Goal: Task Accomplishment & Management: Complete application form

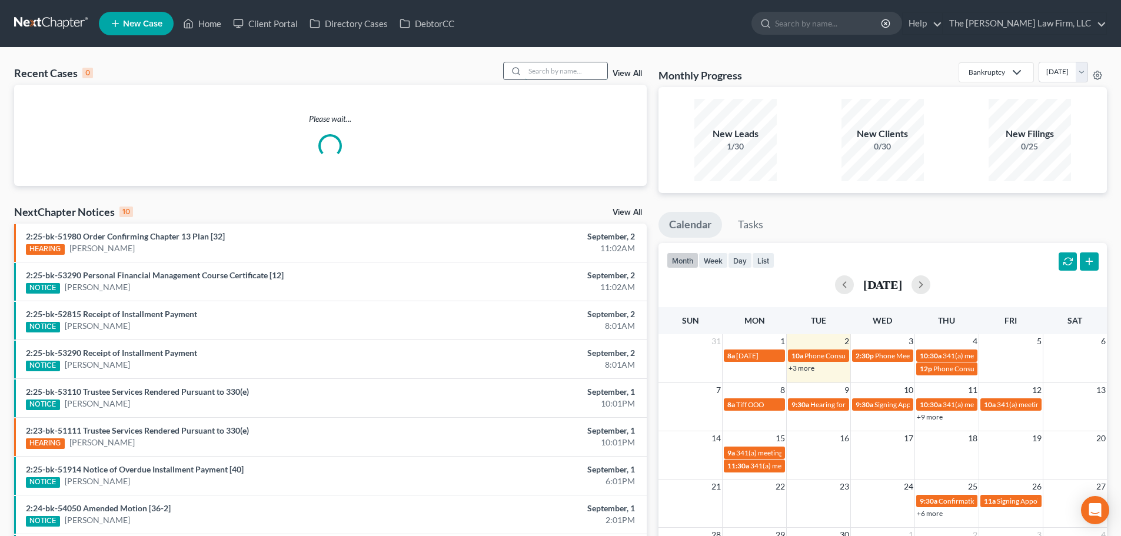
click at [563, 74] on input "search" at bounding box center [566, 70] width 82 height 17
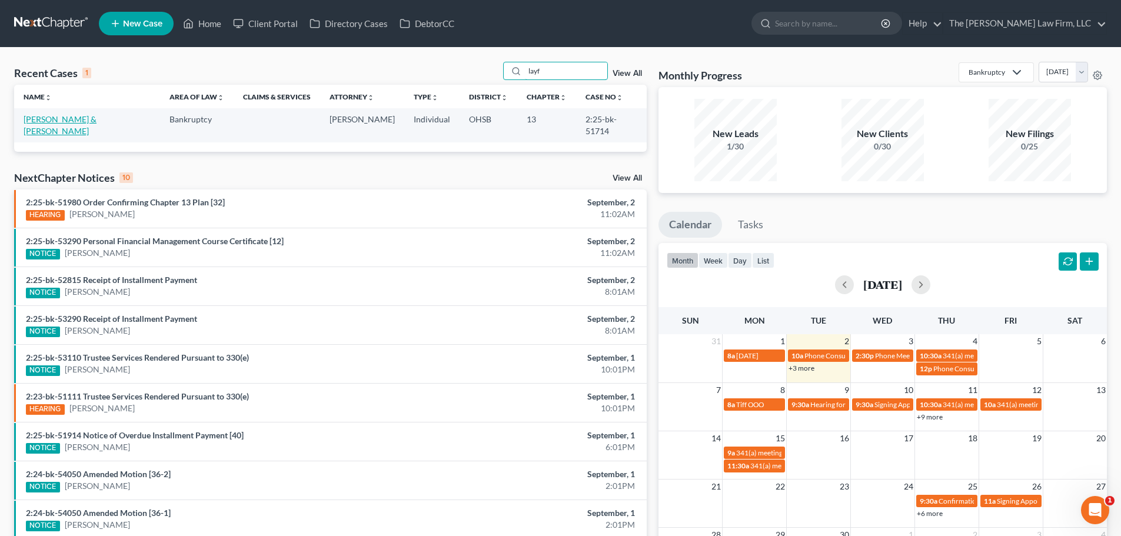
type input "layf"
click at [42, 118] on link "[PERSON_NAME] & [PERSON_NAME]" at bounding box center [60, 125] width 73 height 22
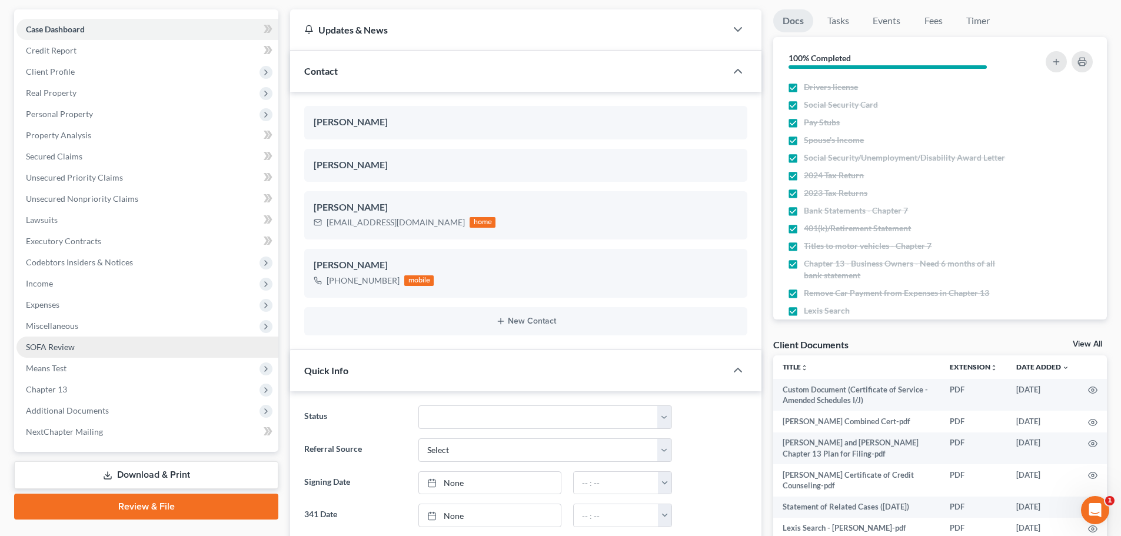
scroll to position [294, 0]
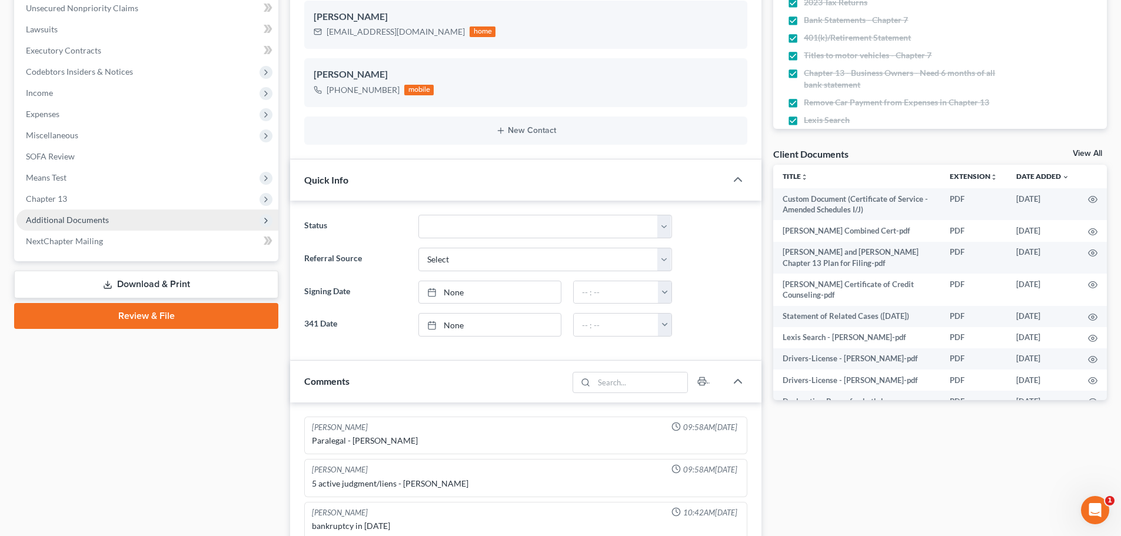
click at [114, 227] on span "Additional Documents" at bounding box center [147, 219] width 262 height 21
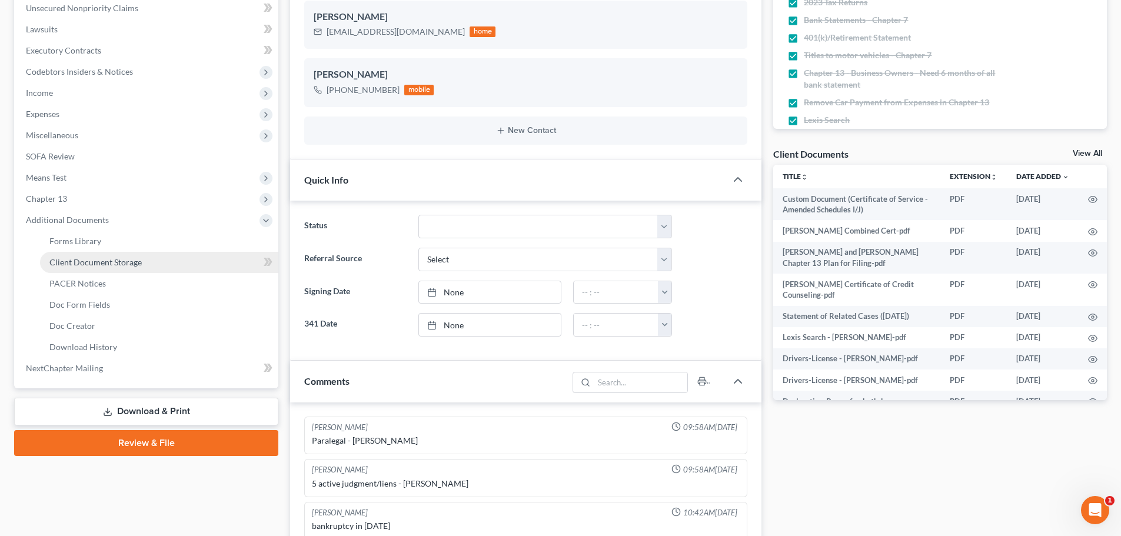
click at [115, 264] on span "Client Document Storage" at bounding box center [95, 262] width 92 height 10
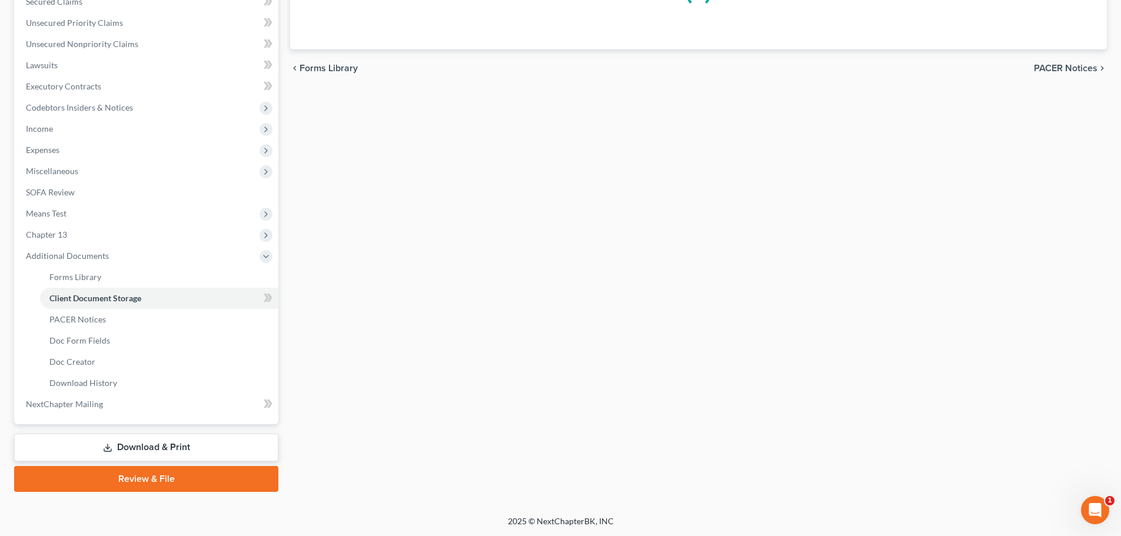
select select "61"
select select "53"
select select "7"
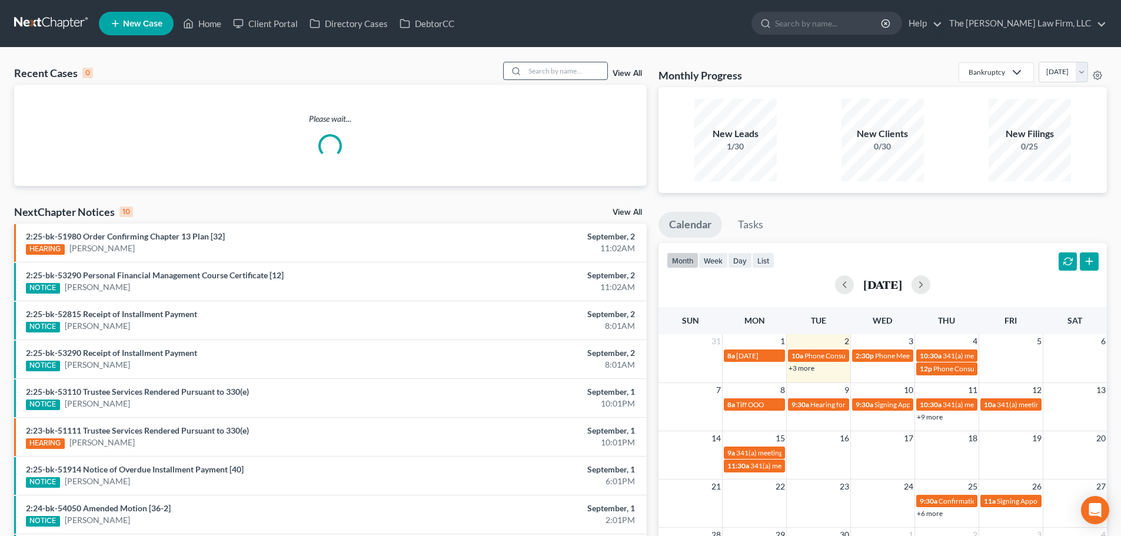
click at [561, 75] on input "search" at bounding box center [566, 70] width 82 height 17
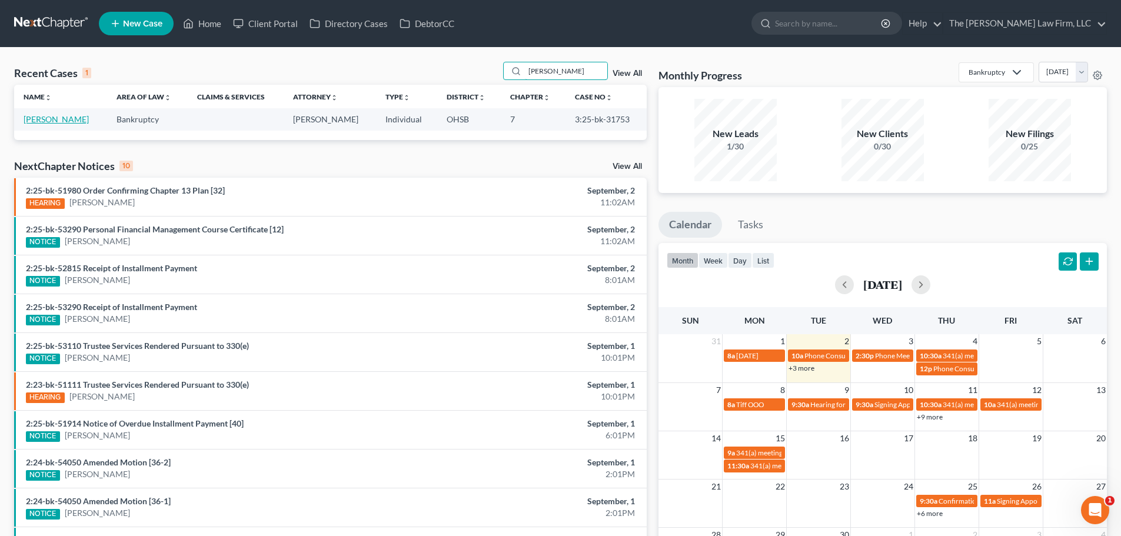
type input "curry"
click at [41, 119] on link "[PERSON_NAME]" at bounding box center [56, 119] width 65 height 10
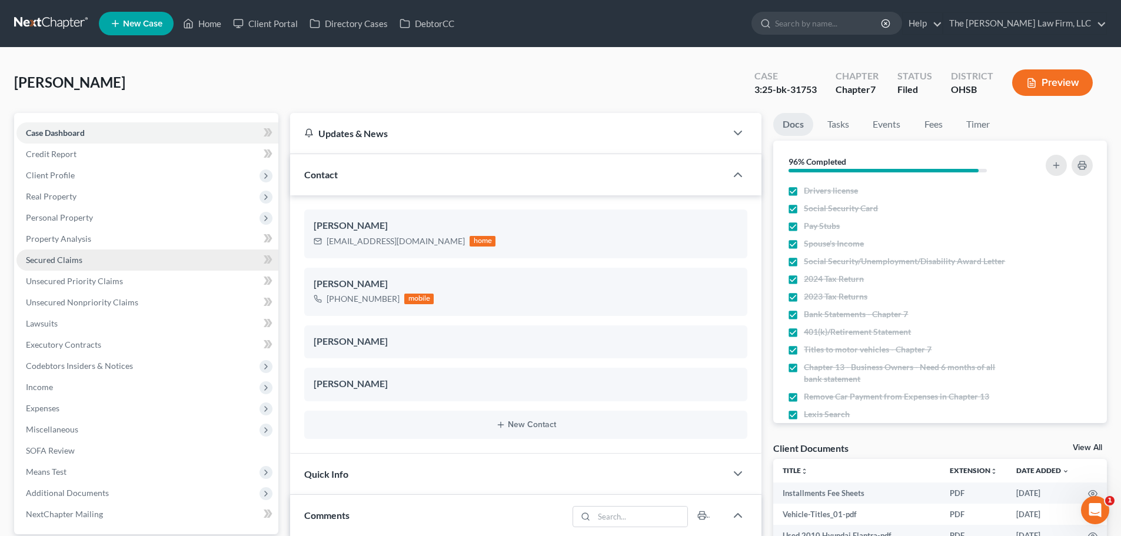
scroll to position [13, 0]
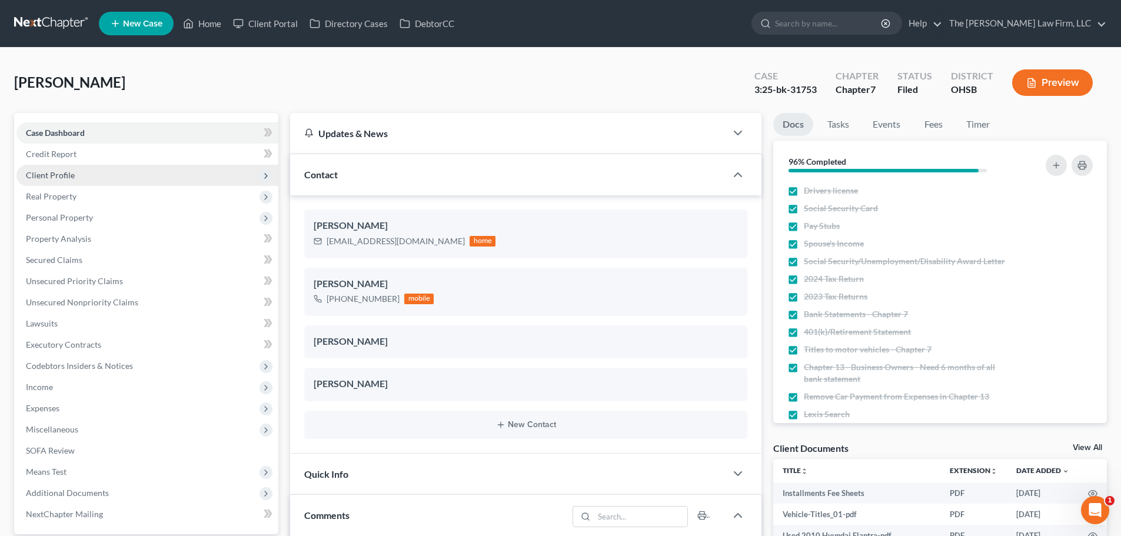
click at [71, 178] on span "Client Profile" at bounding box center [50, 175] width 49 height 10
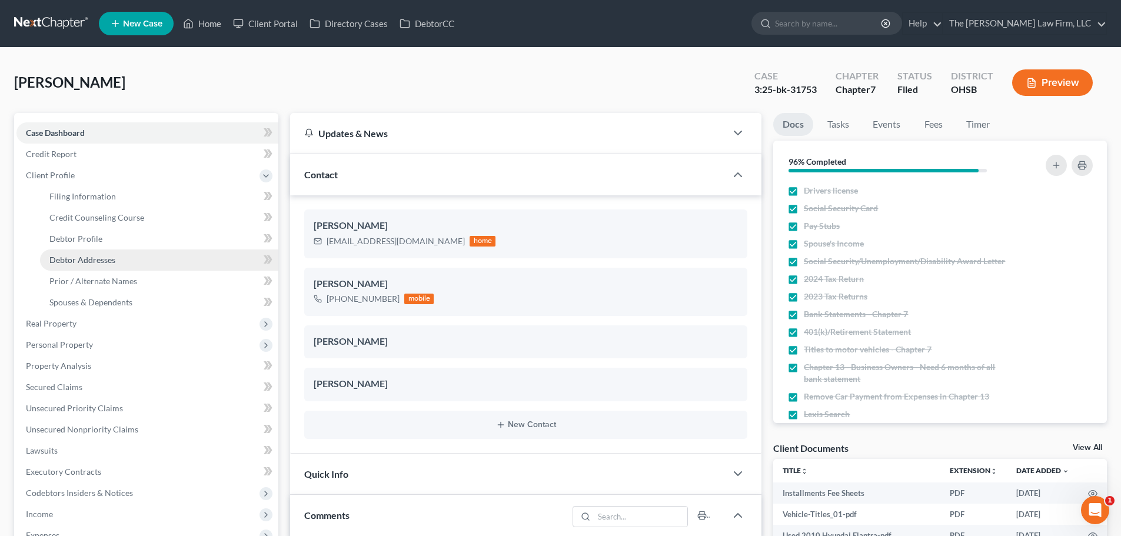
click at [77, 264] on span "Debtor Addresses" at bounding box center [82, 260] width 66 height 10
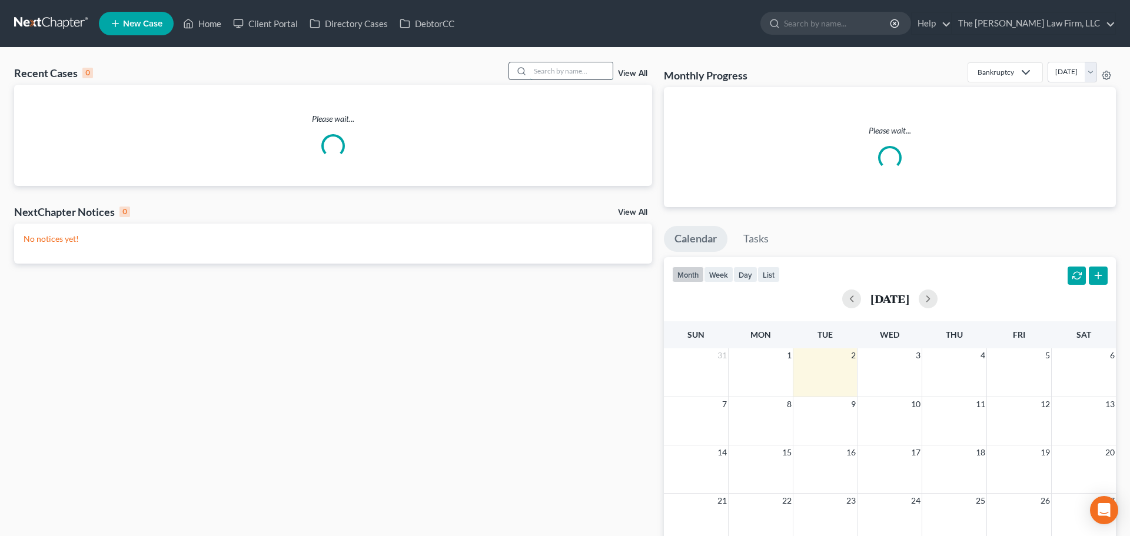
click at [539, 75] on input "search" at bounding box center [571, 70] width 82 height 17
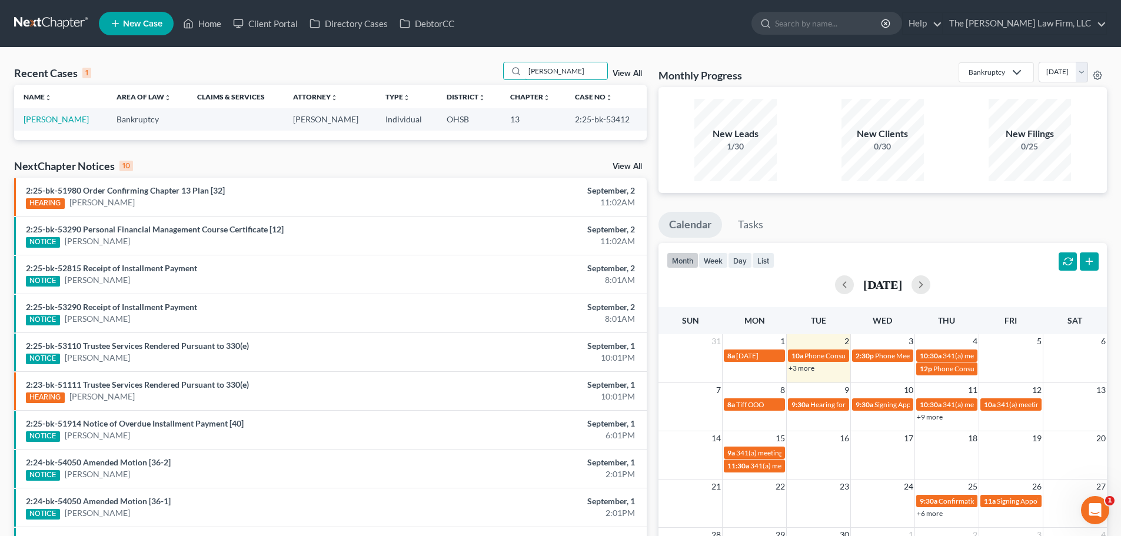
type input "sizemore"
click at [50, 118] on link "Sizemore, Merisa" at bounding box center [56, 119] width 65 height 10
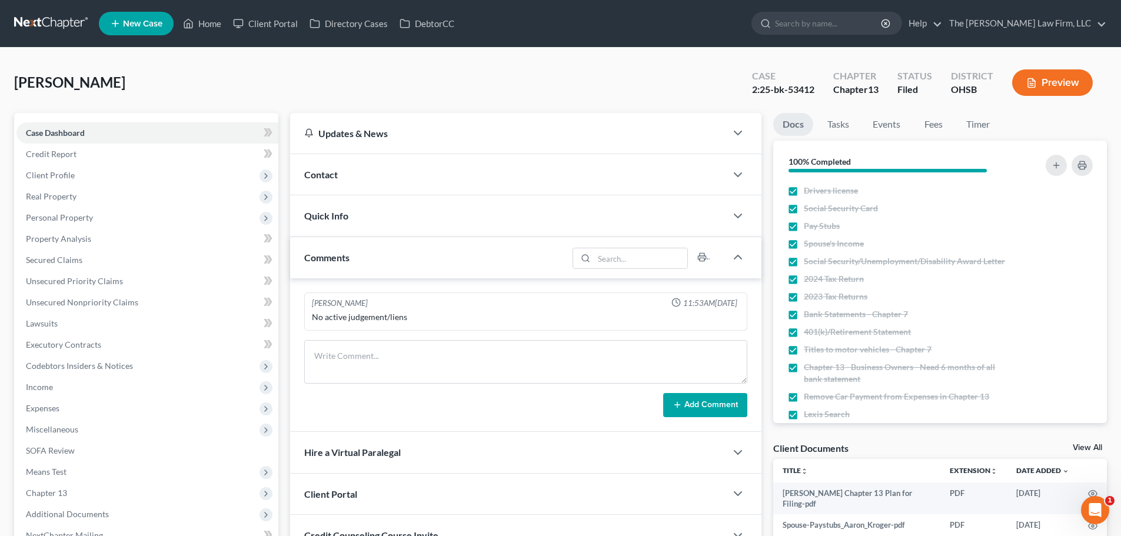
click at [65, 18] on link at bounding box center [51, 23] width 75 height 21
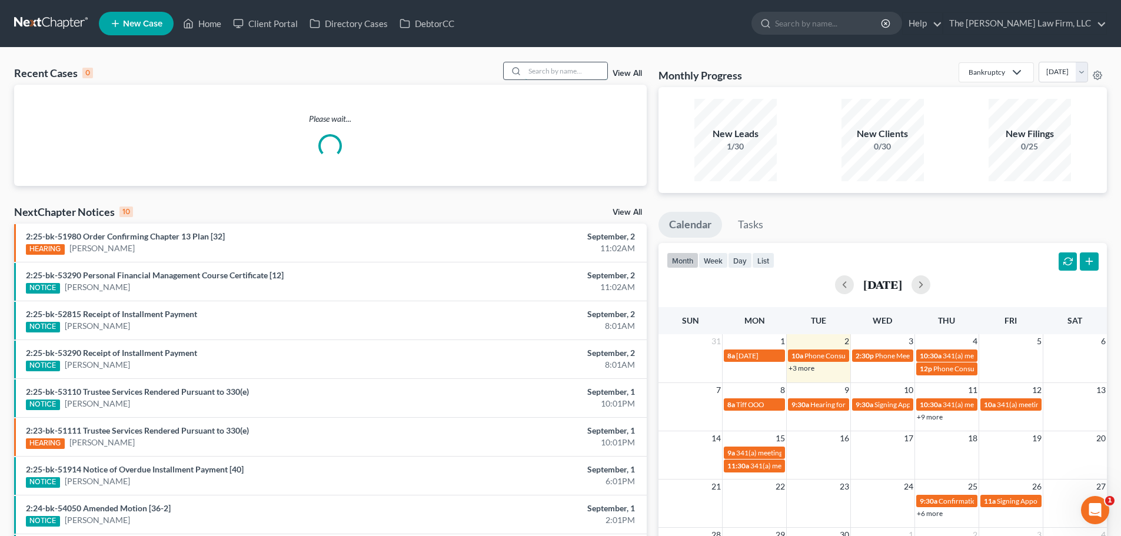
click at [551, 75] on input "search" at bounding box center [566, 70] width 82 height 17
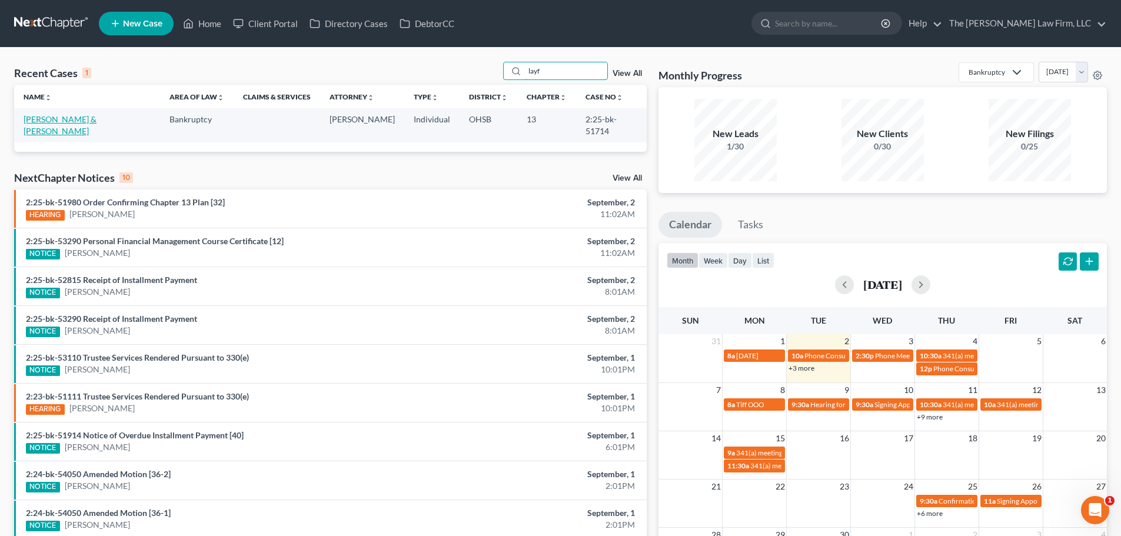
type input "layf"
click at [65, 120] on link "[PERSON_NAME] & [PERSON_NAME]" at bounding box center [60, 125] width 73 height 22
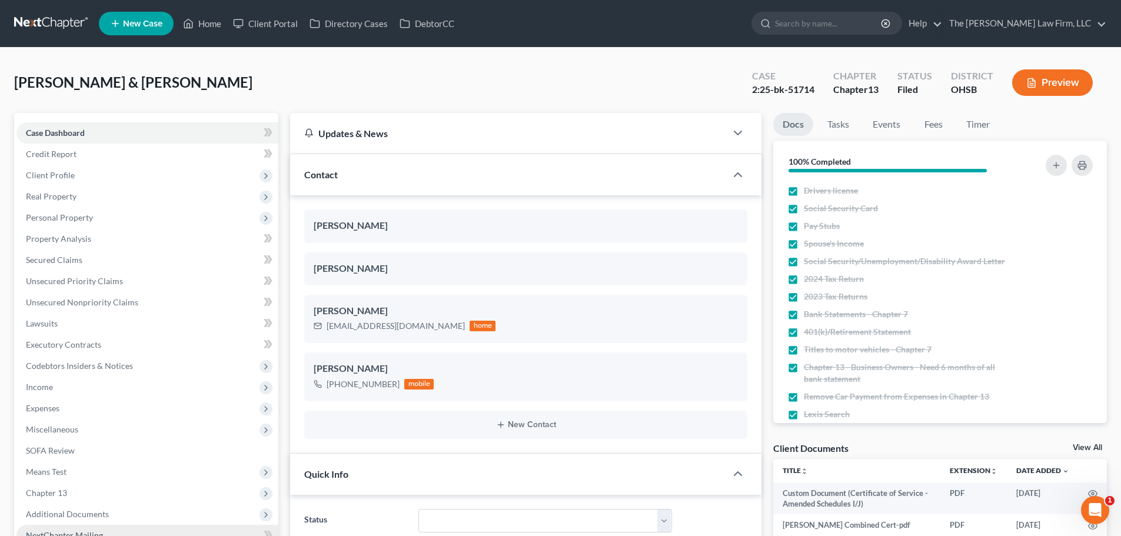
scroll to position [196, 0]
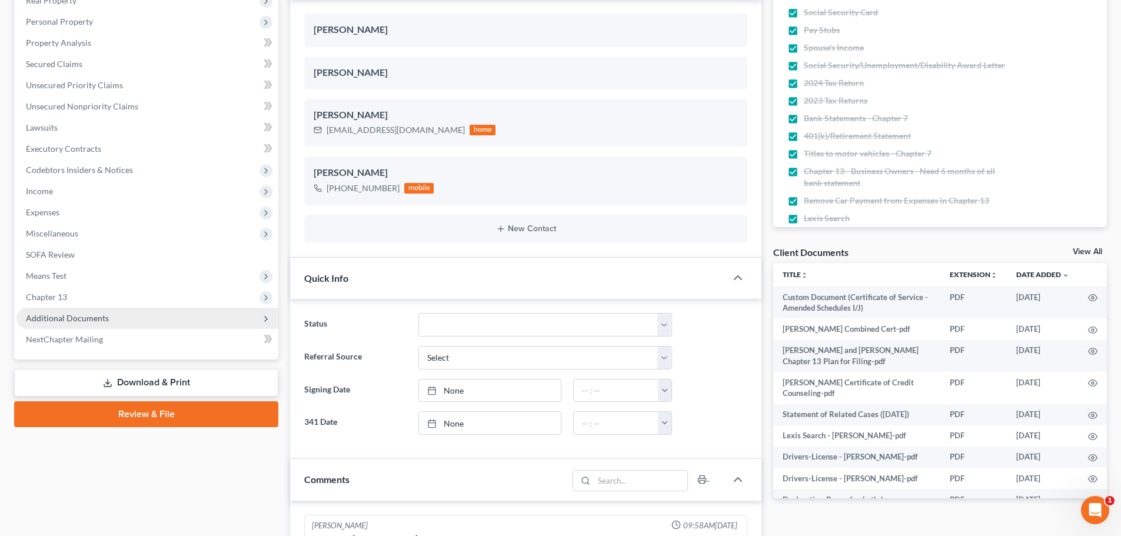
click at [63, 323] on span "Additional Documents" at bounding box center [147, 318] width 262 height 21
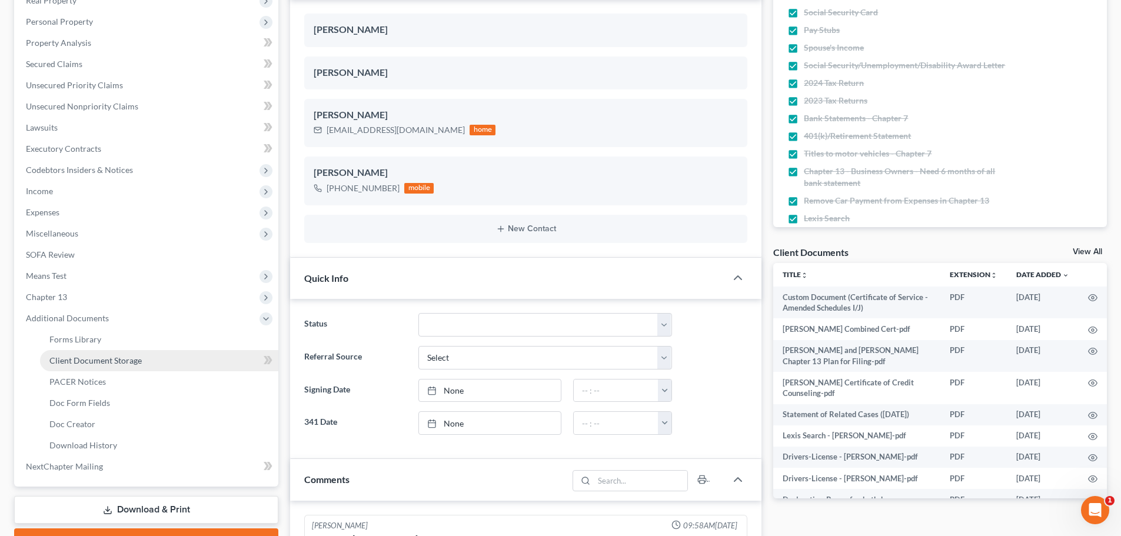
click at [96, 365] on span "Client Document Storage" at bounding box center [95, 360] width 92 height 10
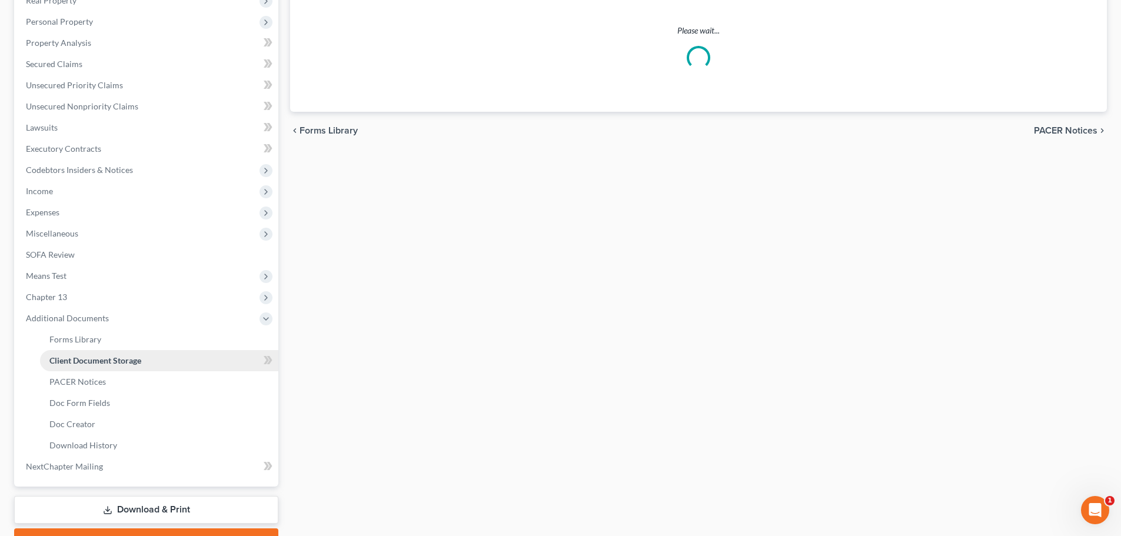
select select "61"
select select "53"
select select "7"
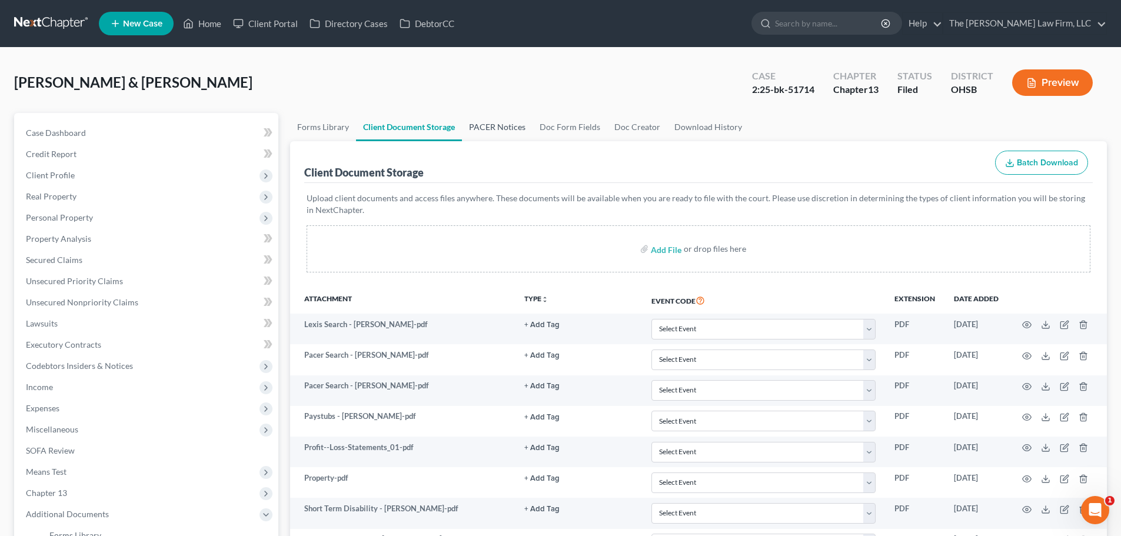
click at [508, 125] on link "PACER Notices" at bounding box center [497, 127] width 71 height 28
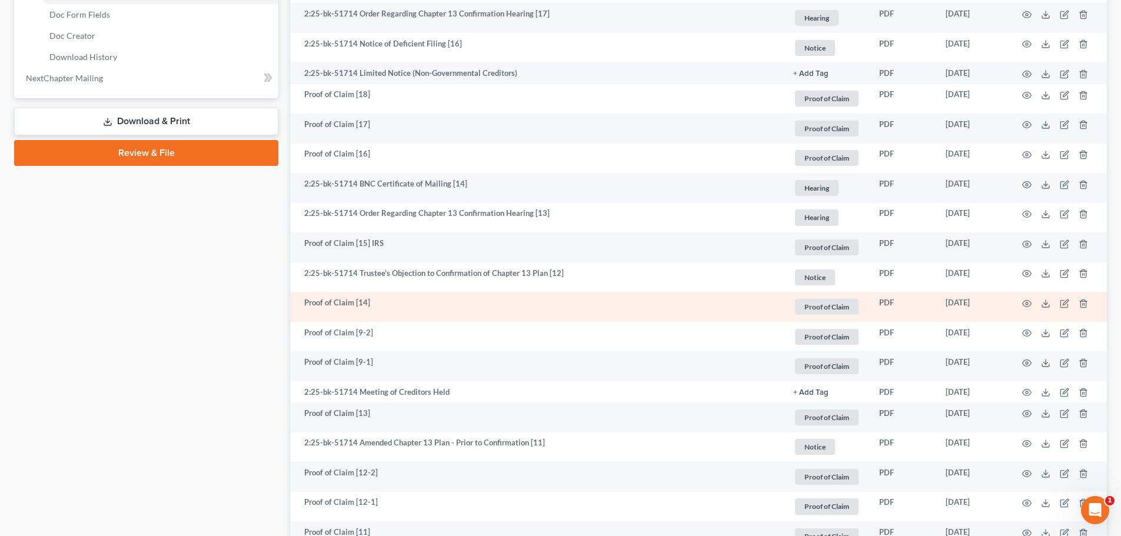
scroll to position [588, 0]
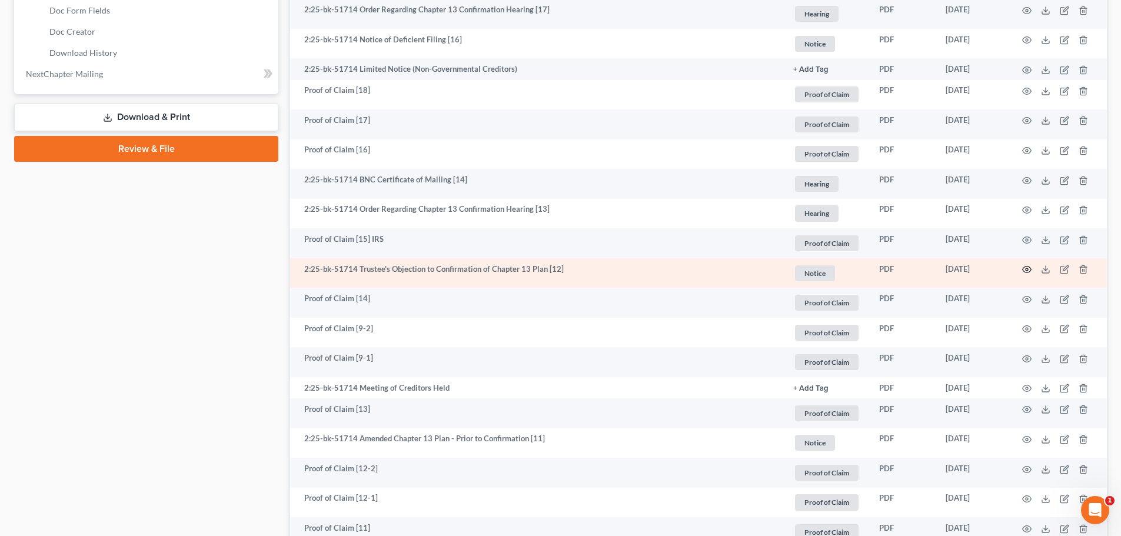
click at [1029, 268] on icon "button" at bounding box center [1026, 269] width 9 height 9
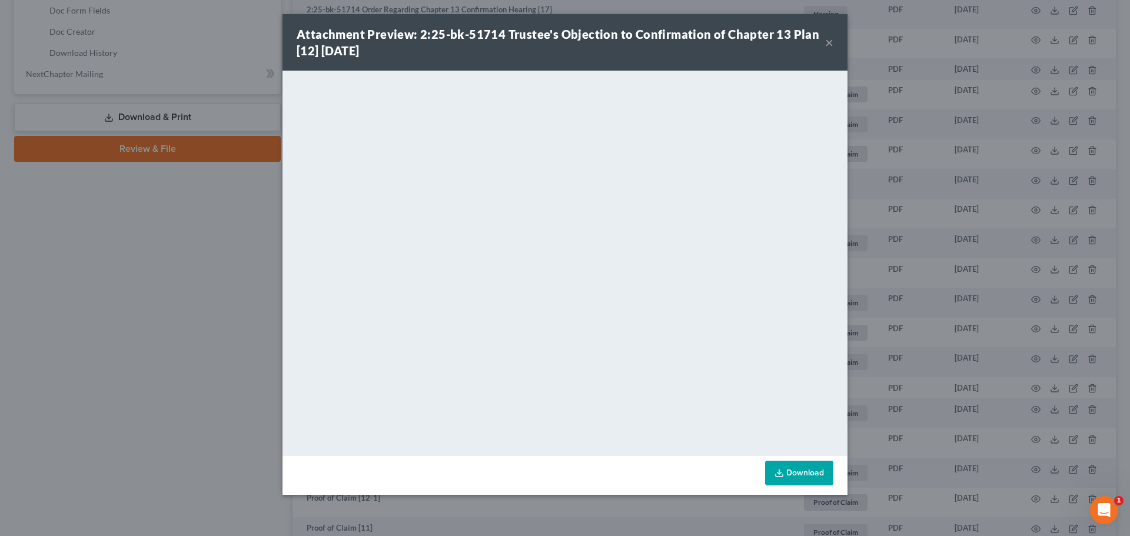
click at [830, 43] on button "×" at bounding box center [829, 42] width 8 height 14
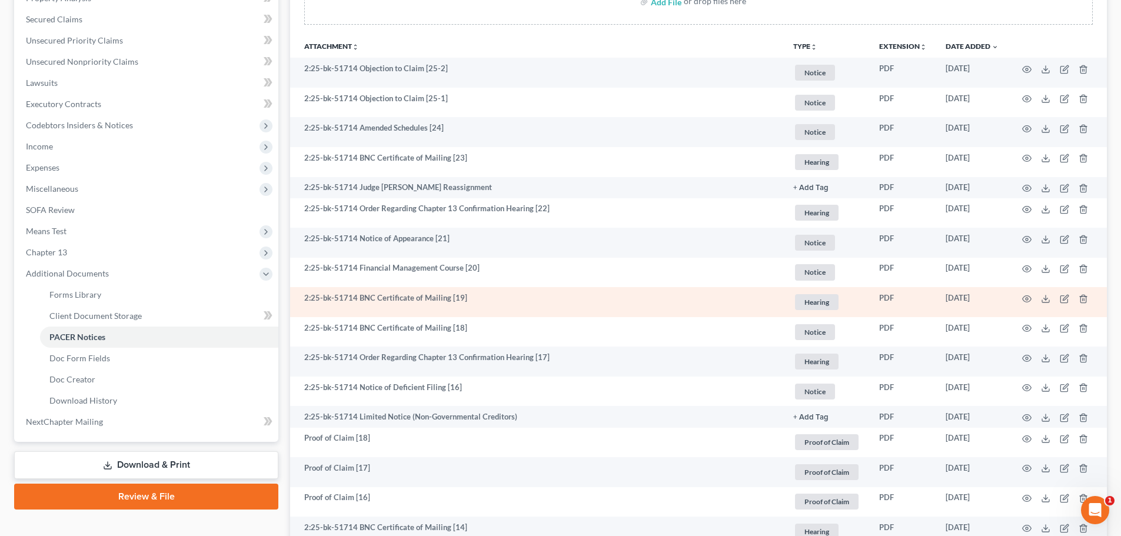
scroll to position [196, 0]
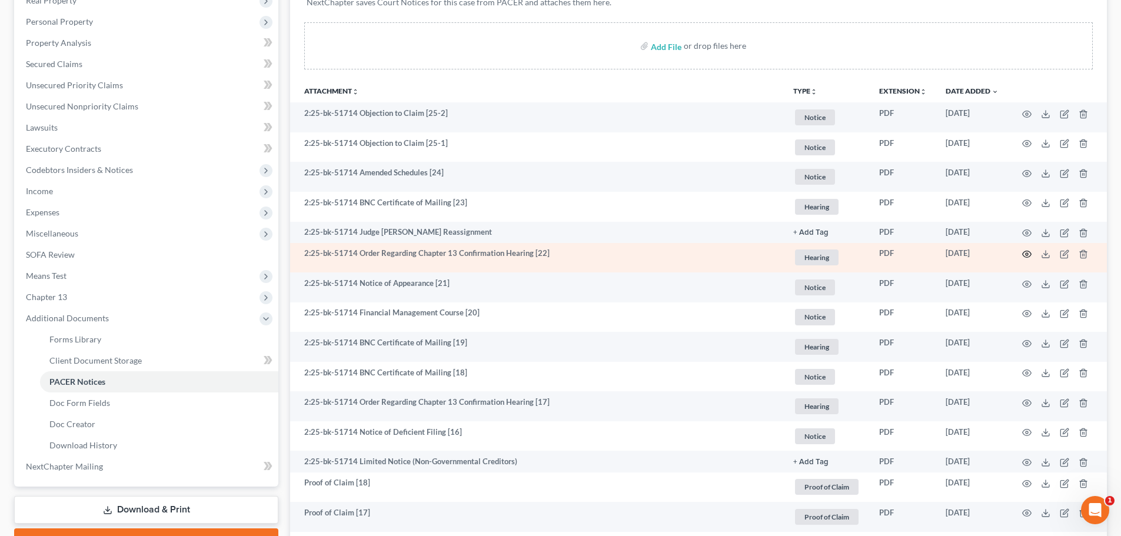
click at [1023, 252] on icon "button" at bounding box center [1026, 253] width 9 height 9
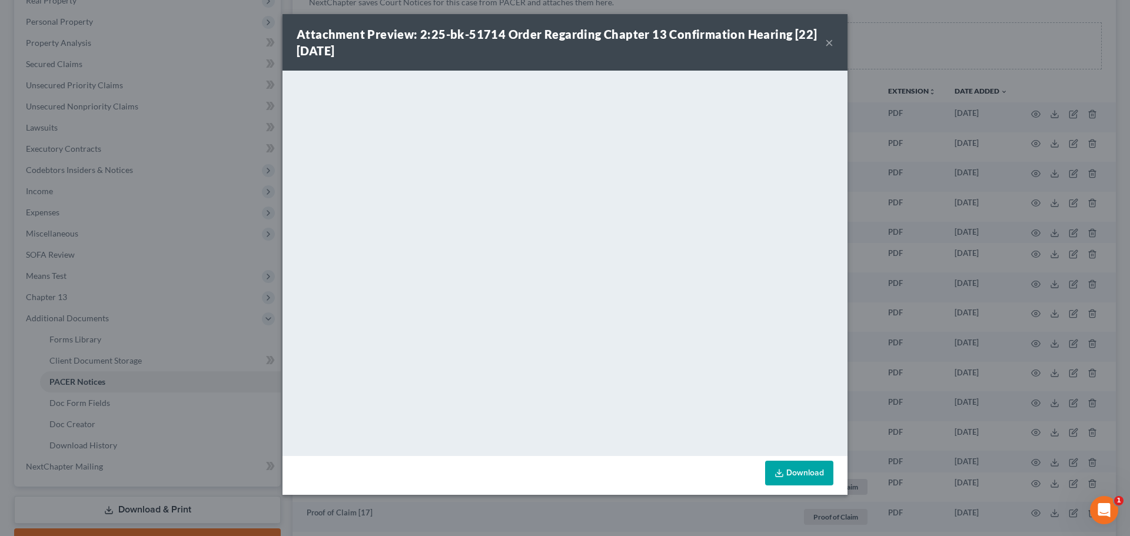
click at [826, 41] on button "×" at bounding box center [829, 42] width 8 height 14
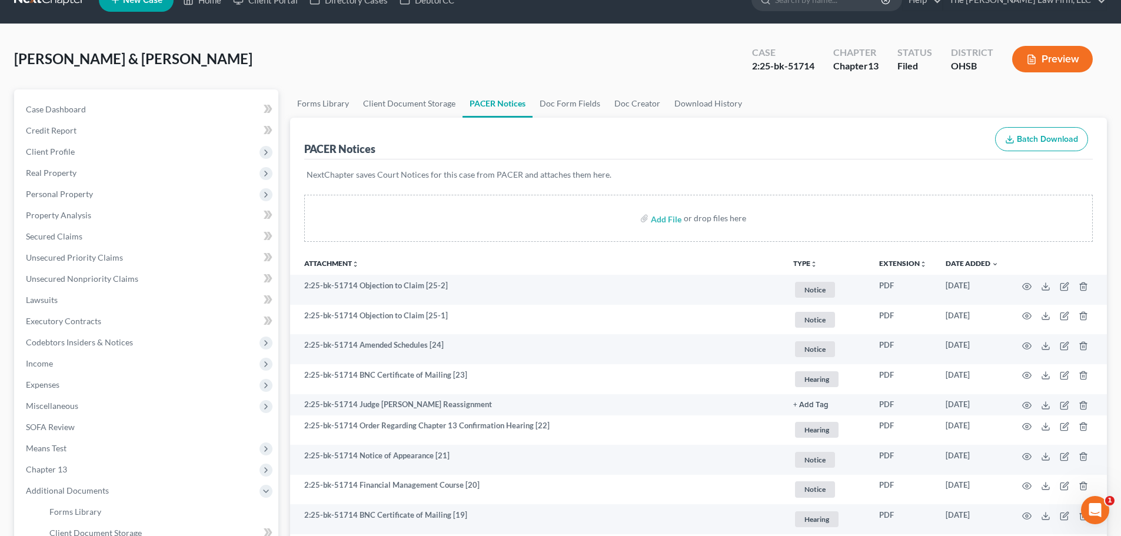
scroll to position [0, 0]
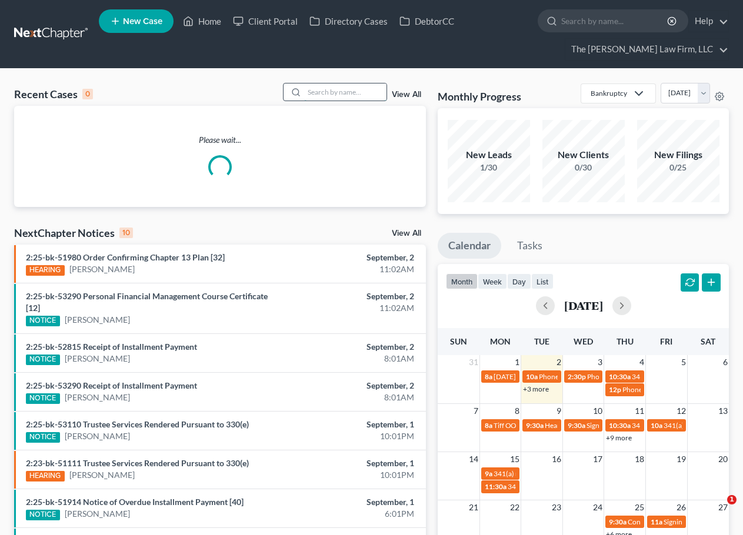
click at [363, 85] on input "search" at bounding box center [345, 92] width 82 height 17
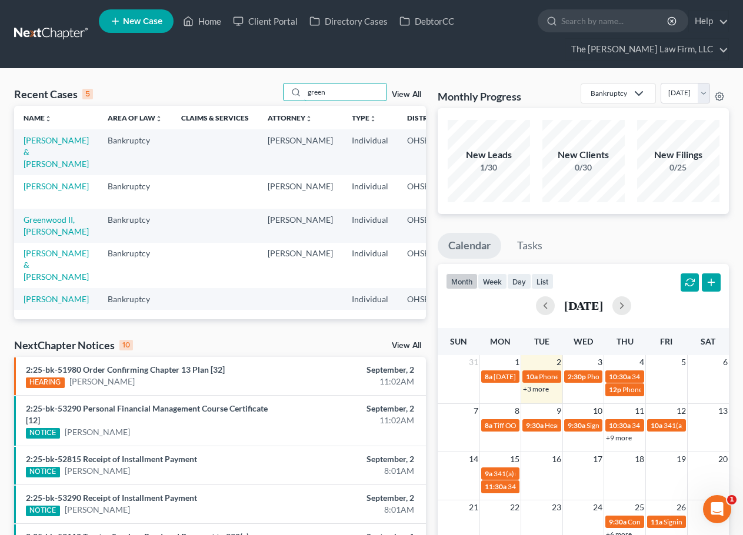
type input "green"
drag, startPoint x: 68, startPoint y: 147, endPoint x: 30, endPoint y: 155, distance: 38.7
click at [30, 155] on link "[PERSON_NAME] & [PERSON_NAME]" at bounding box center [56, 152] width 65 height 34
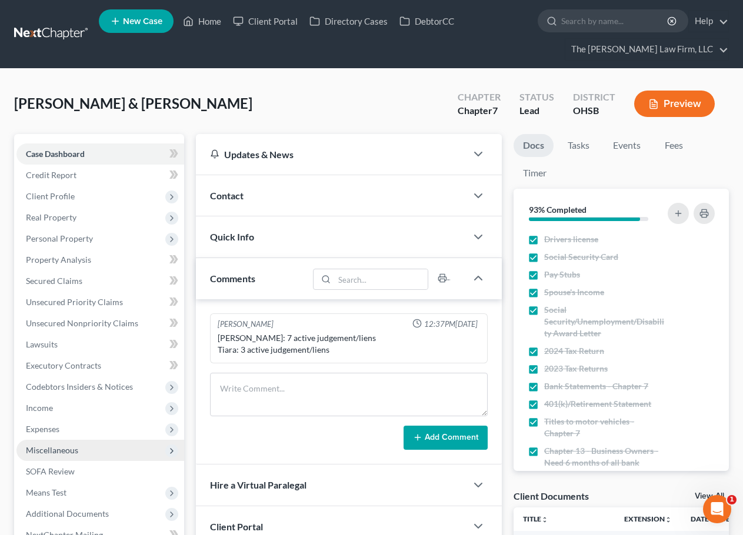
scroll to position [98, 0]
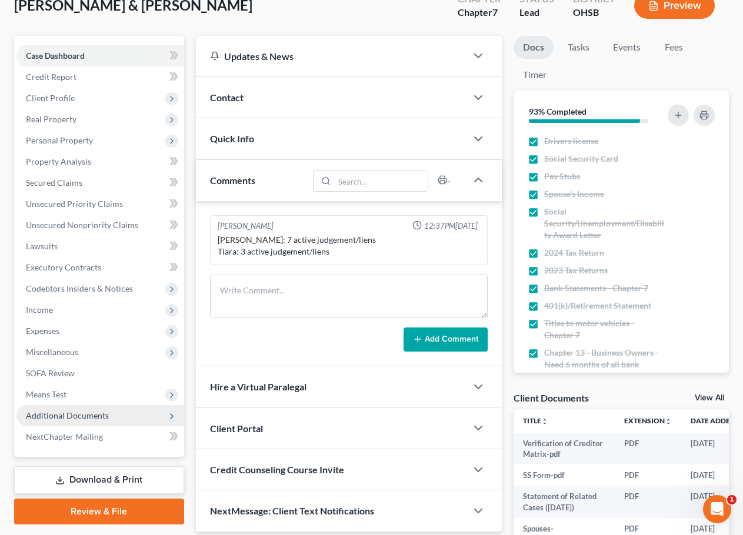
click at [85, 421] on span "Additional Documents" at bounding box center [100, 415] width 168 height 21
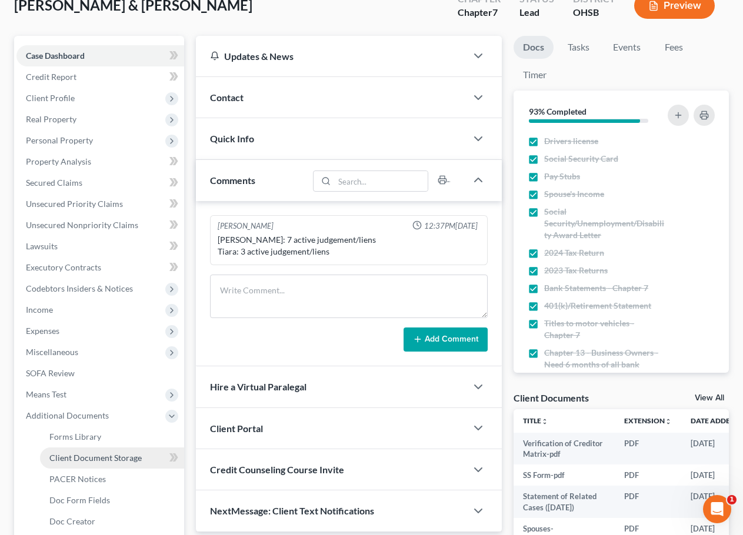
click at [80, 460] on span "Client Document Storage" at bounding box center [95, 458] width 92 height 10
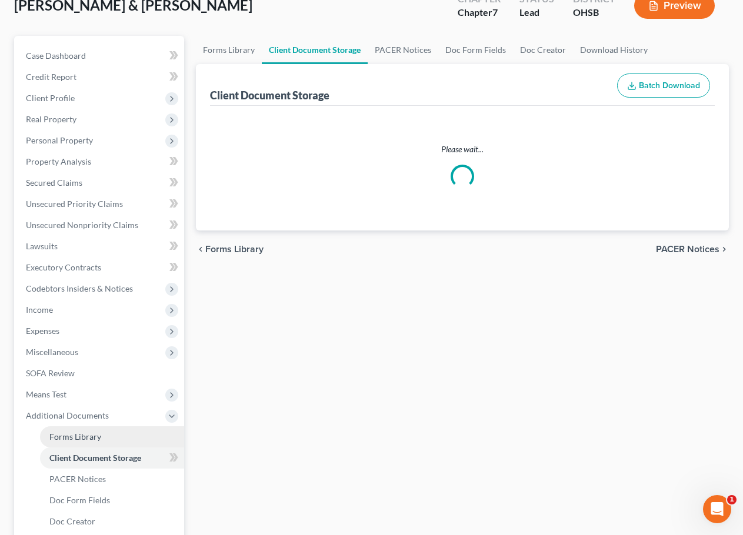
select select "7"
select select "52"
select select "61"
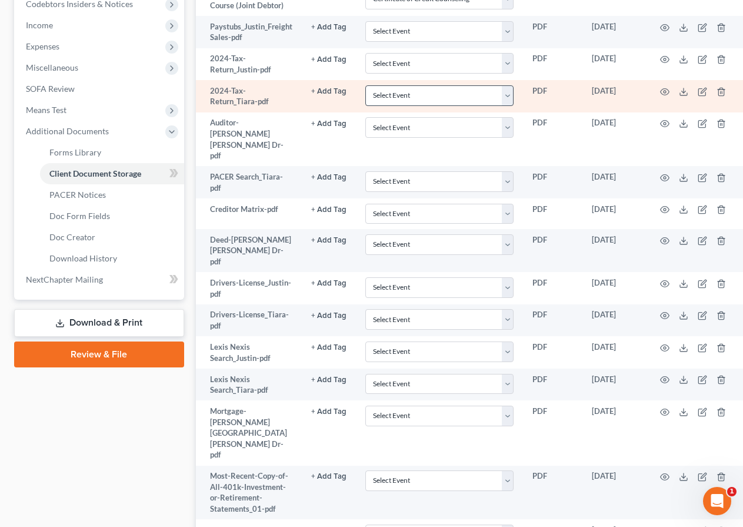
scroll to position [392, 0]
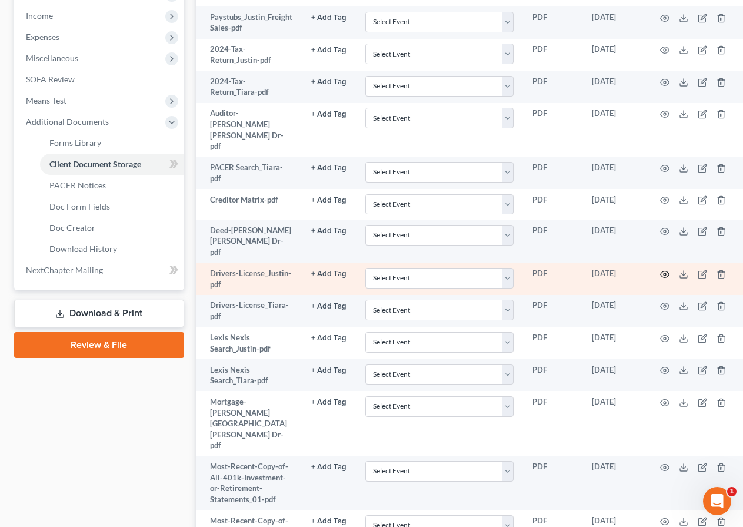
click at [665, 269] on icon "button" at bounding box center [664, 273] width 9 height 9
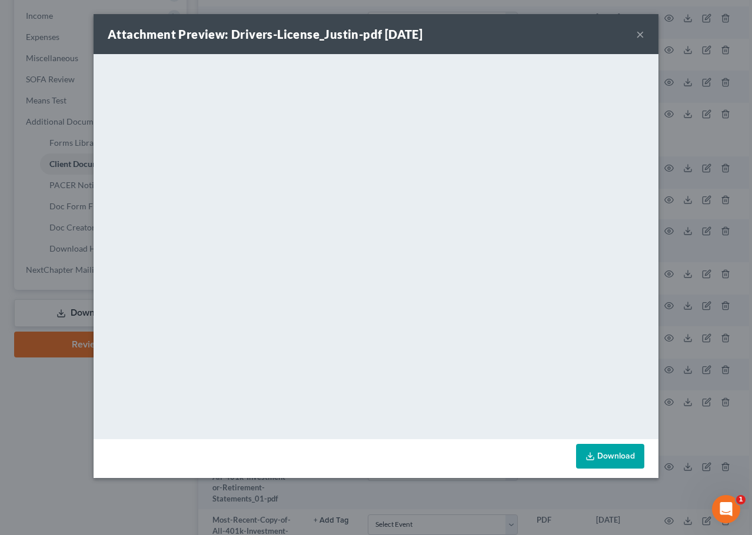
click at [710, 268] on div "Attachment Preview: Drivers-License_Justin-pdf 08/05/2025 × <object ng-attr-dat…" at bounding box center [376, 267] width 752 height 535
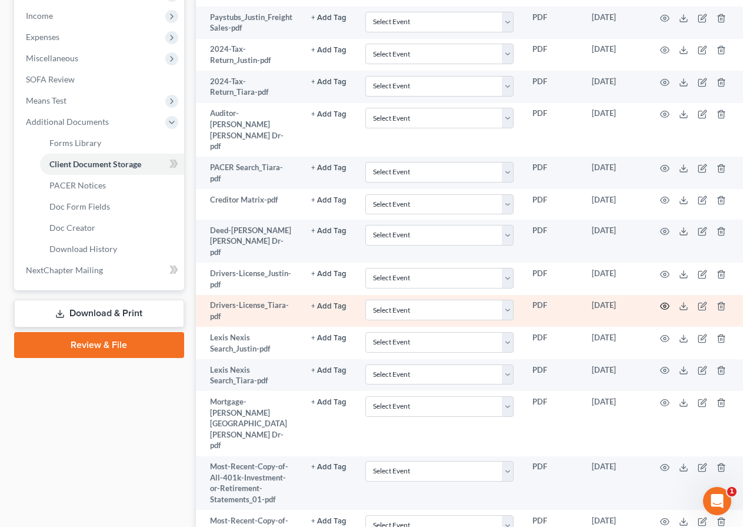
click at [662, 301] on icon "button" at bounding box center [664, 305] width 9 height 9
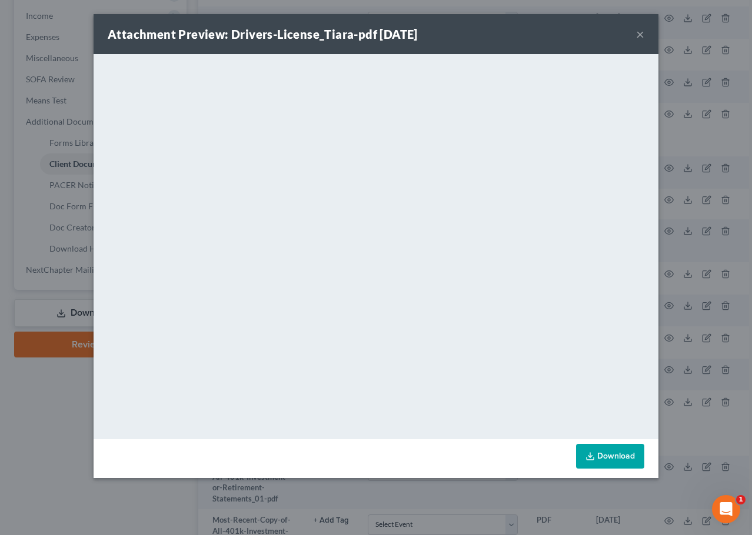
click at [17, 451] on div "Attachment Preview: Drivers-License_Tiara-pdf 08/05/2025 × <object ng-attr-data…" at bounding box center [376, 267] width 752 height 535
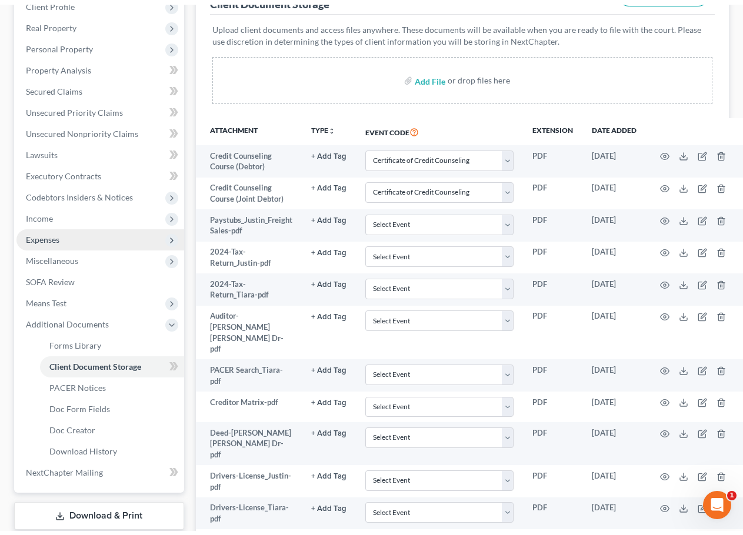
scroll to position [196, 0]
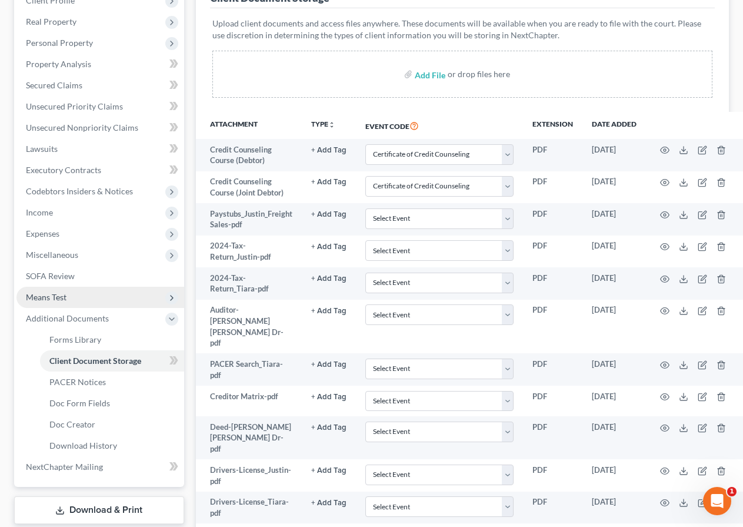
click at [59, 295] on span "Means Test" at bounding box center [46, 297] width 41 height 10
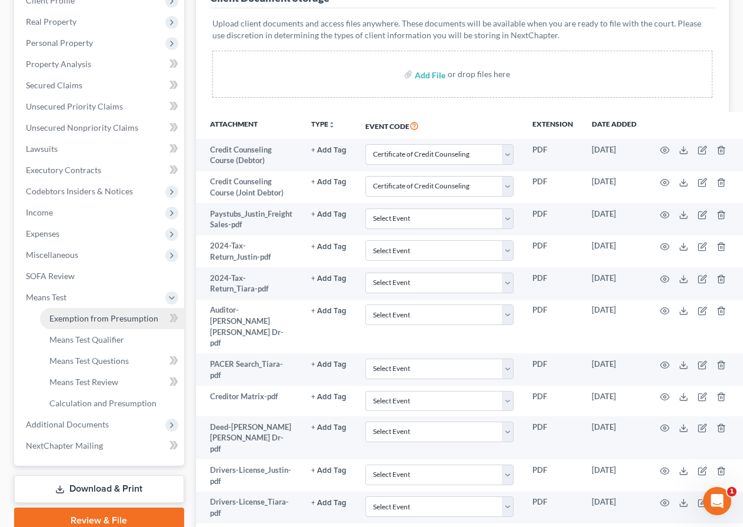
click at [74, 319] on span "Exemption from Presumption" at bounding box center [103, 318] width 109 height 10
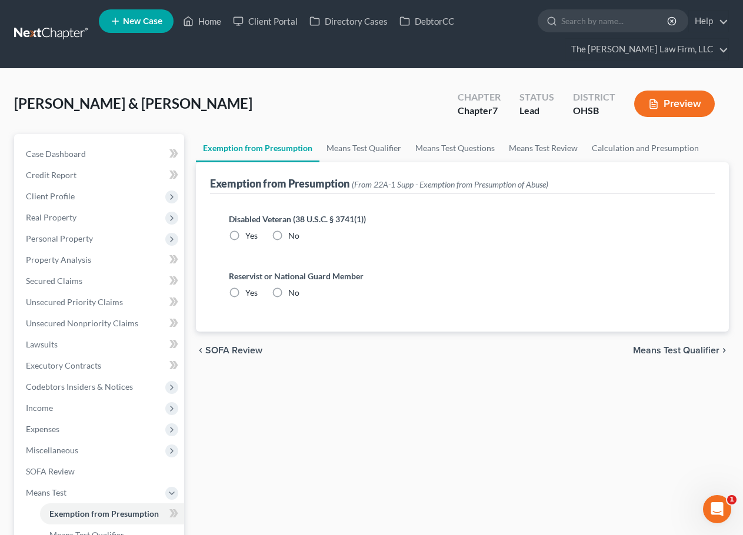
radio input "true"
click at [288, 237] on label "No" at bounding box center [293, 236] width 11 height 12
click at [293, 237] on input "No" at bounding box center [297, 234] width 8 height 8
click at [346, 151] on link "Means Test Qualifier" at bounding box center [363, 148] width 89 height 28
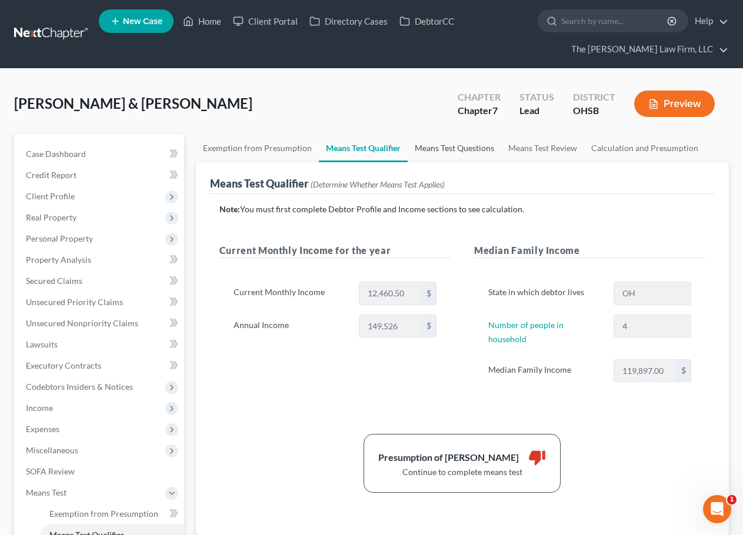
click at [442, 135] on link "Means Test Questions" at bounding box center [455, 148] width 94 height 28
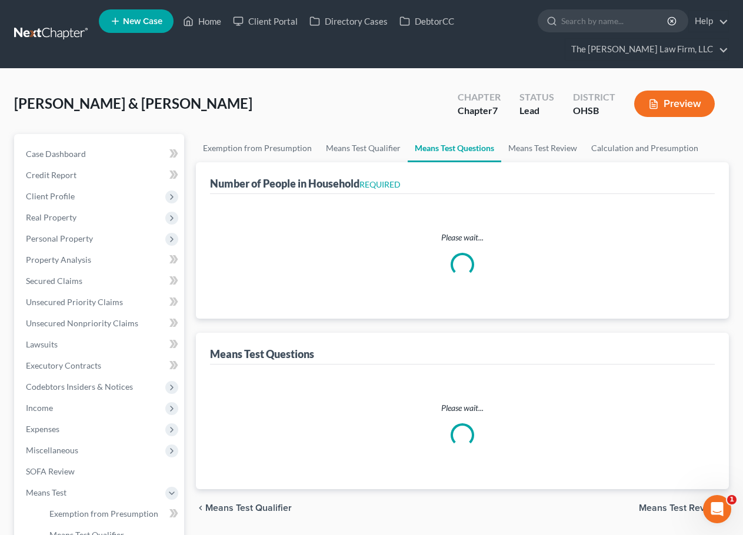
select select "0"
select select "60"
select select "1"
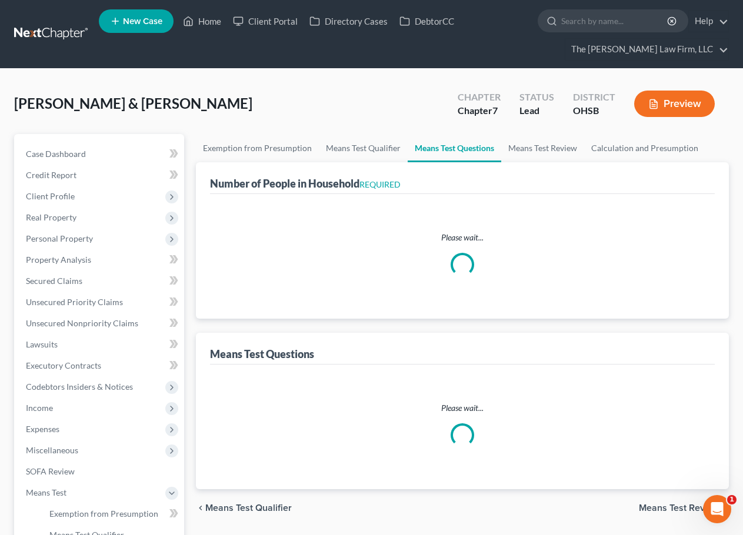
select select "60"
select select "2"
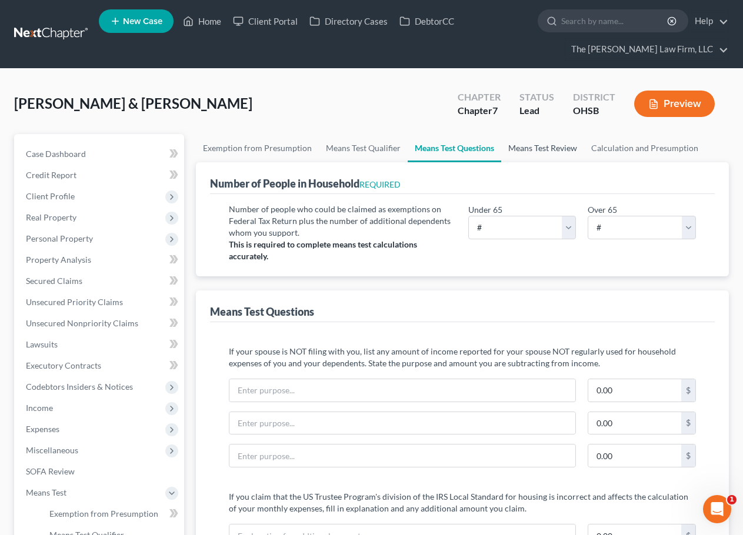
click at [537, 152] on link "Means Test Review" at bounding box center [542, 148] width 83 height 28
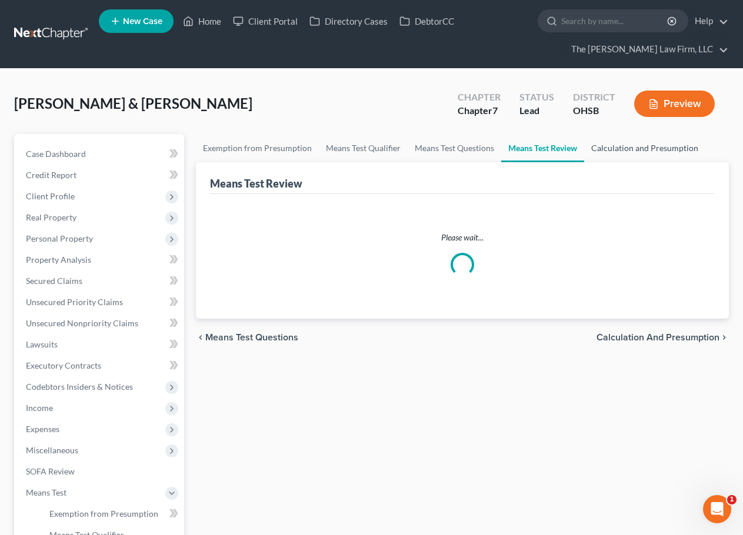
click at [618, 152] on link "Calculation and Presumption" at bounding box center [644, 148] width 121 height 28
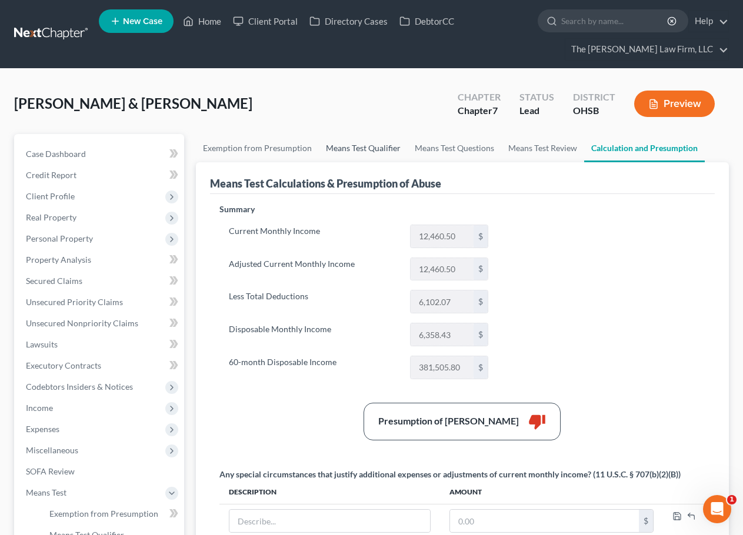
click at [386, 149] on link "Means Test Qualifier" at bounding box center [363, 148] width 89 height 28
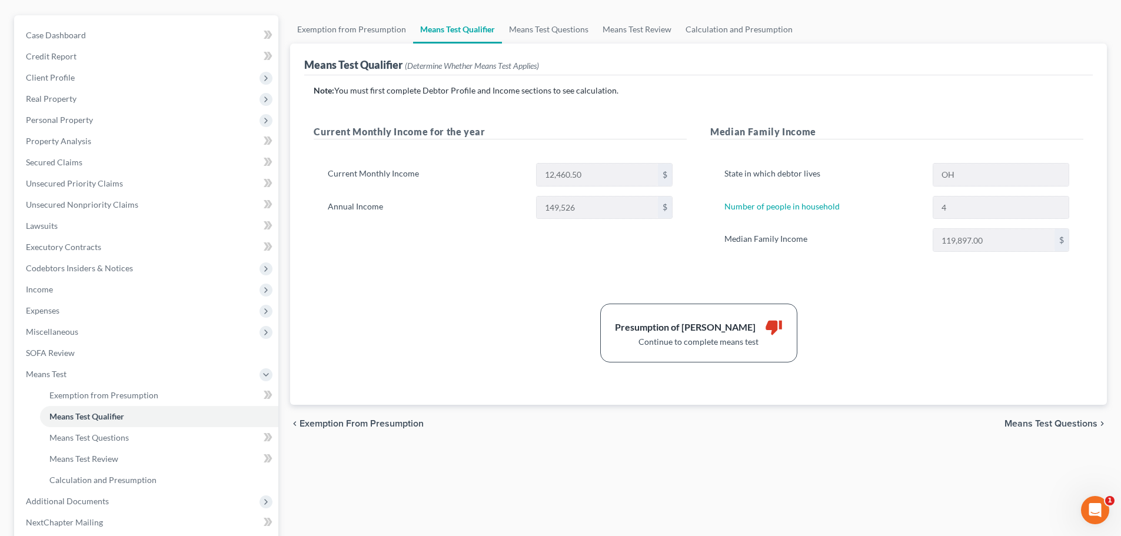
scroll to position [217, 0]
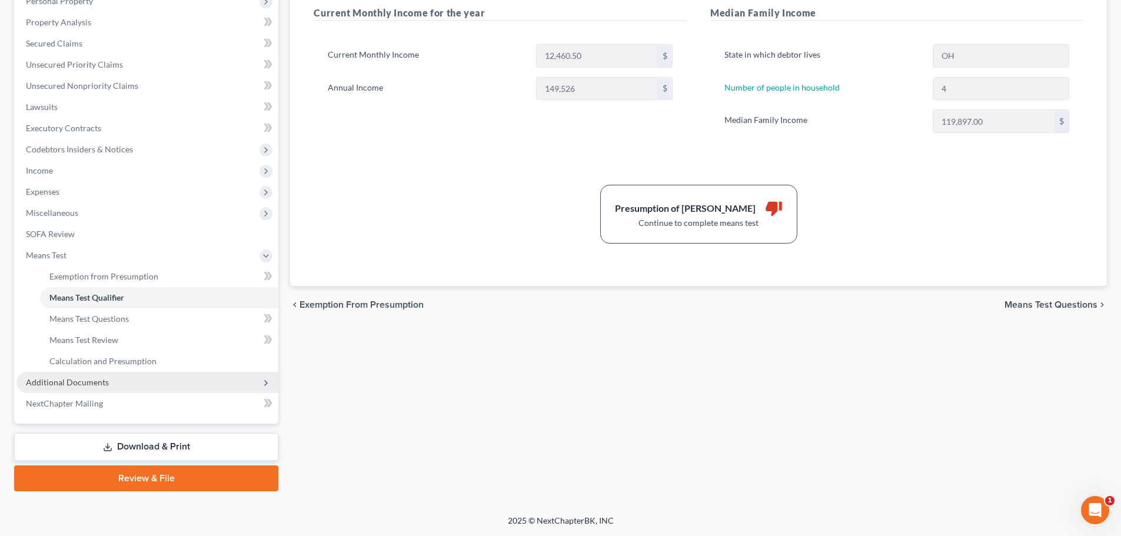
click at [68, 378] on span "Additional Documents" at bounding box center [67, 382] width 83 height 10
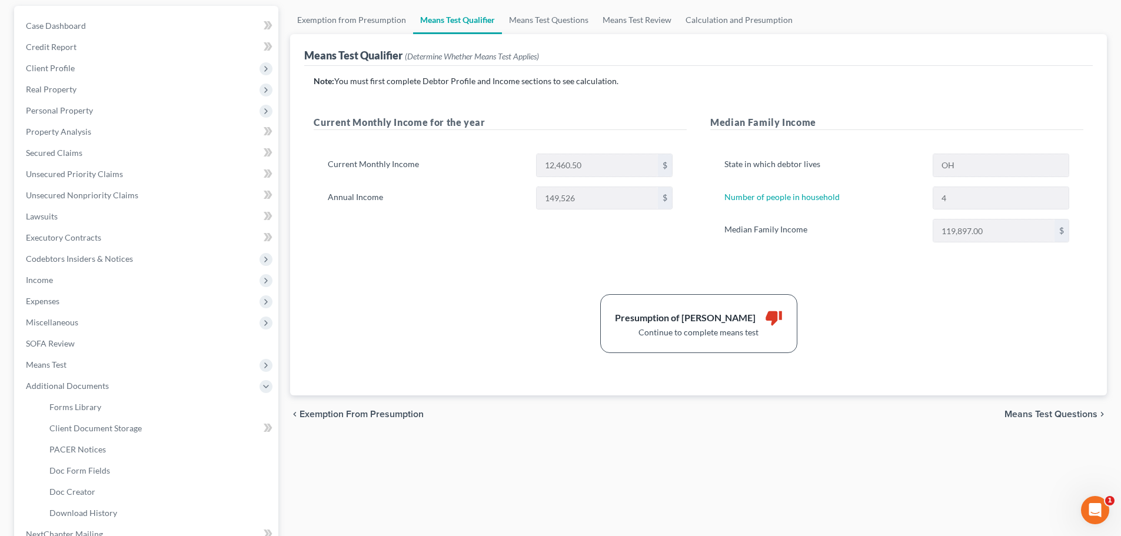
scroll to position [0, 0]
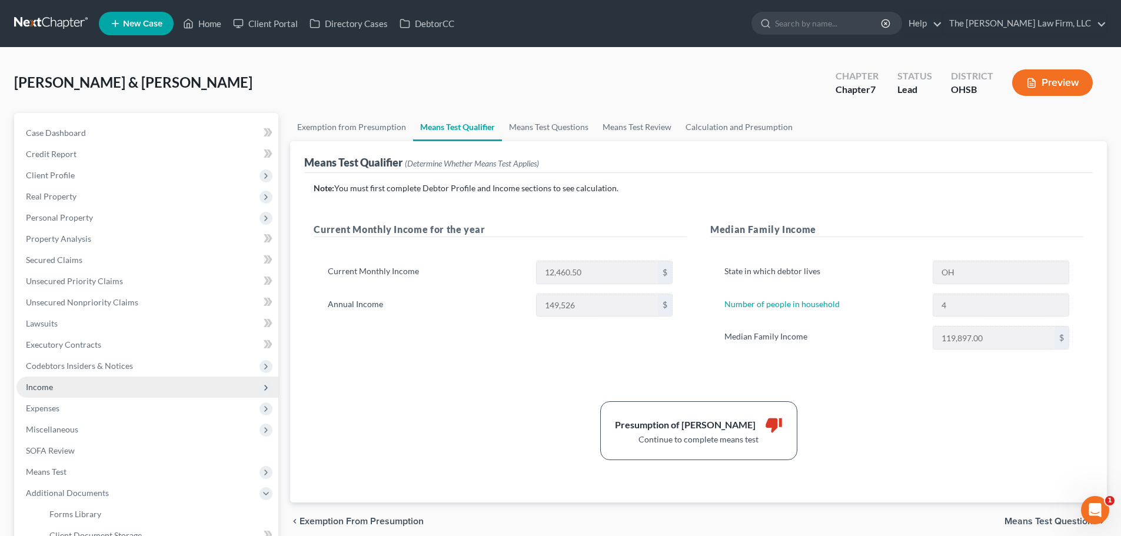
click at [62, 387] on span "Income" at bounding box center [147, 387] width 262 height 21
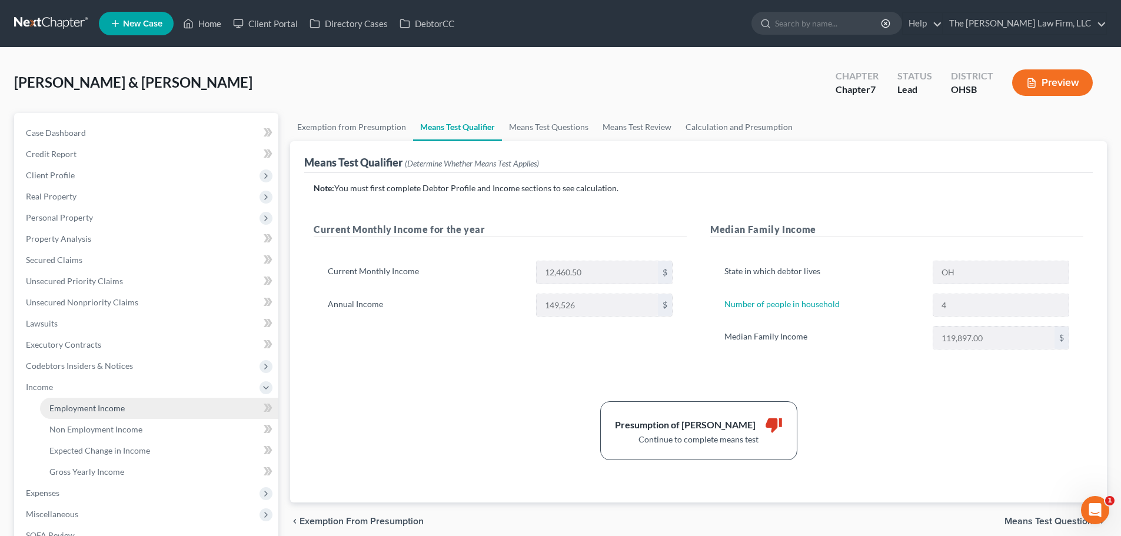
click at [69, 405] on span "Employment Income" at bounding box center [86, 408] width 75 height 10
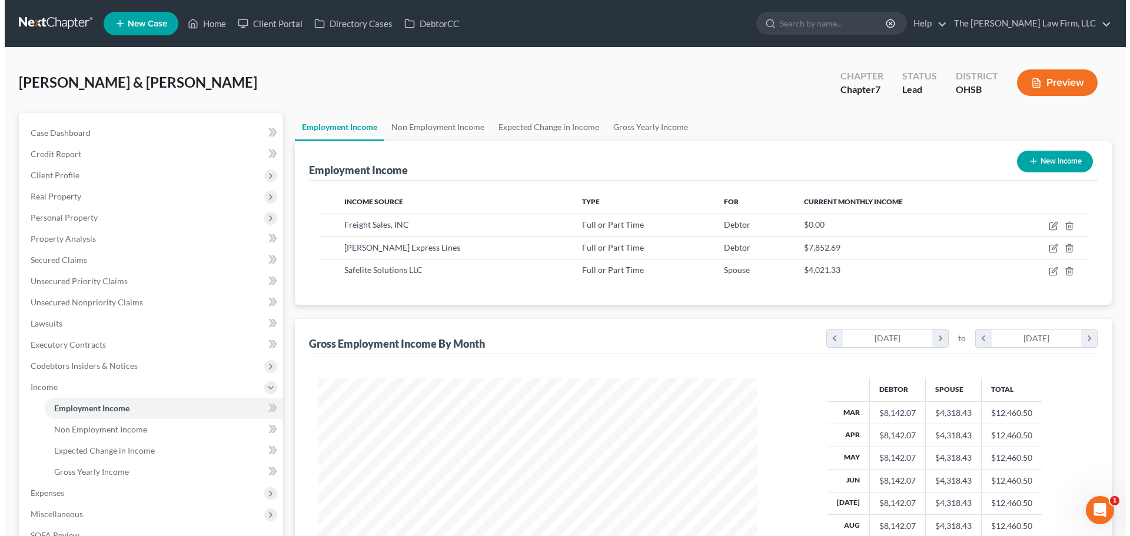
scroll to position [219, 462]
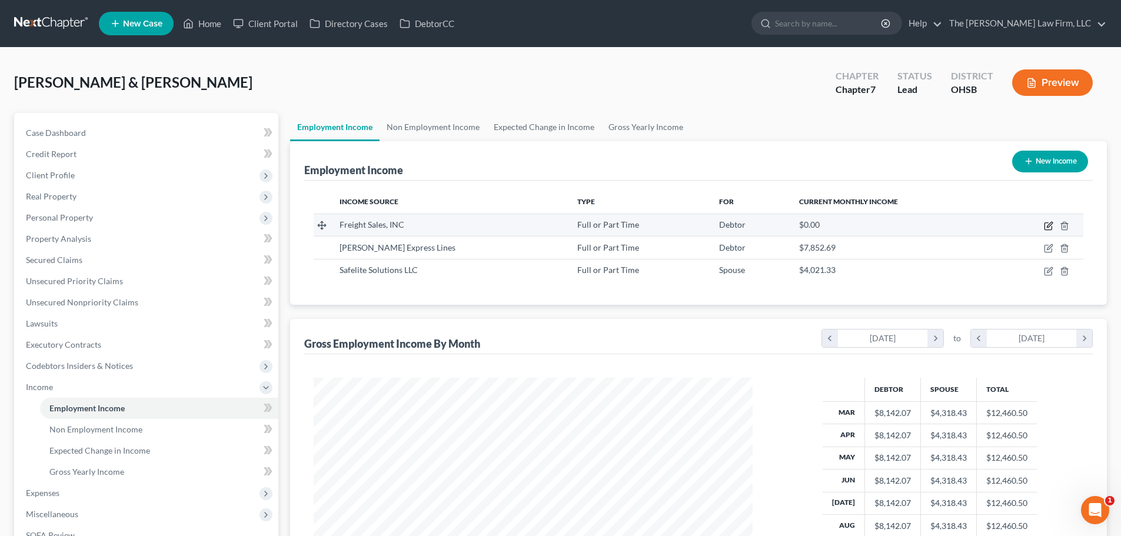
click at [751, 225] on icon "button" at bounding box center [1049, 224] width 5 height 5
select select "0"
select select "36"
select select "3"
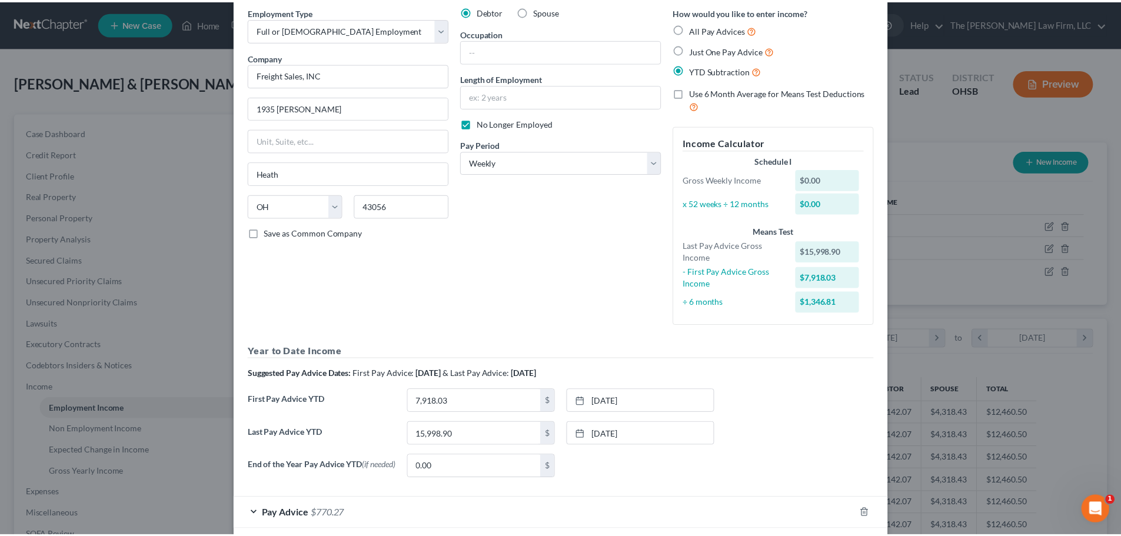
scroll to position [109, 0]
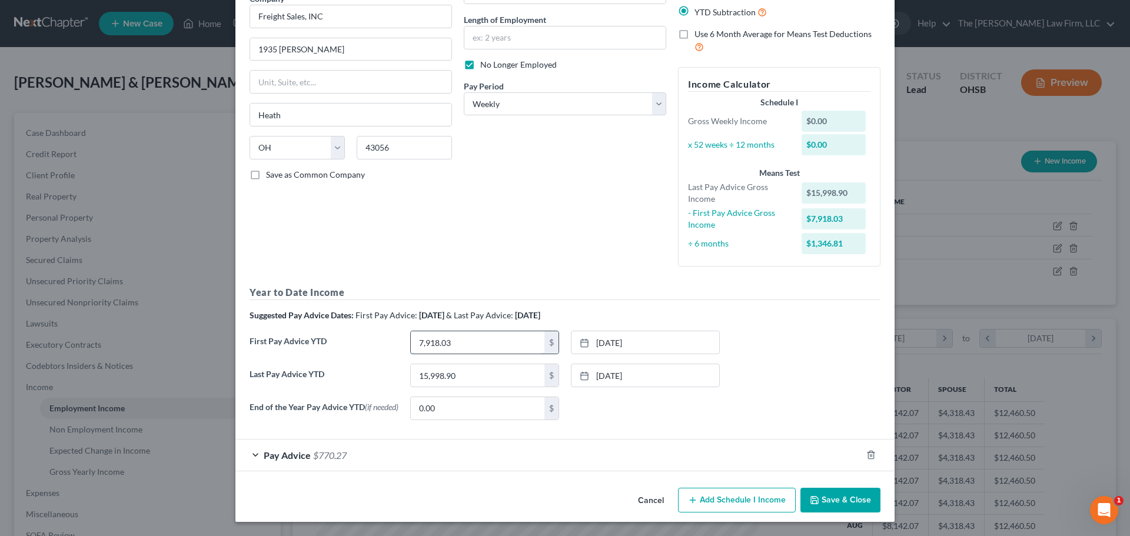
click at [468, 341] on input "7,918.03" at bounding box center [478, 342] width 134 height 22
type input "13,635.28"
click at [488, 373] on input "15,998.90" at bounding box center [478, 375] width 134 height 22
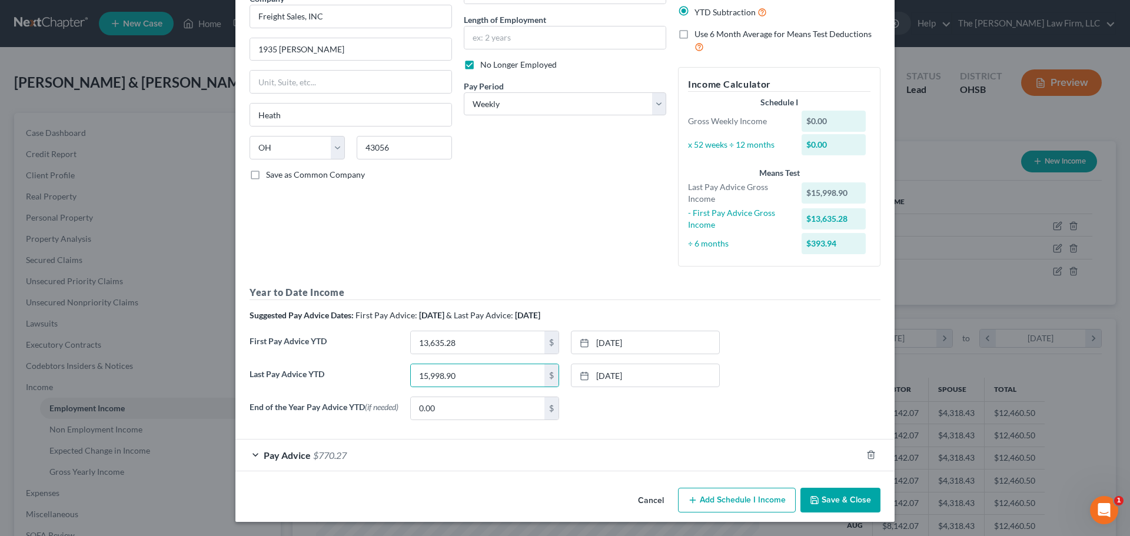
click at [751, 386] on div "Last Pay Advice YTD 15,998.90 $ 3/21/2025 close Date 3/21/2025 Time 12:00 AM ch…" at bounding box center [565, 380] width 643 height 33
click at [751, 500] on button "Save & Close" at bounding box center [840, 500] width 80 height 25
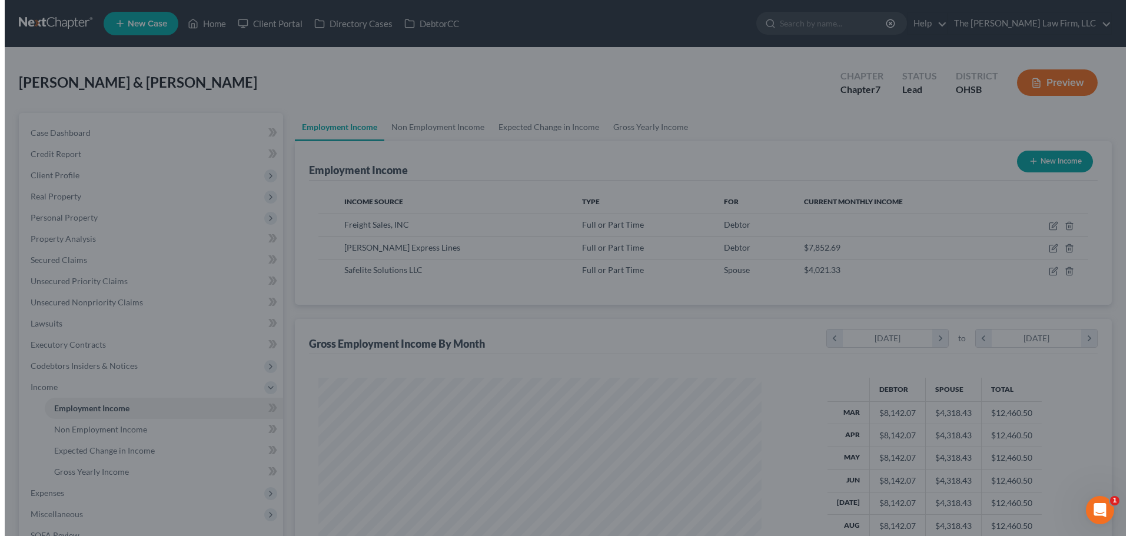
scroll to position [588167, 587924]
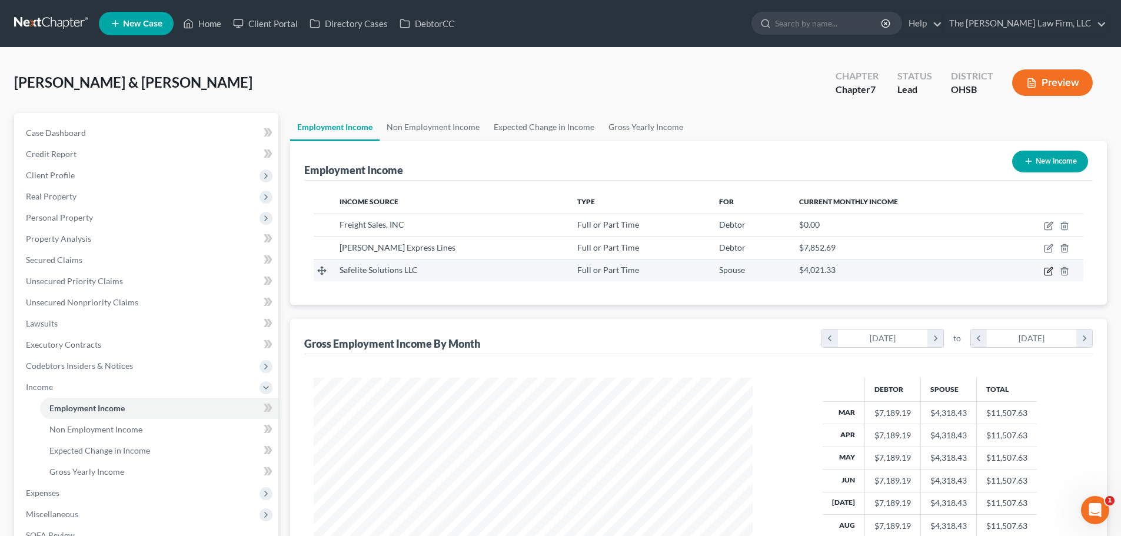
click at [751, 273] on icon "button" at bounding box center [1048, 271] width 9 height 9
select select "0"
select select "36"
select select "3"
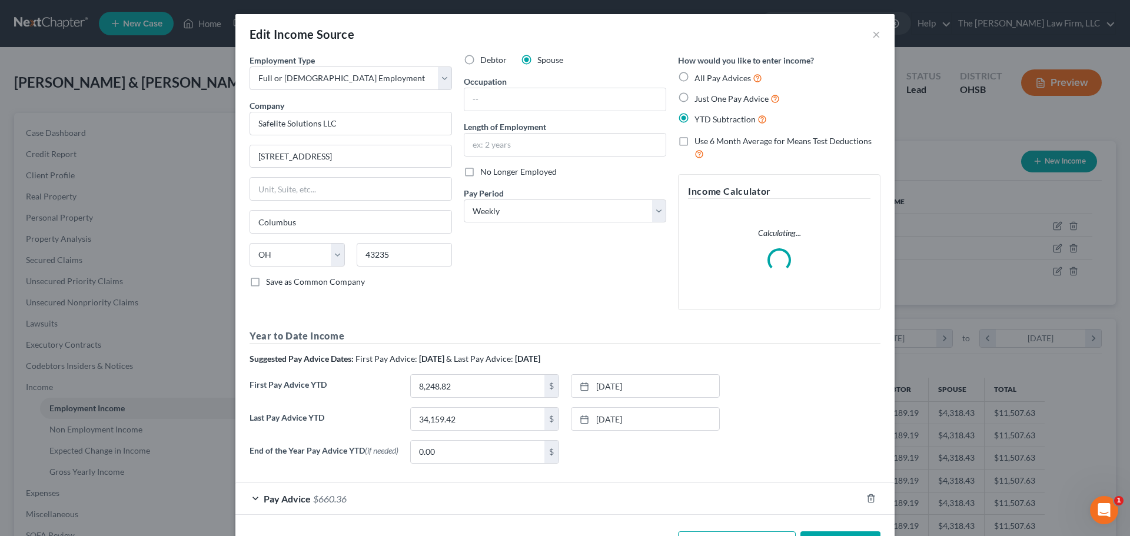
scroll to position [46, 0]
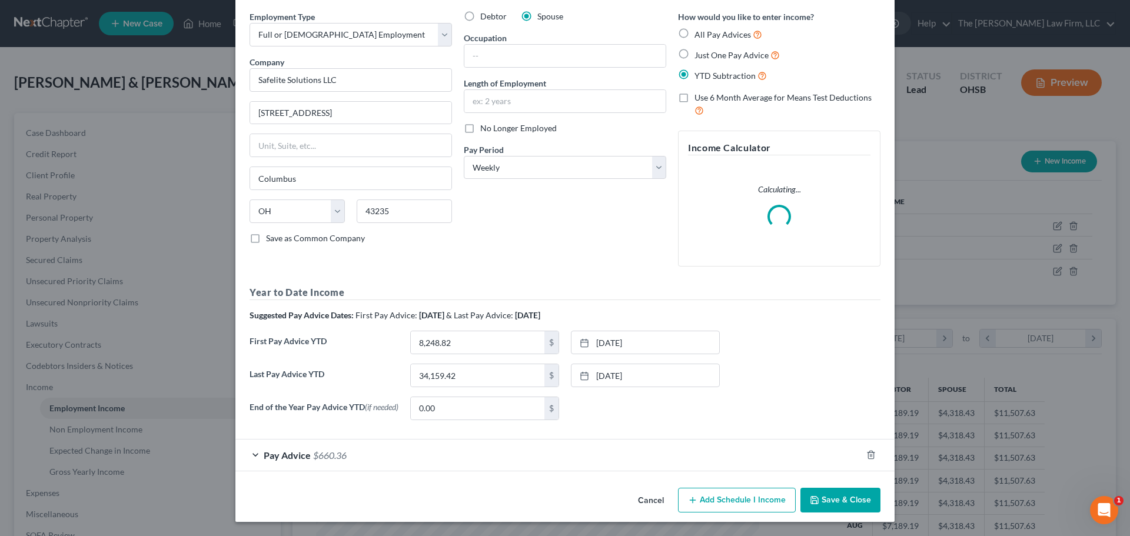
click at [549, 458] on div "Pay Advice $660.36" at bounding box center [548, 455] width 626 height 31
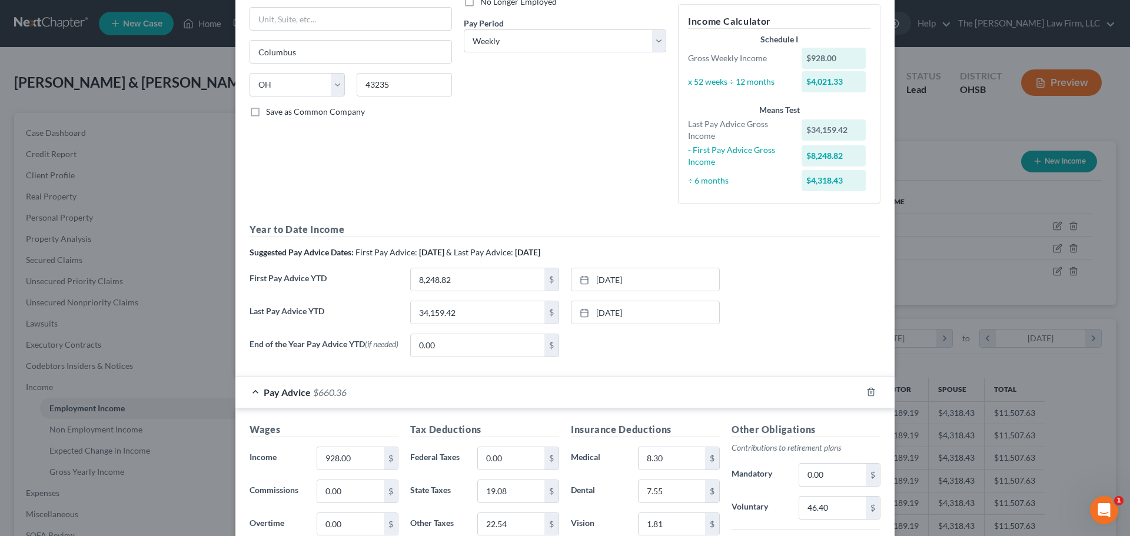
scroll to position [268, 0]
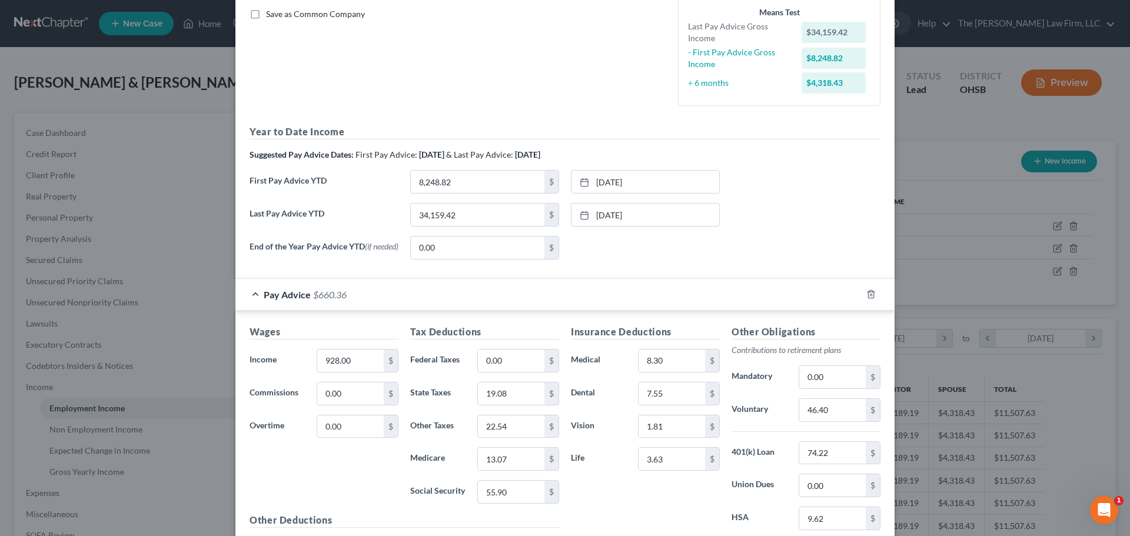
click at [751, 217] on div "Last Pay Advice YTD 34,159.42 $ 8/29/2025 close Date 8/29/2025 Time 12:00 AM ch…" at bounding box center [565, 219] width 643 height 33
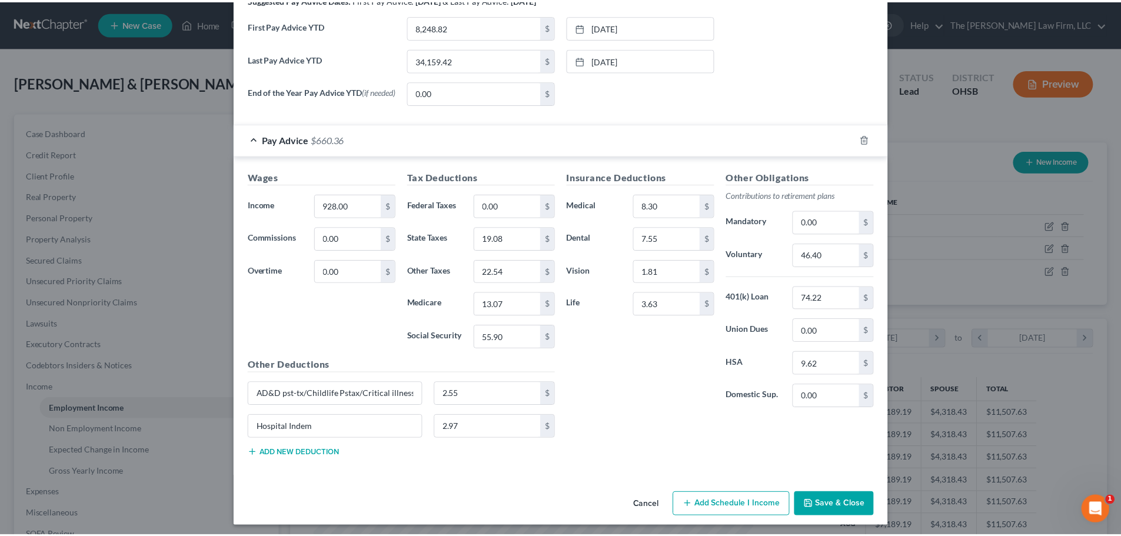
scroll to position [430, 0]
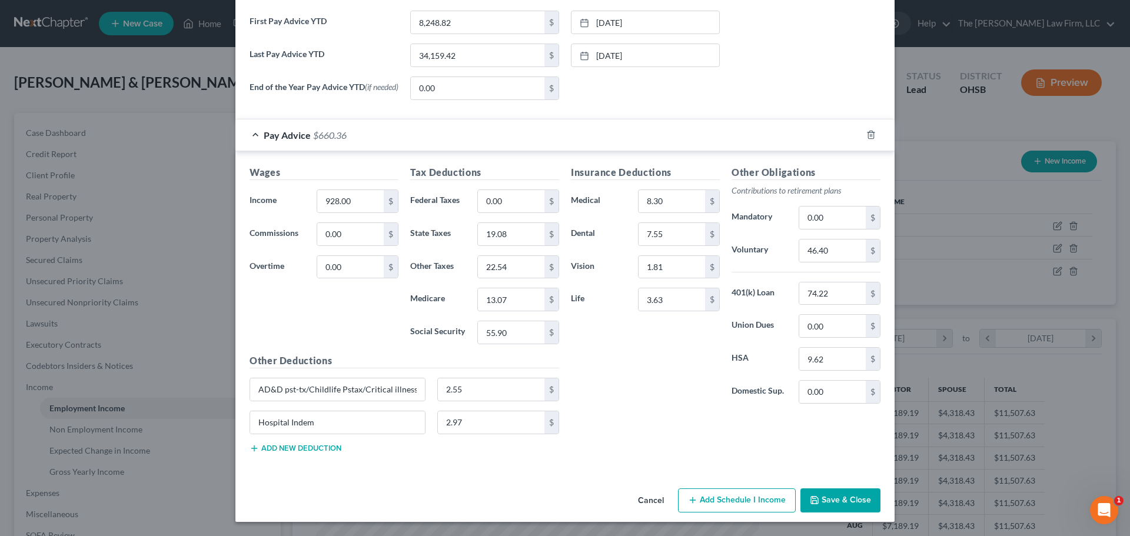
drag, startPoint x: 814, startPoint y: 490, endPoint x: 803, endPoint y: 490, distance: 11.8
click at [751, 490] on button "Save & Close" at bounding box center [840, 500] width 80 height 25
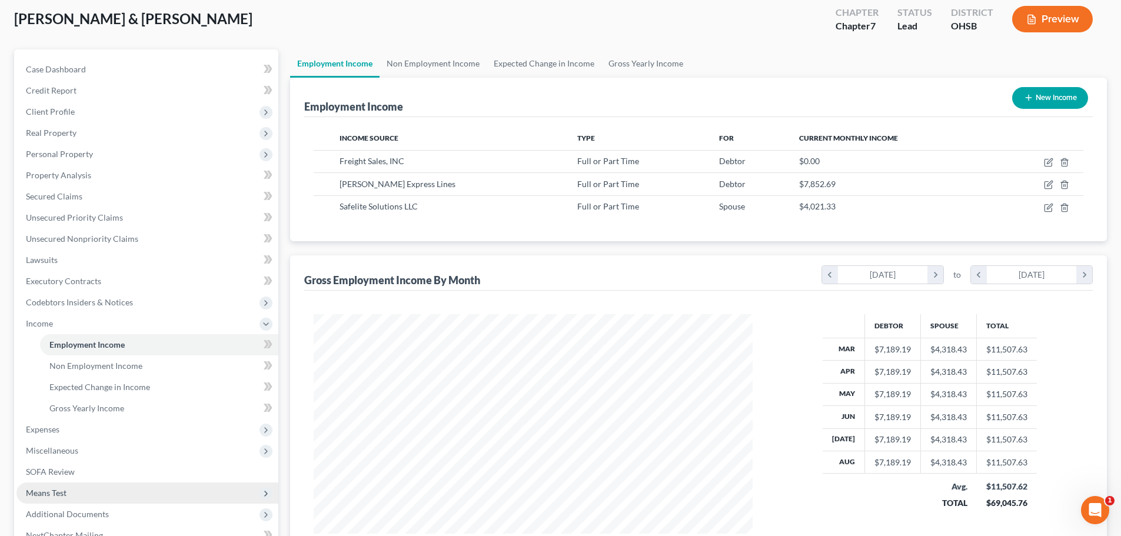
scroll to position [195, 0]
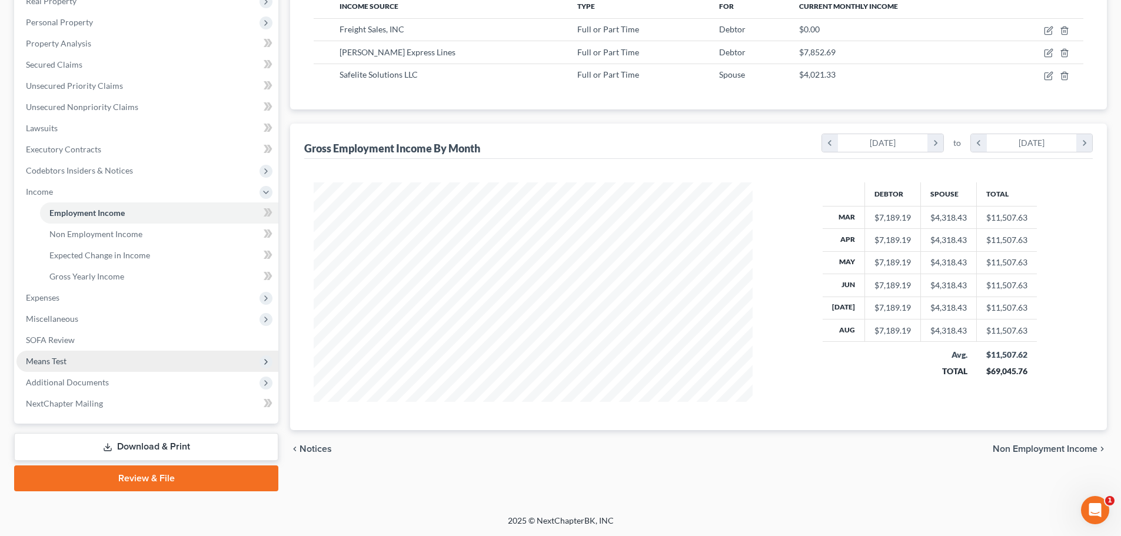
click at [65, 357] on span "Means Test" at bounding box center [46, 361] width 41 height 10
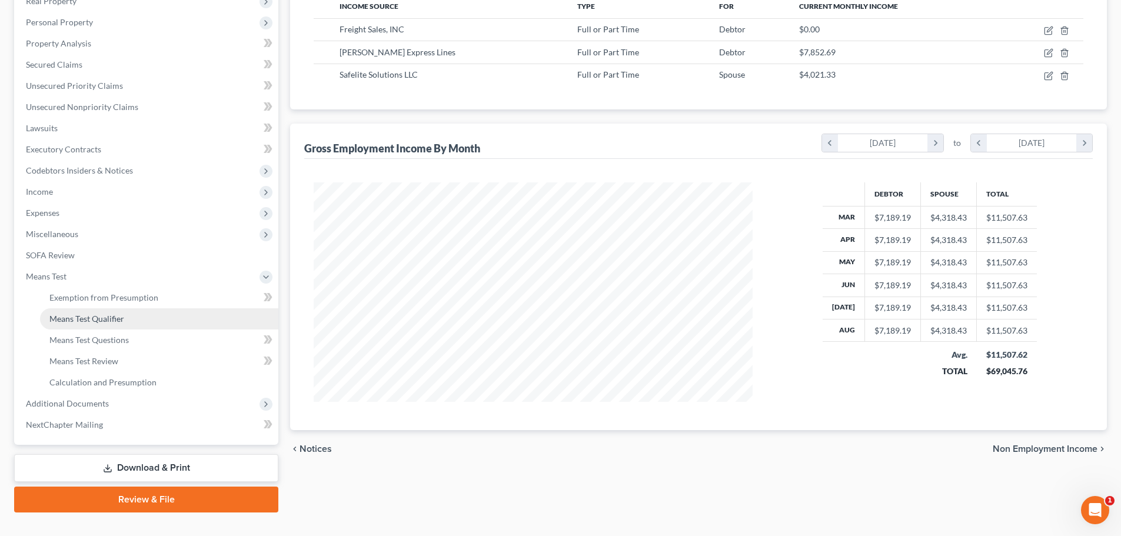
click at [94, 322] on span "Means Test Qualifier" at bounding box center [86, 319] width 75 height 10
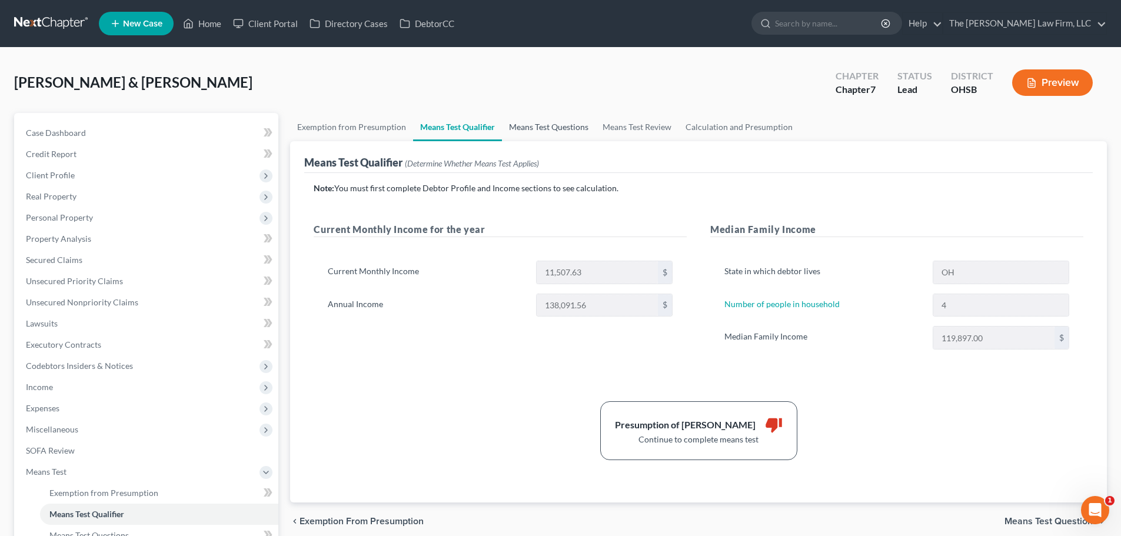
click at [551, 133] on link "Means Test Questions" at bounding box center [549, 127] width 94 height 28
select select "2"
select select "0"
select select "60"
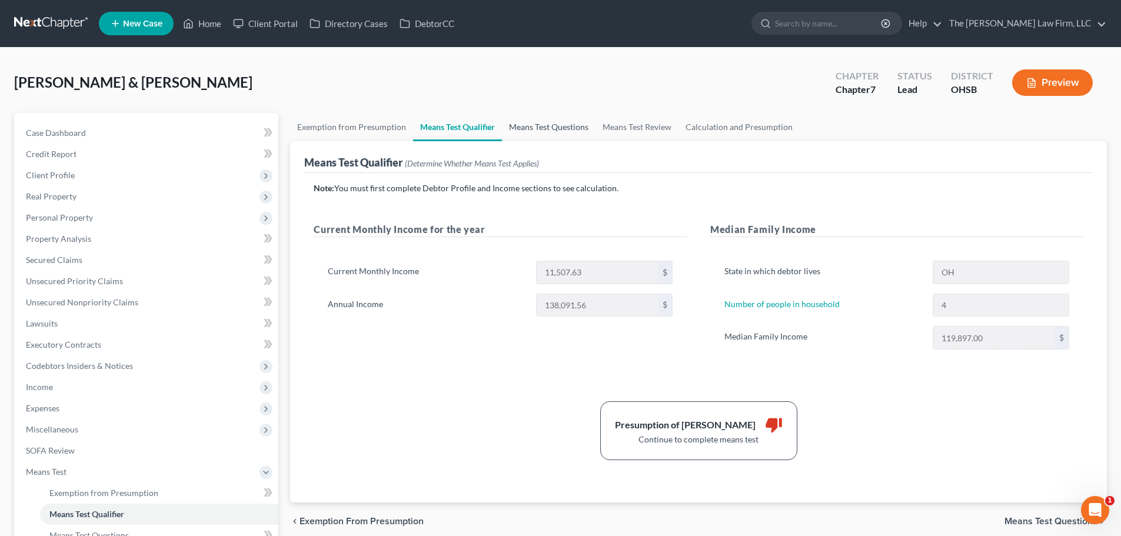
select select "60"
select select "1"
select select "60"
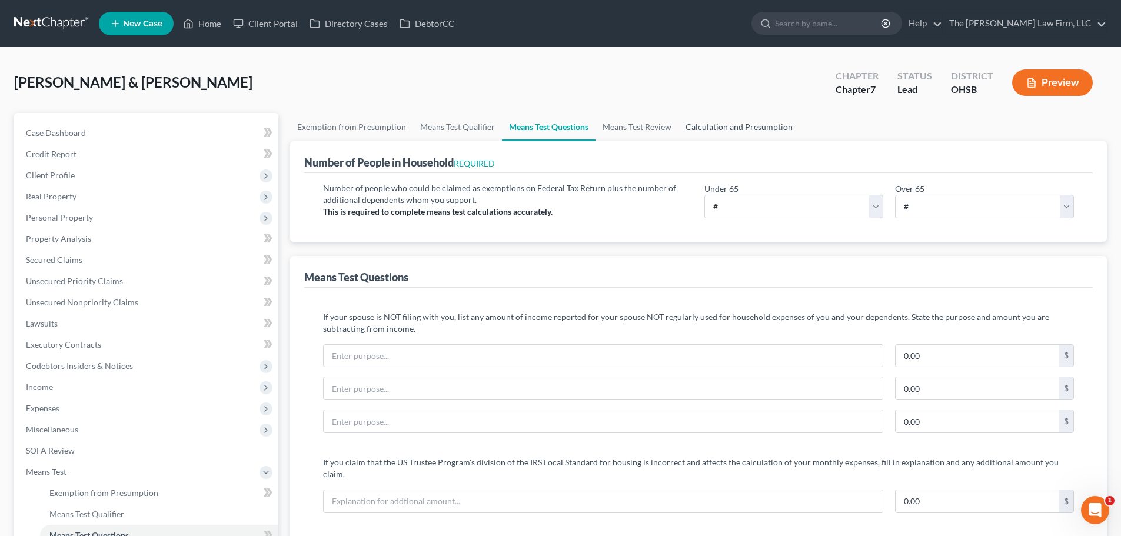
click at [745, 122] on link "Calculation and Presumption" at bounding box center [738, 127] width 121 height 28
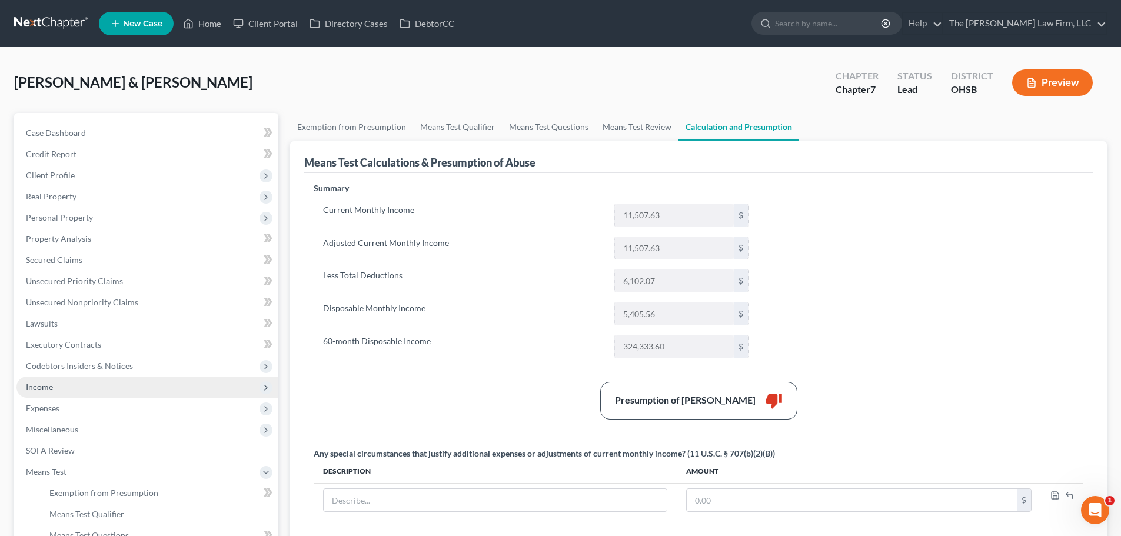
click at [46, 395] on span "Income" at bounding box center [147, 387] width 262 height 21
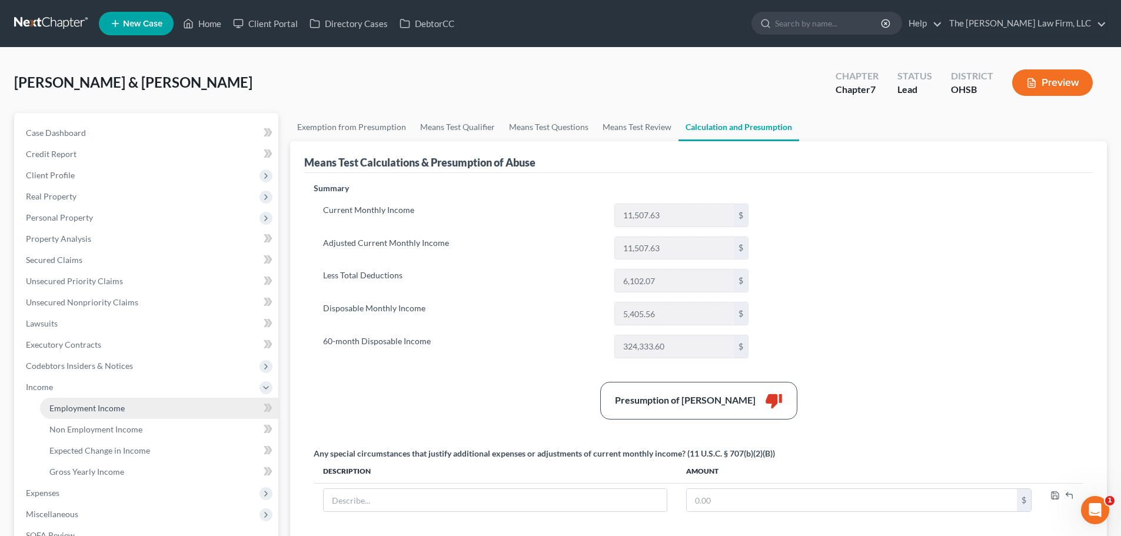
click at [56, 410] on span "Employment Income" at bounding box center [86, 408] width 75 height 10
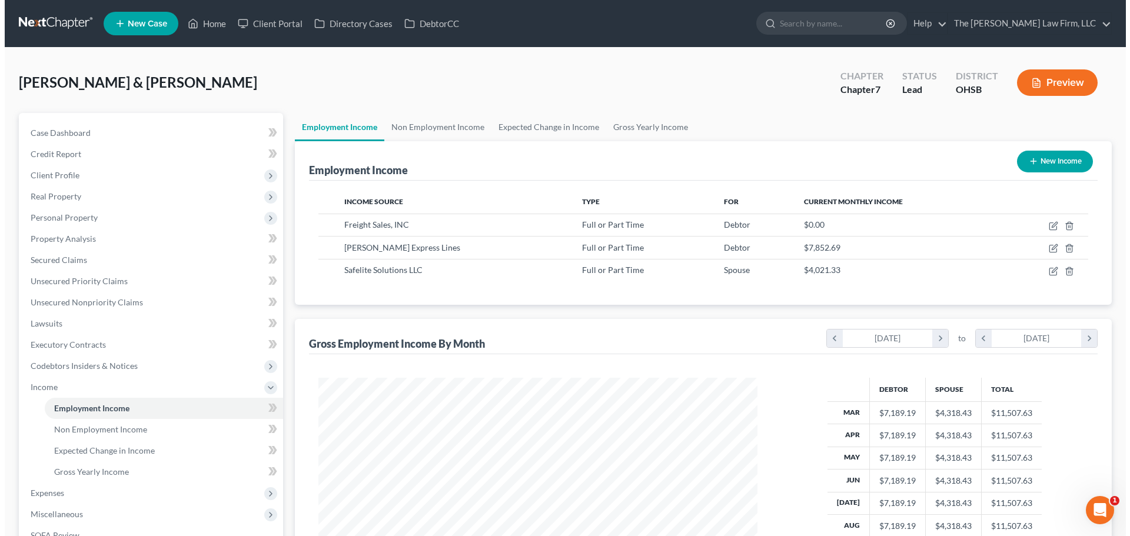
scroll to position [219, 462]
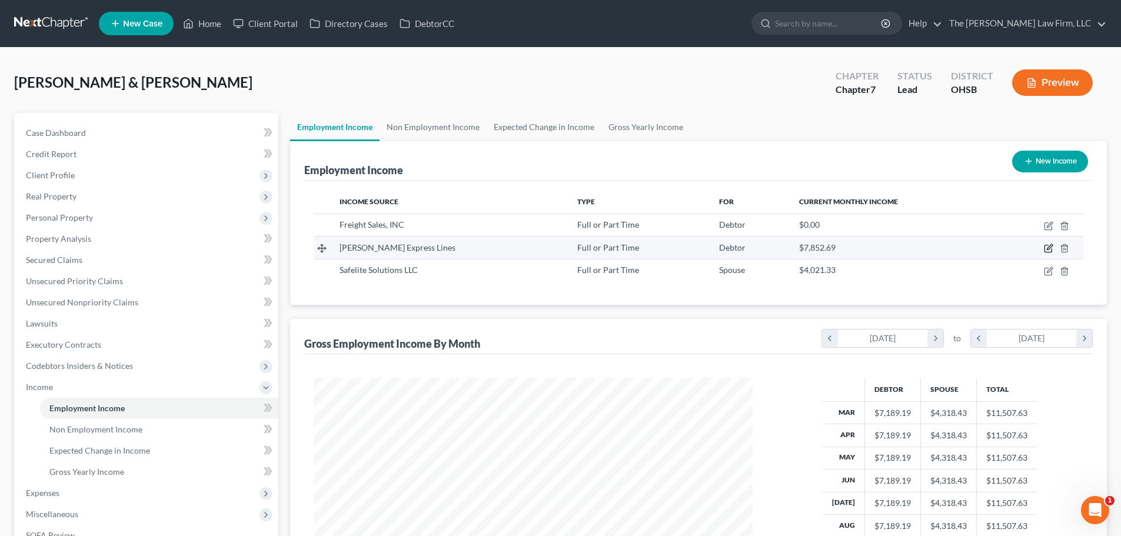
click at [751, 244] on icon "button" at bounding box center [1048, 248] width 9 height 9
select select "0"
select select "48"
select select "3"
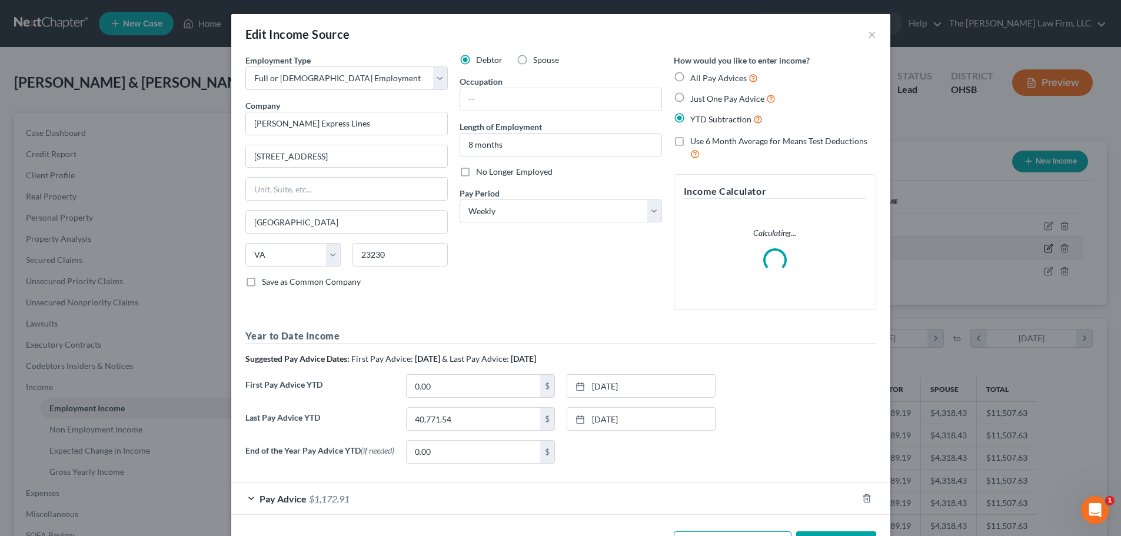
scroll to position [221, 467]
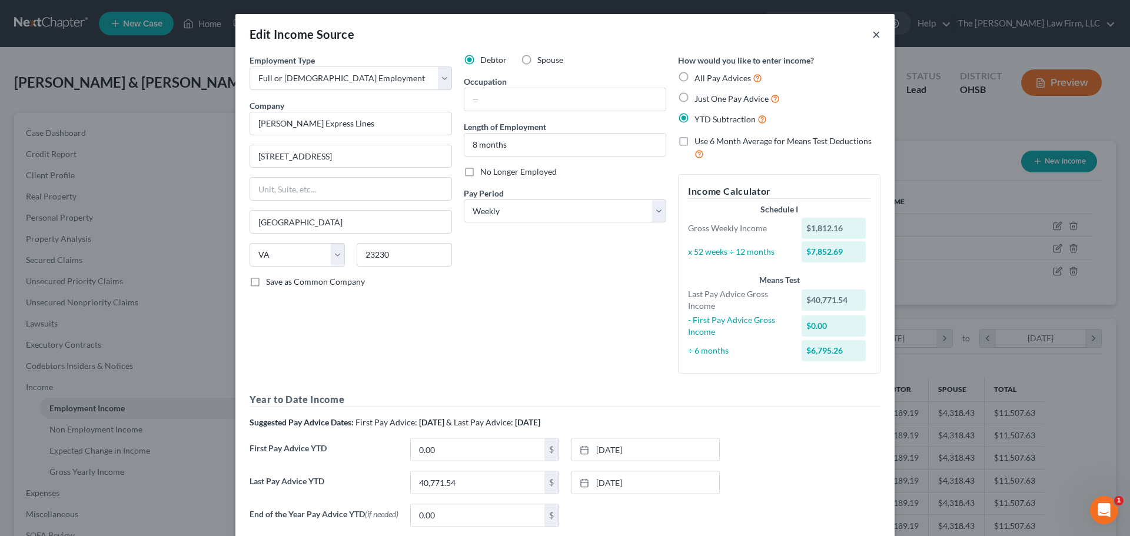
click at [751, 36] on button "×" at bounding box center [876, 34] width 8 height 14
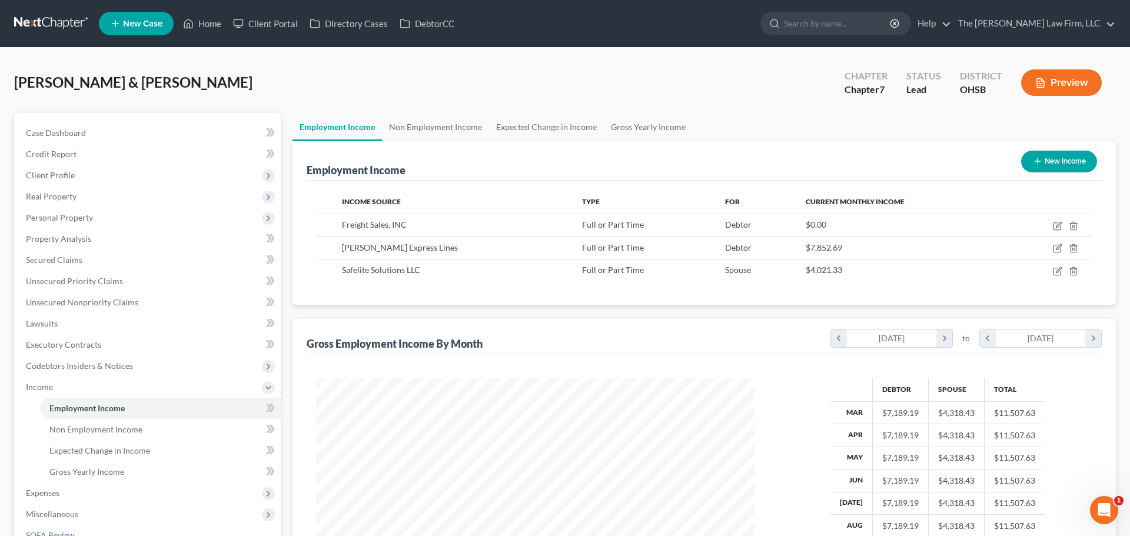
scroll to position [588167, 587924]
click at [751, 273] on icon "button" at bounding box center [1048, 271] width 9 height 9
select select "0"
select select "36"
select select "3"
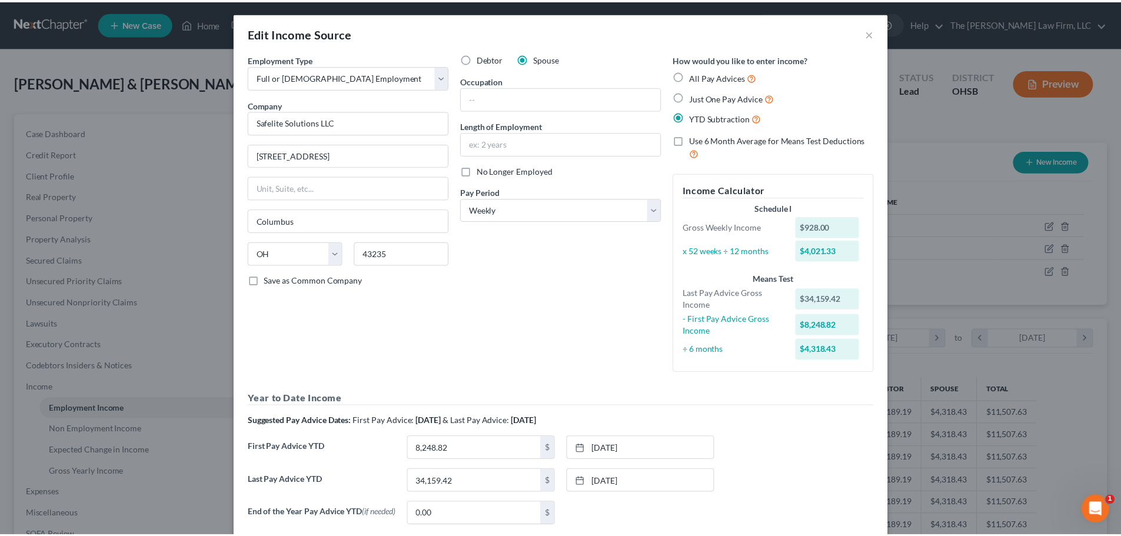
scroll to position [0, 0]
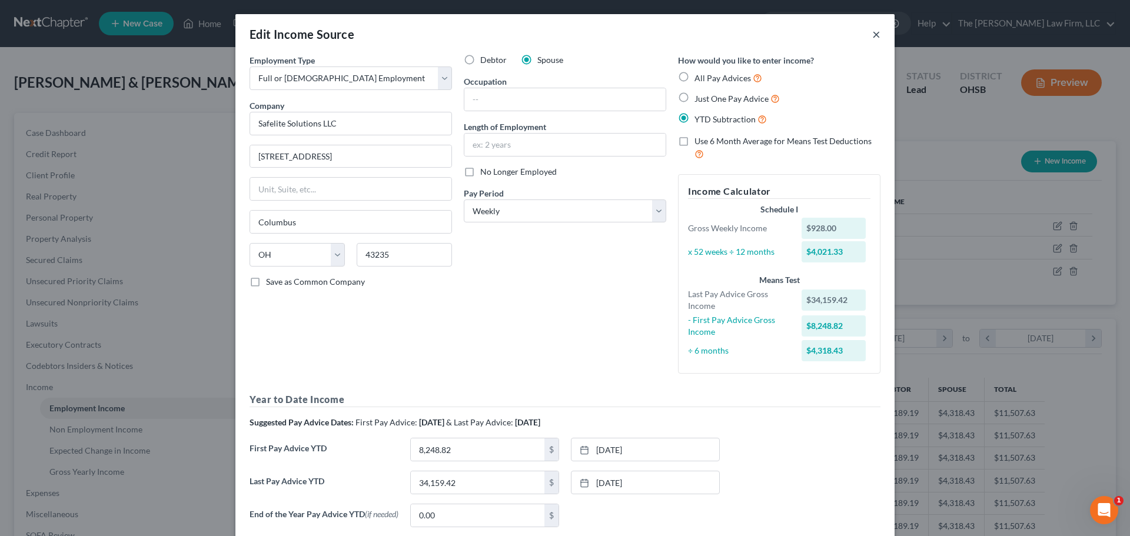
click at [751, 37] on button "×" at bounding box center [876, 34] width 8 height 14
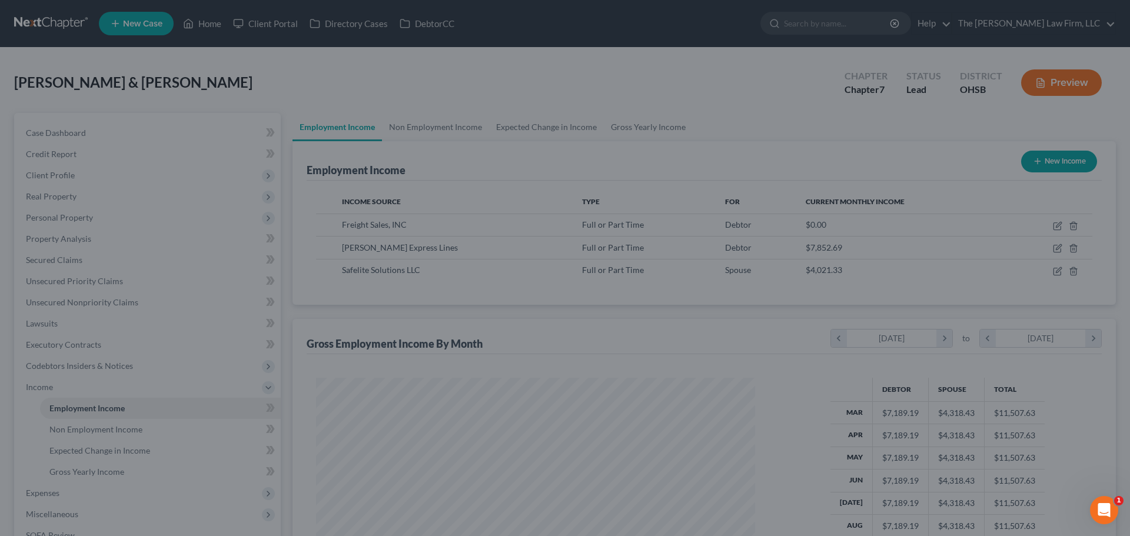
scroll to position [588167, 587924]
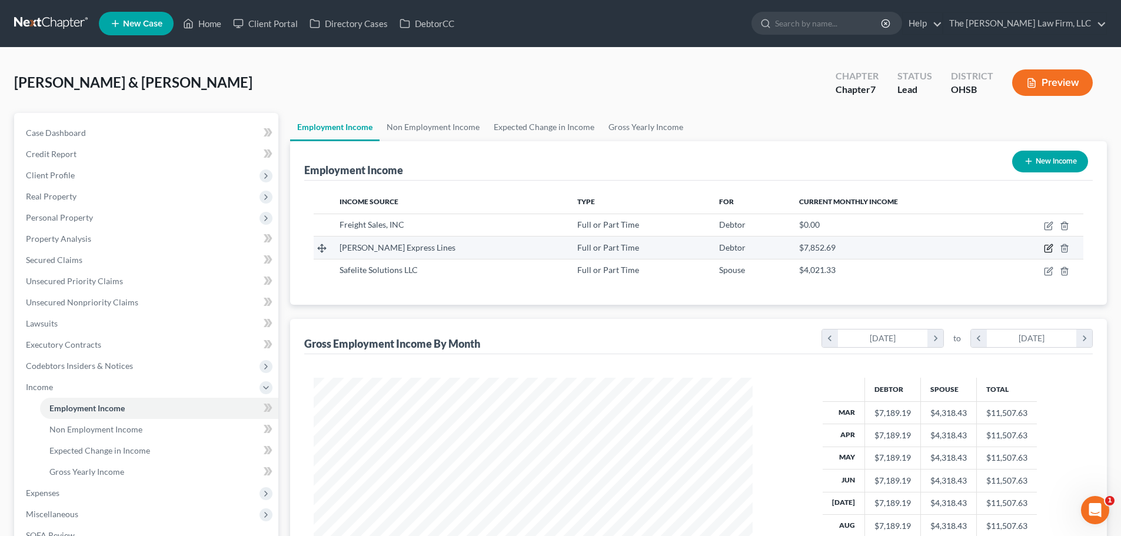
click at [751, 249] on icon "button" at bounding box center [1048, 248] width 9 height 9
select select "0"
select select "48"
select select "3"
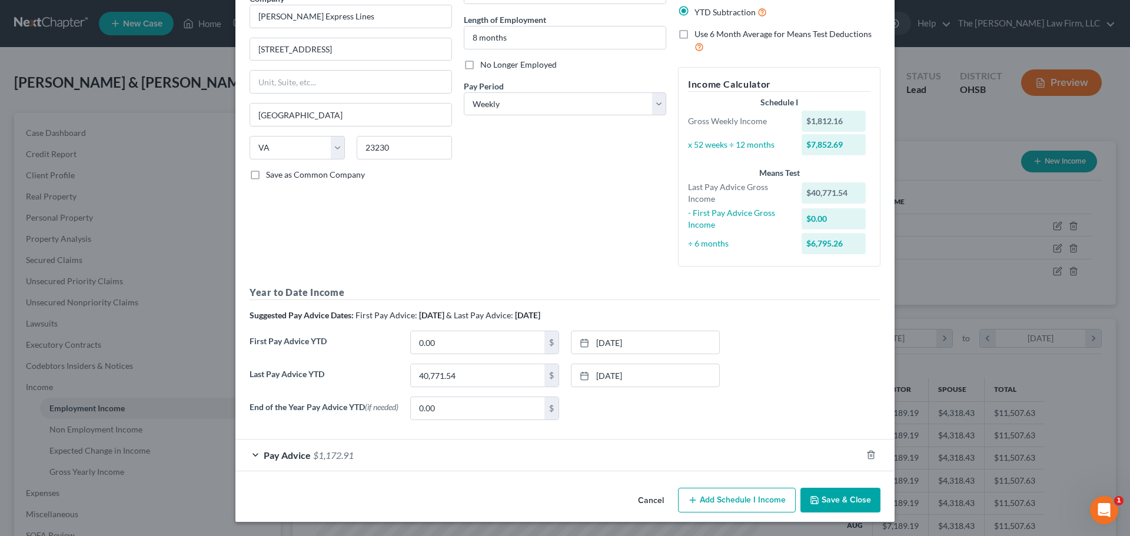
scroll to position [109, 0]
click at [751, 239] on div "Edit Income Source × Employment Type * Select Full or Part Time Employment Self…" at bounding box center [565, 268] width 1130 height 536
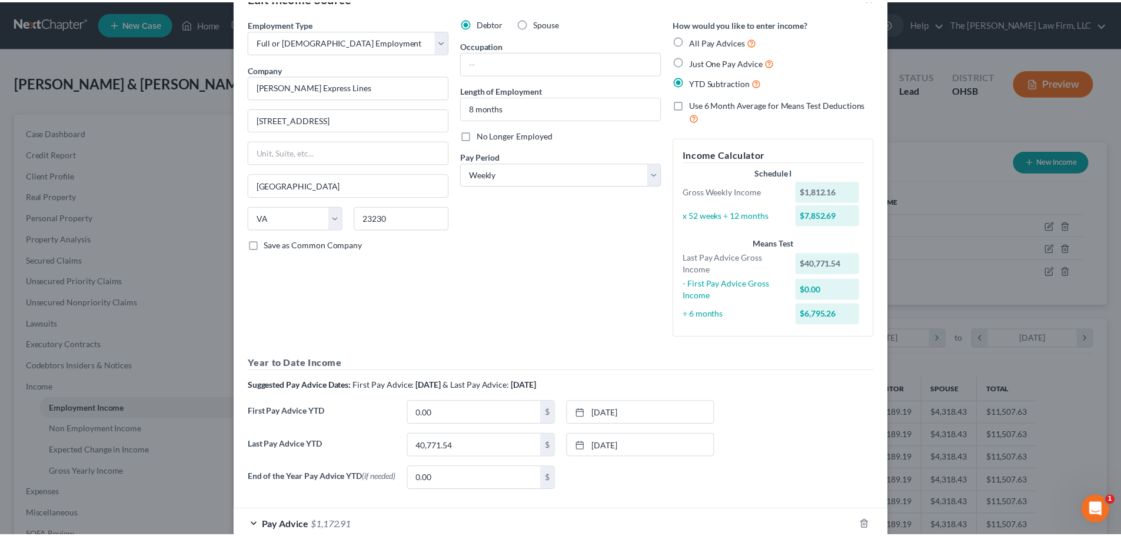
scroll to position [0, 0]
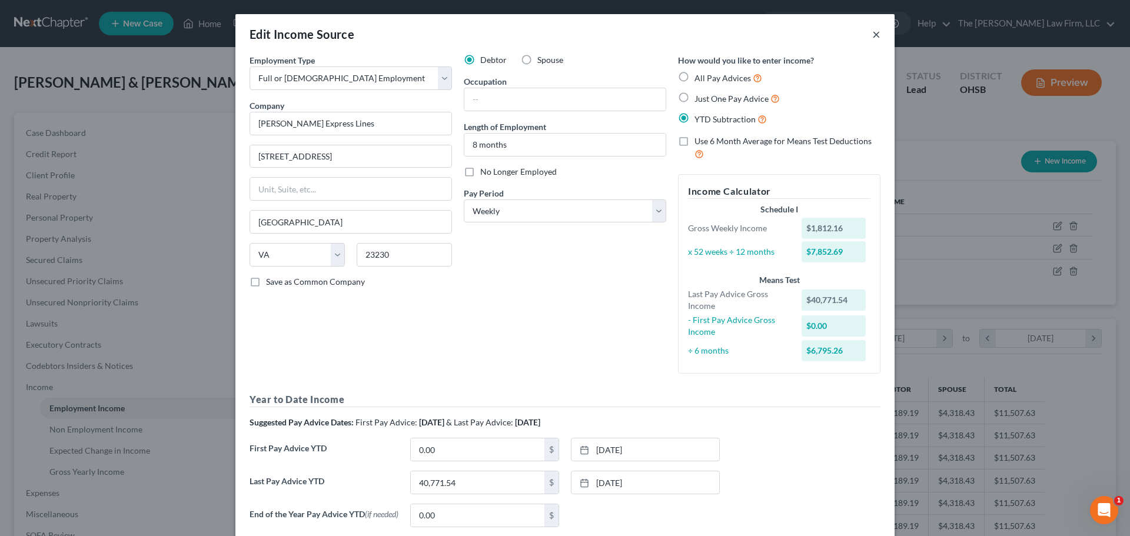
click at [751, 33] on button "×" at bounding box center [876, 34] width 8 height 14
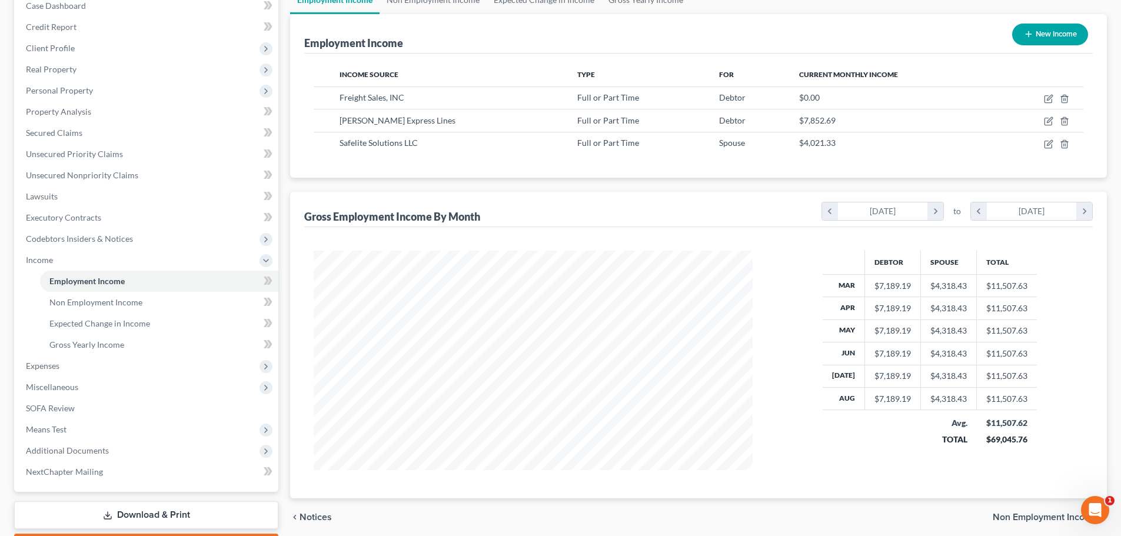
scroll to position [195, 0]
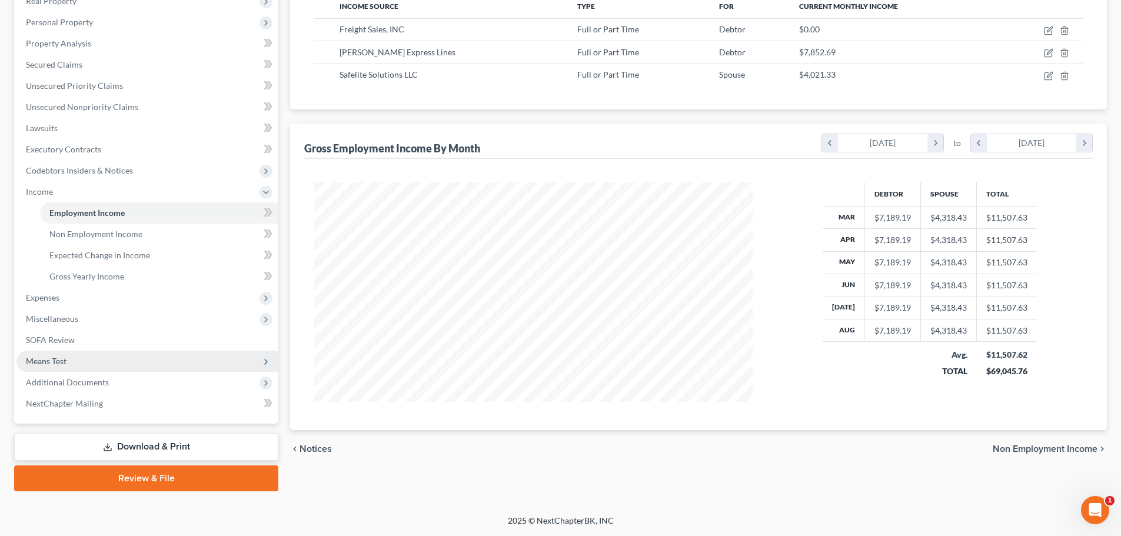
click at [48, 360] on span "Means Test" at bounding box center [46, 361] width 41 height 10
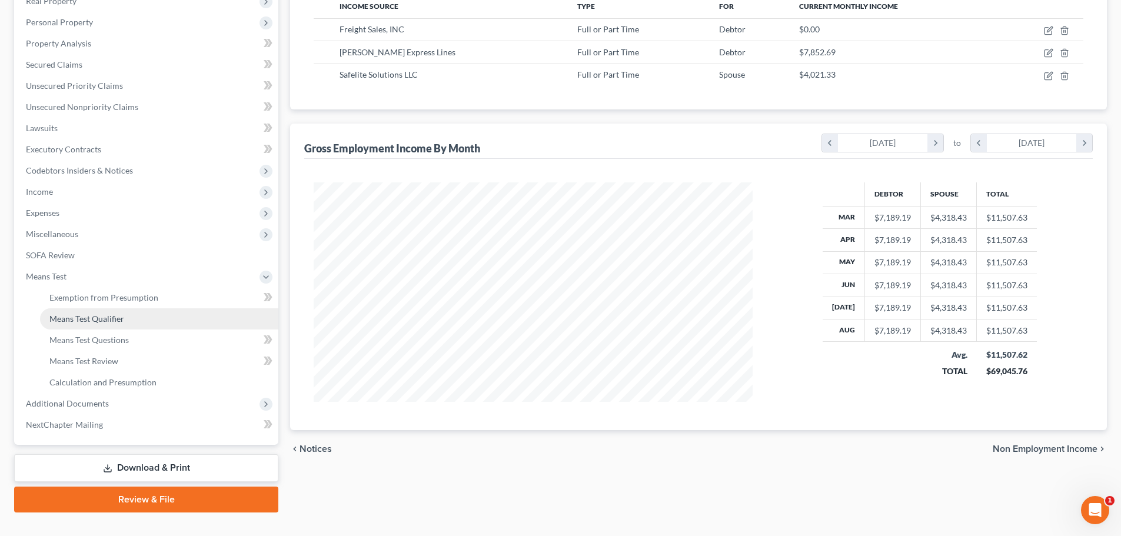
click at [105, 318] on span "Means Test Qualifier" at bounding box center [86, 319] width 75 height 10
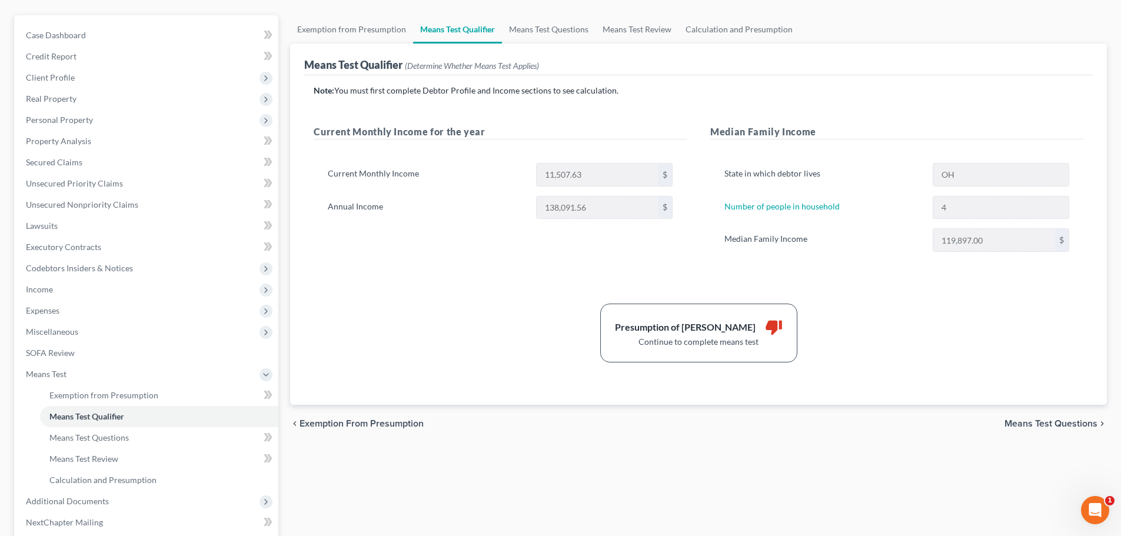
scroll to position [98, 0]
click at [751, 254] on div "State in which debtor lives OH Number of people in household 4 Median Family In…" at bounding box center [896, 211] width 373 height 127
click at [751, 301] on div "Note: You must first complete Debtor Profile and Income sections to see calcula…" at bounding box center [699, 223] width 770 height 278
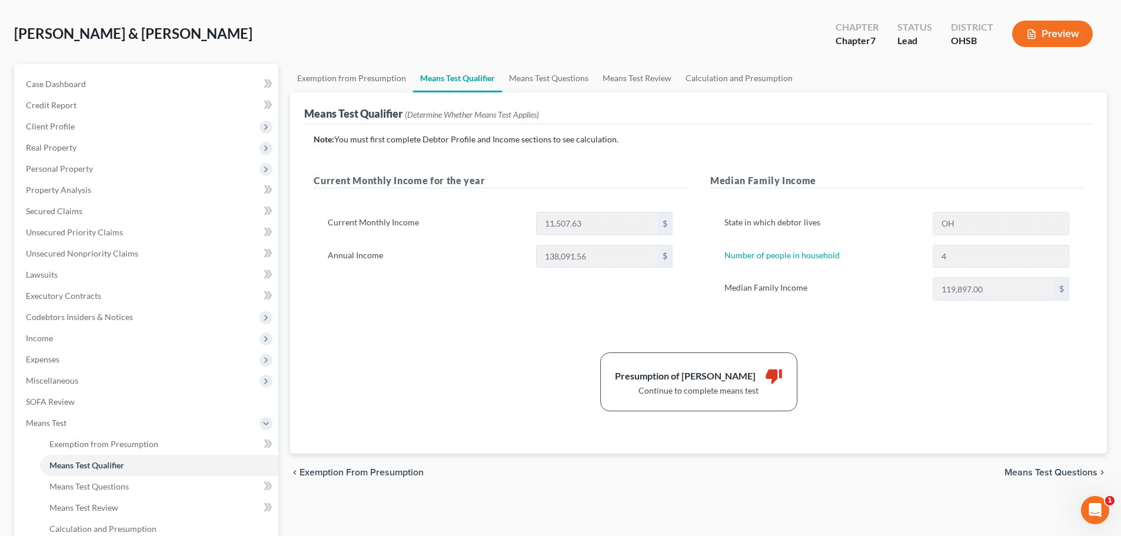
scroll to position [0, 0]
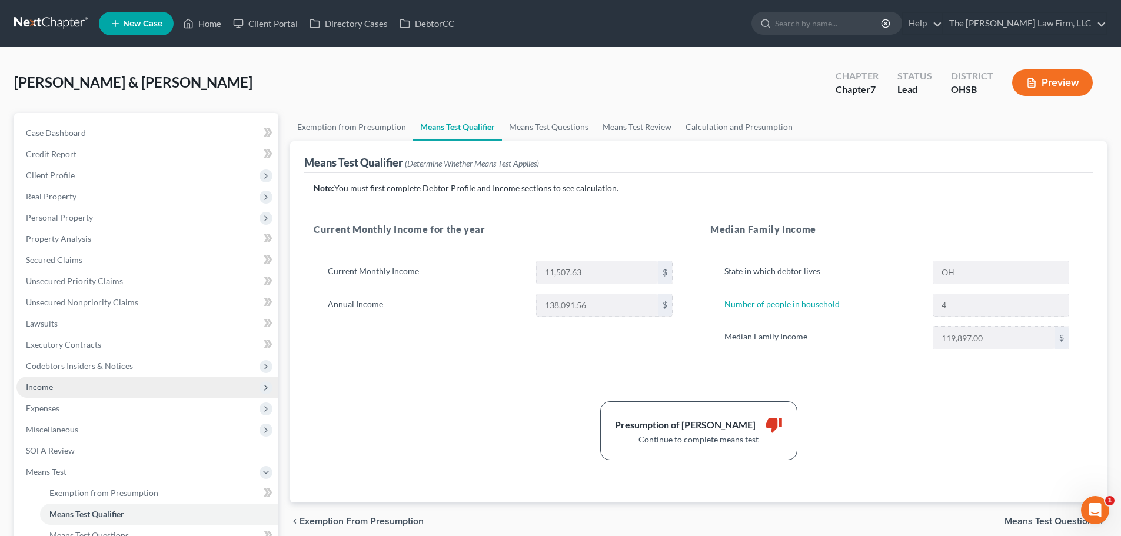
click at [79, 391] on span "Income" at bounding box center [147, 387] width 262 height 21
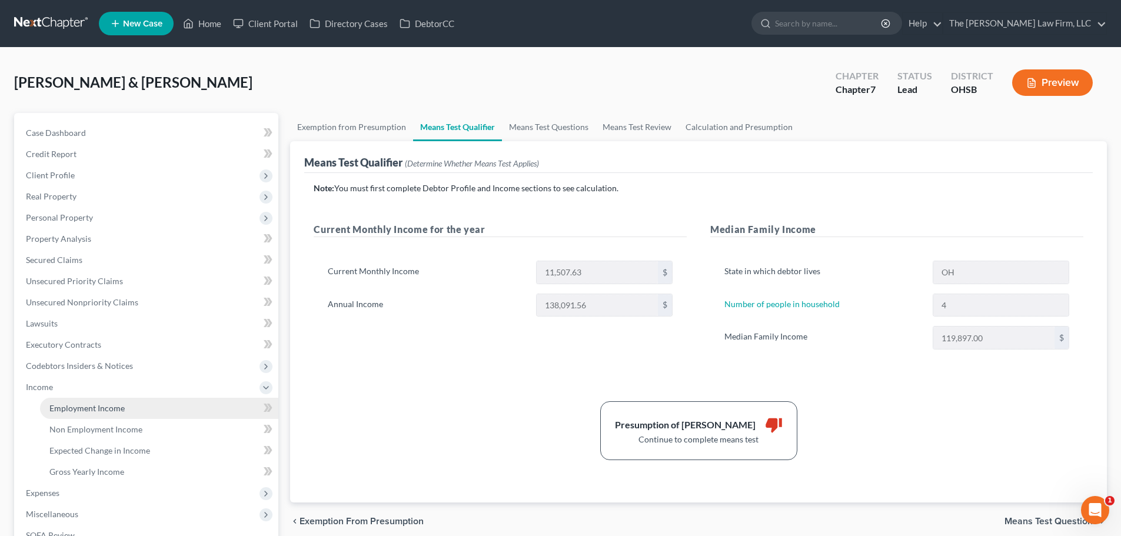
click at [83, 410] on span "Employment Income" at bounding box center [86, 408] width 75 height 10
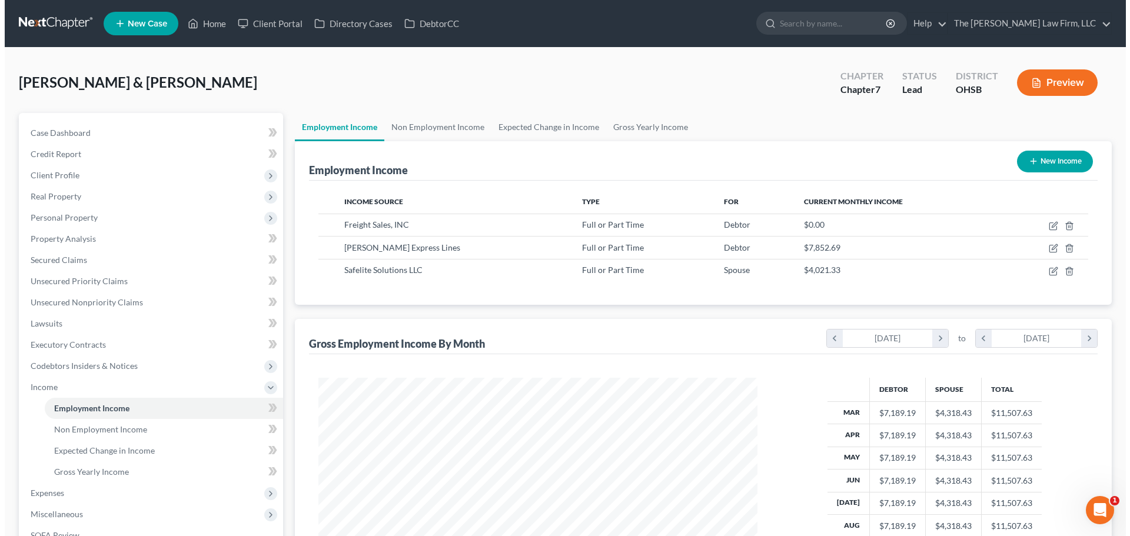
scroll to position [219, 462]
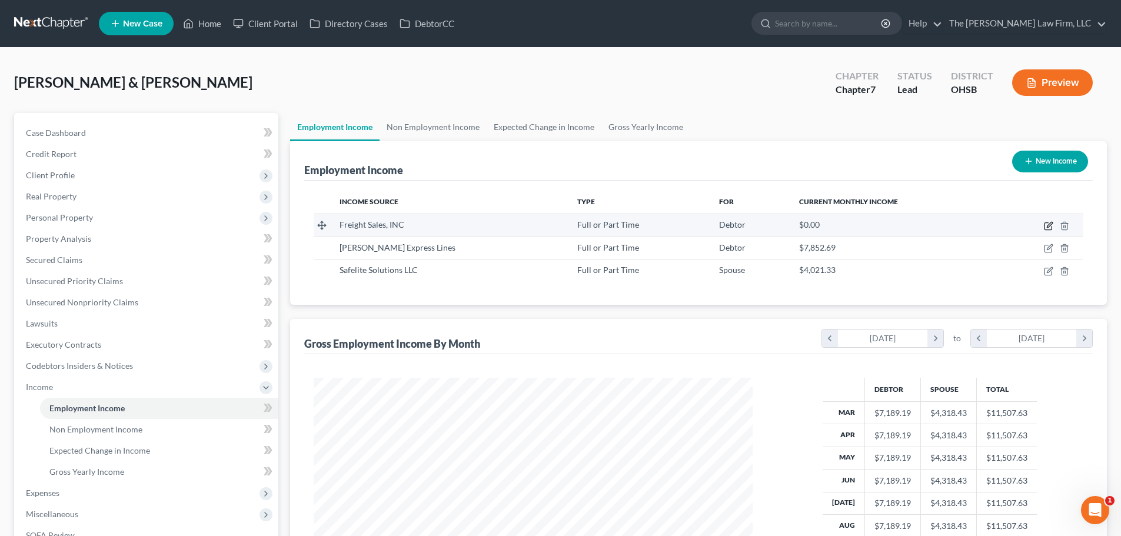
click at [751, 227] on icon "button" at bounding box center [1048, 225] width 9 height 9
select select "0"
select select "36"
select select "3"
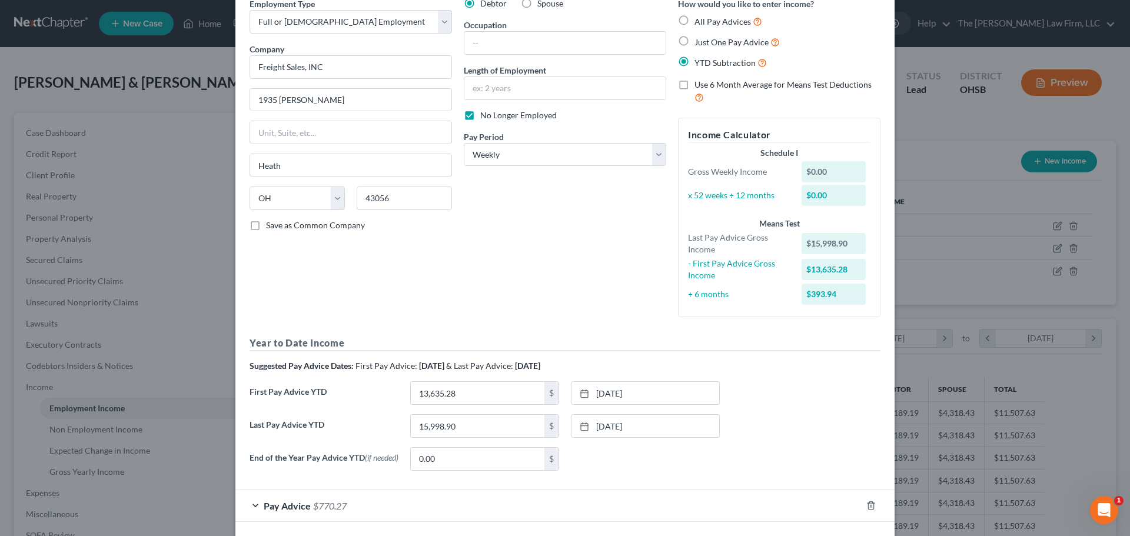
scroll to position [109, 0]
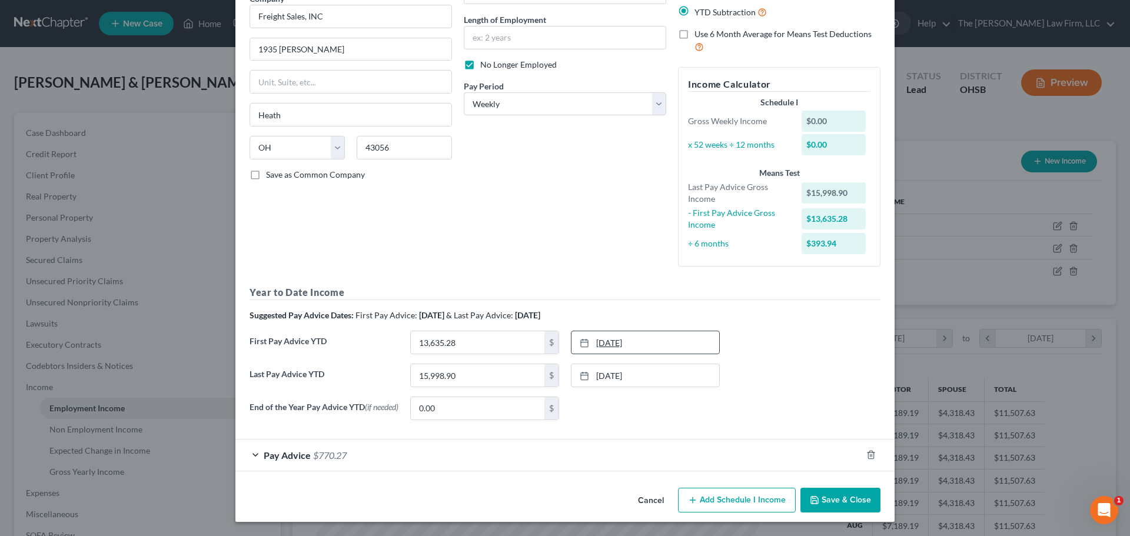
click at [683, 331] on link "1/31/2025" at bounding box center [645, 342] width 148 height 22
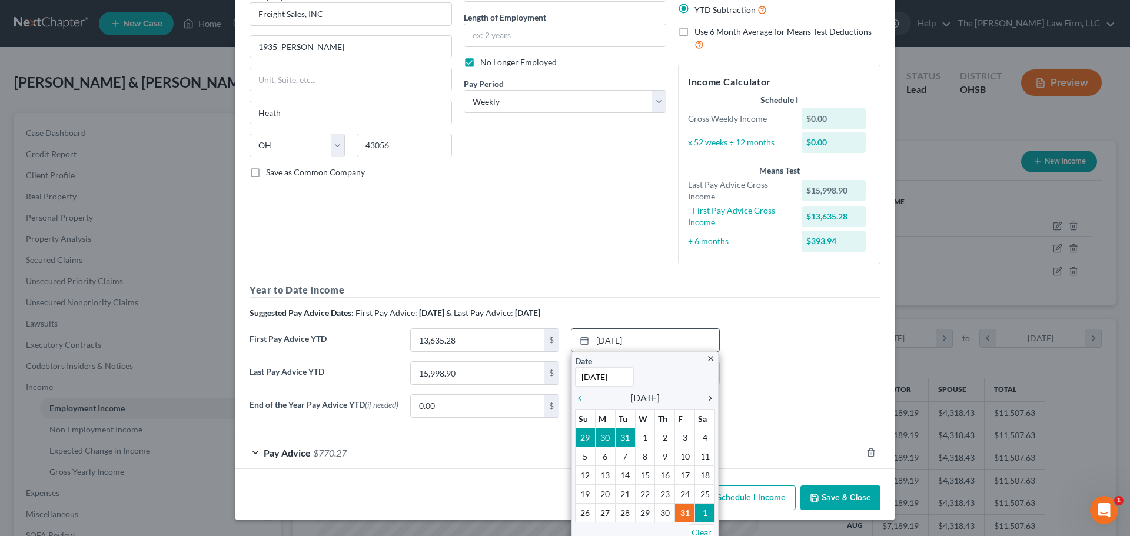
click at [707, 397] on icon "chevron_right" at bounding box center [707, 398] width 15 height 9
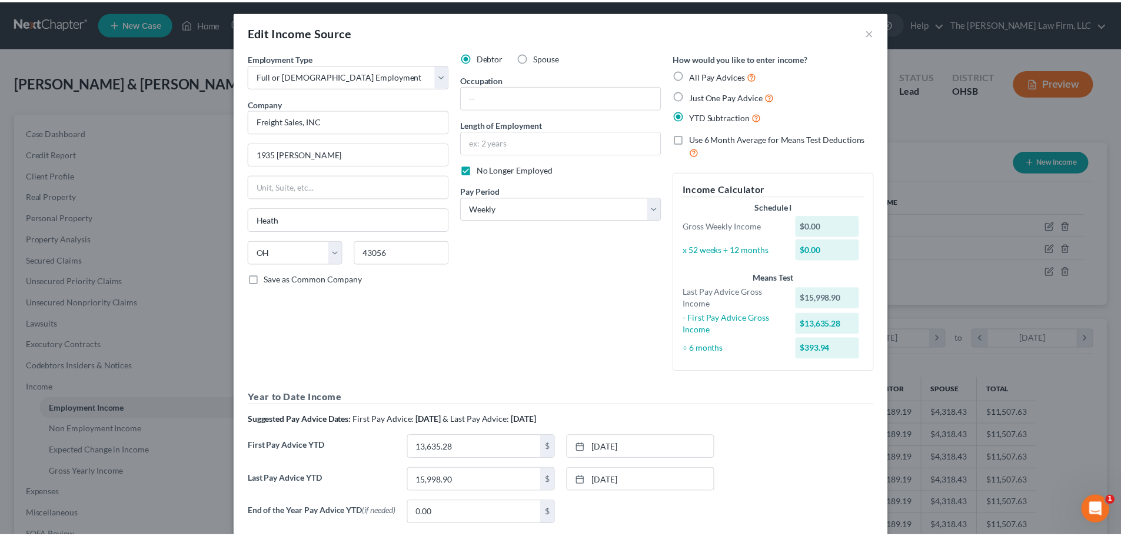
scroll to position [0, 0]
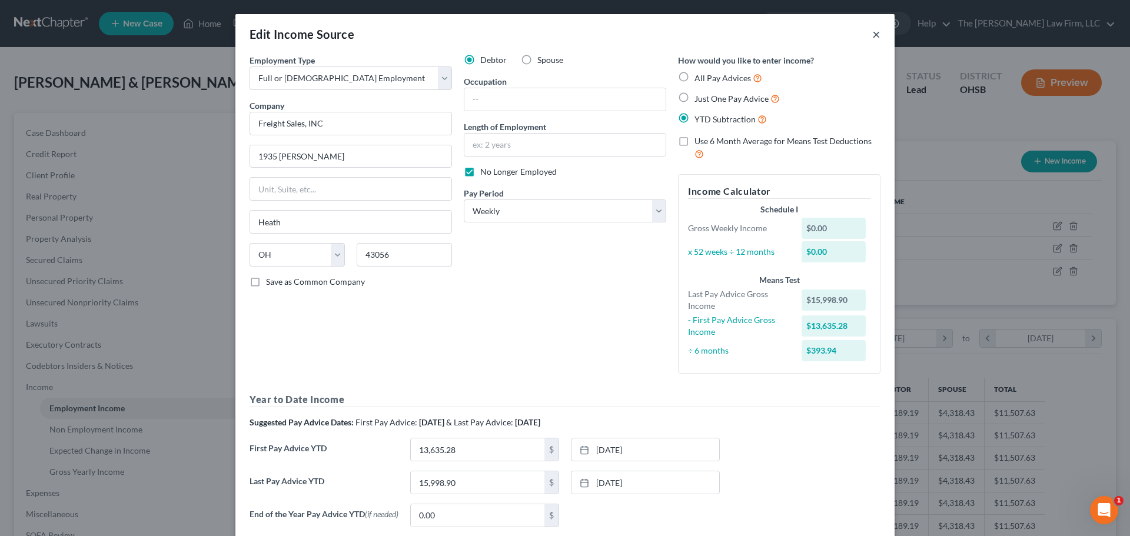
click at [751, 34] on button "×" at bounding box center [876, 34] width 8 height 14
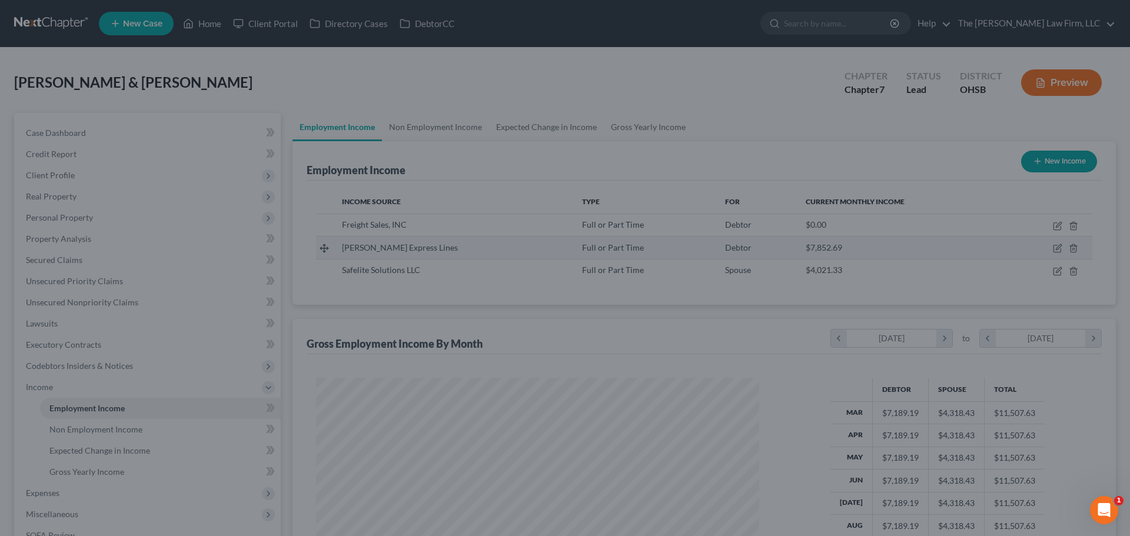
scroll to position [588167, 587924]
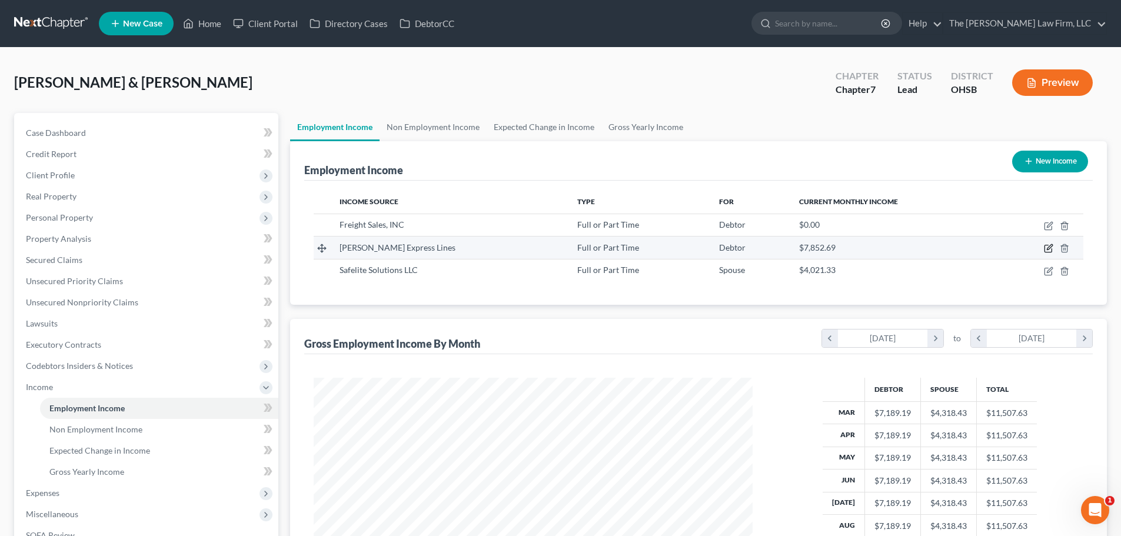
click at [751, 248] on icon "button" at bounding box center [1048, 248] width 9 height 9
select select "0"
select select "48"
select select "3"
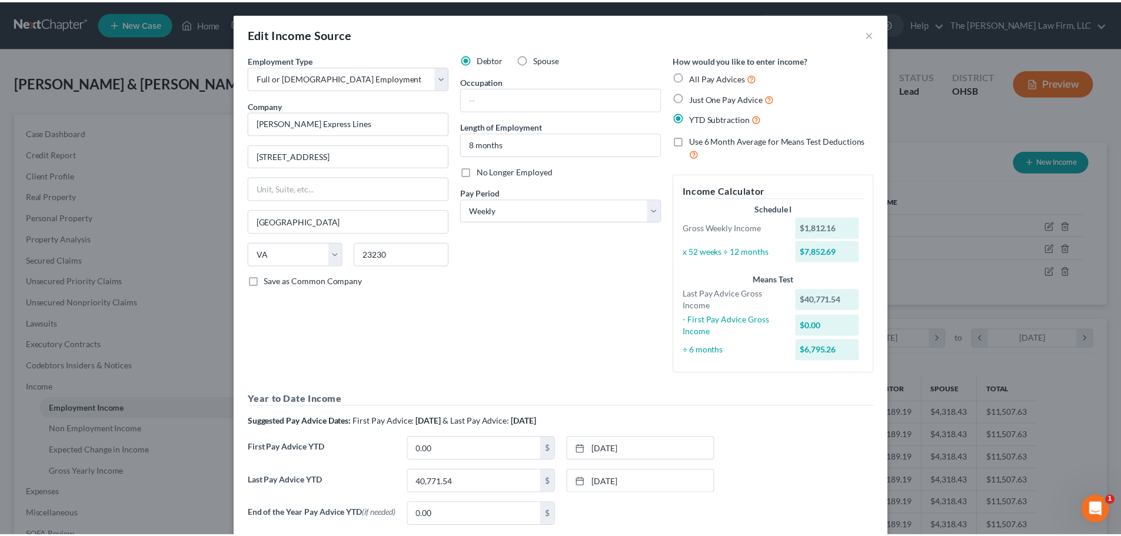
scroll to position [0, 0]
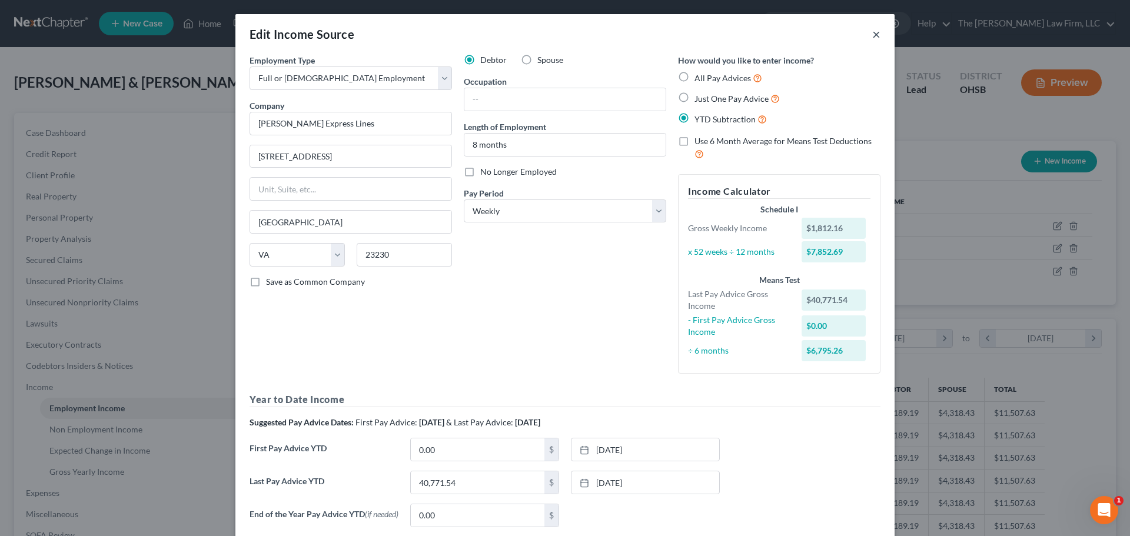
click at [751, 33] on button "×" at bounding box center [876, 34] width 8 height 14
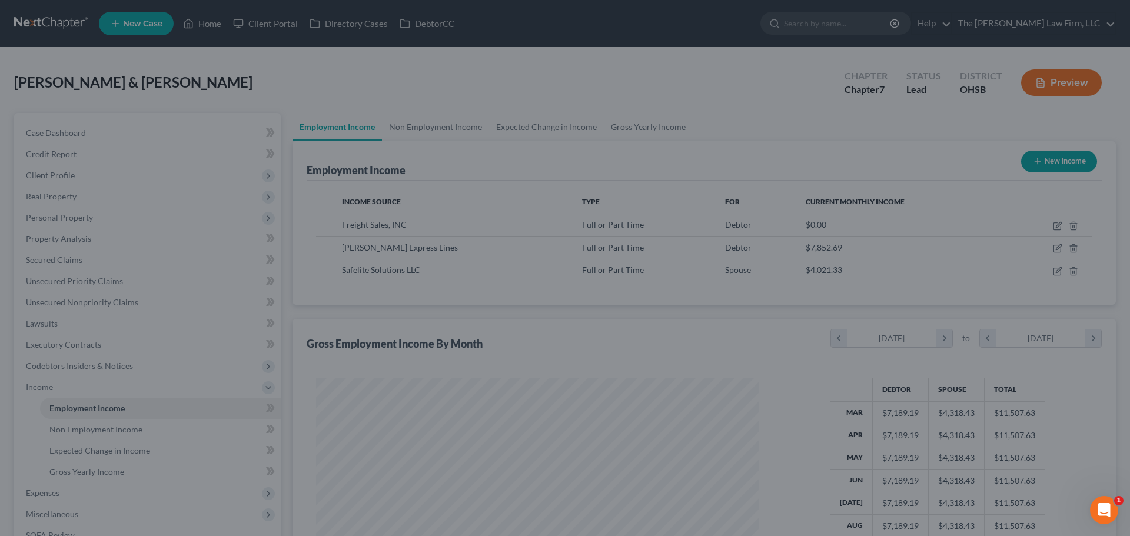
scroll to position [588167, 587924]
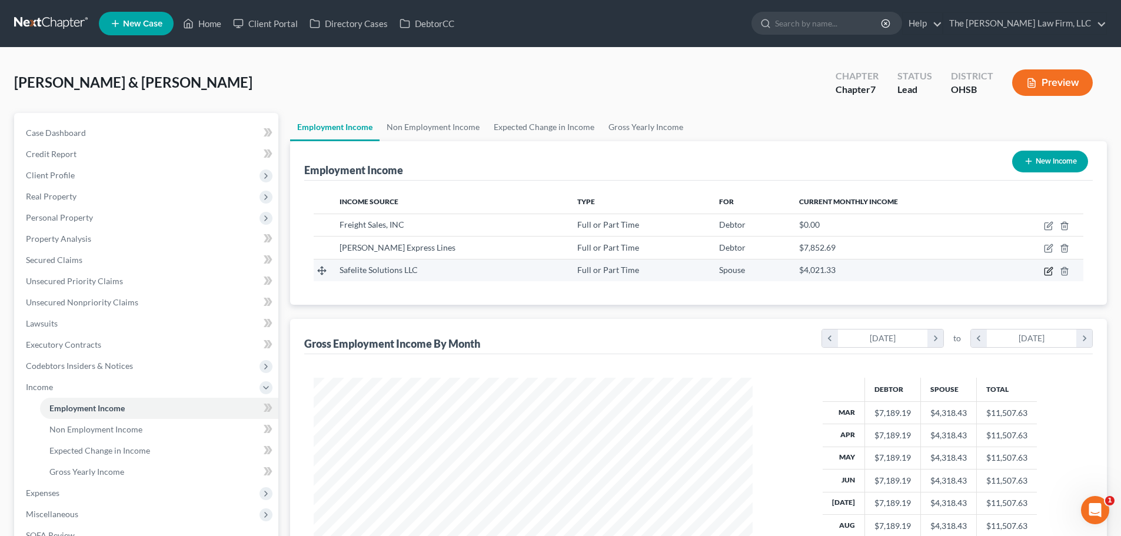
click at [751, 273] on icon "button" at bounding box center [1048, 271] width 9 height 9
select select "0"
select select "36"
select select "3"
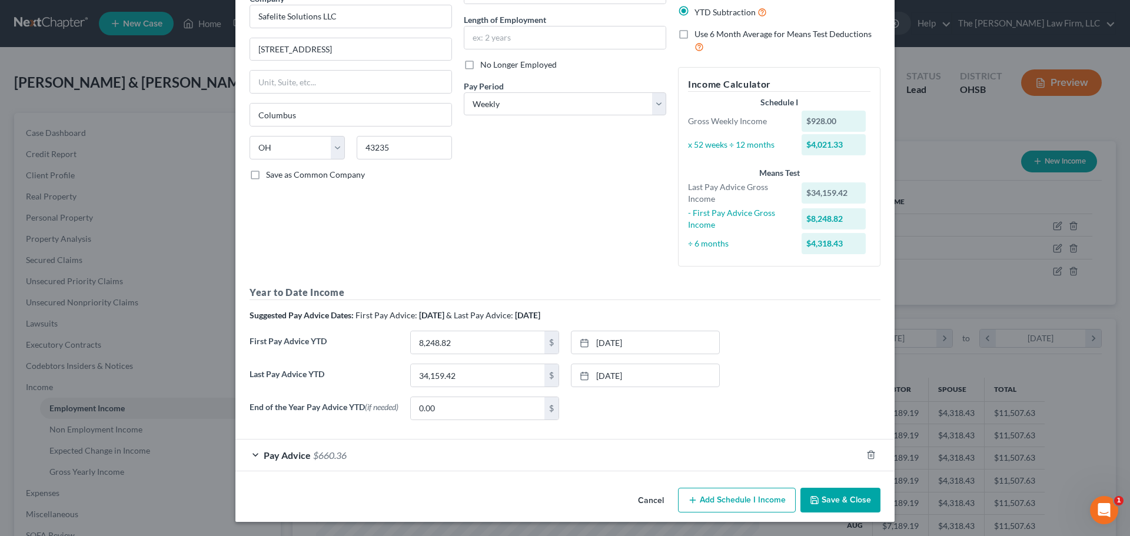
scroll to position [109, 0]
click at [569, 450] on div "Pay Advice $660.36" at bounding box center [548, 455] width 626 height 31
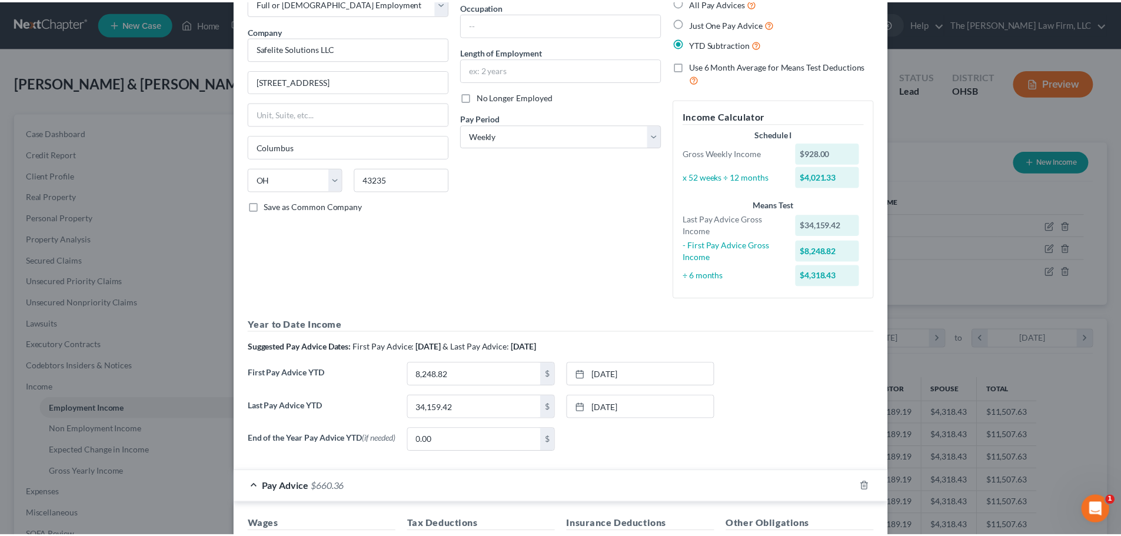
scroll to position [0, 0]
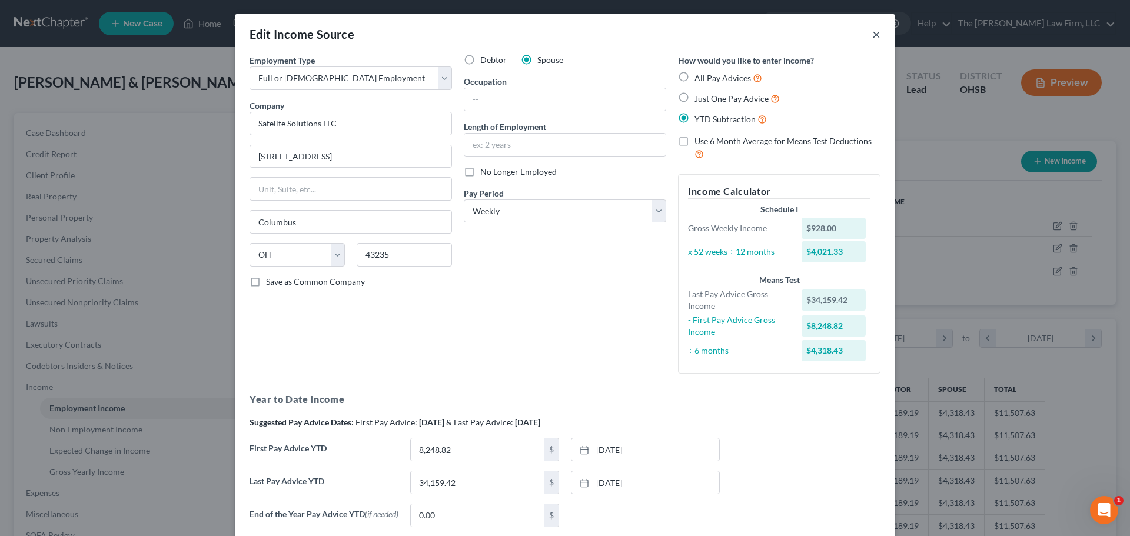
click at [751, 36] on button "×" at bounding box center [876, 34] width 8 height 14
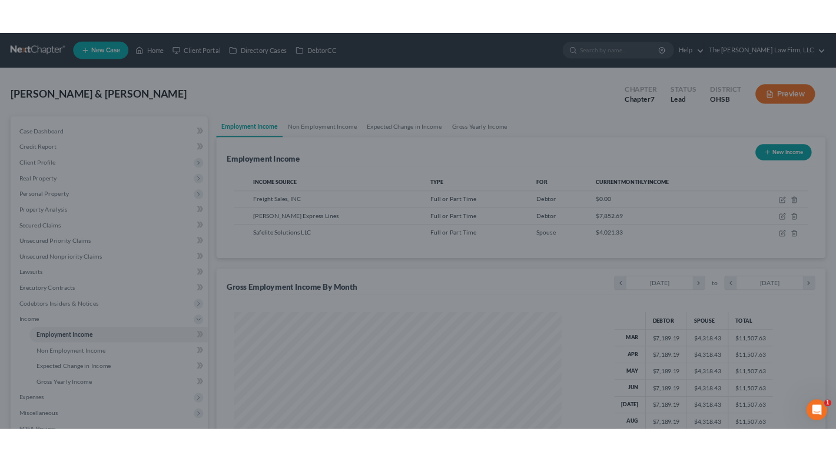
scroll to position [588167, 587924]
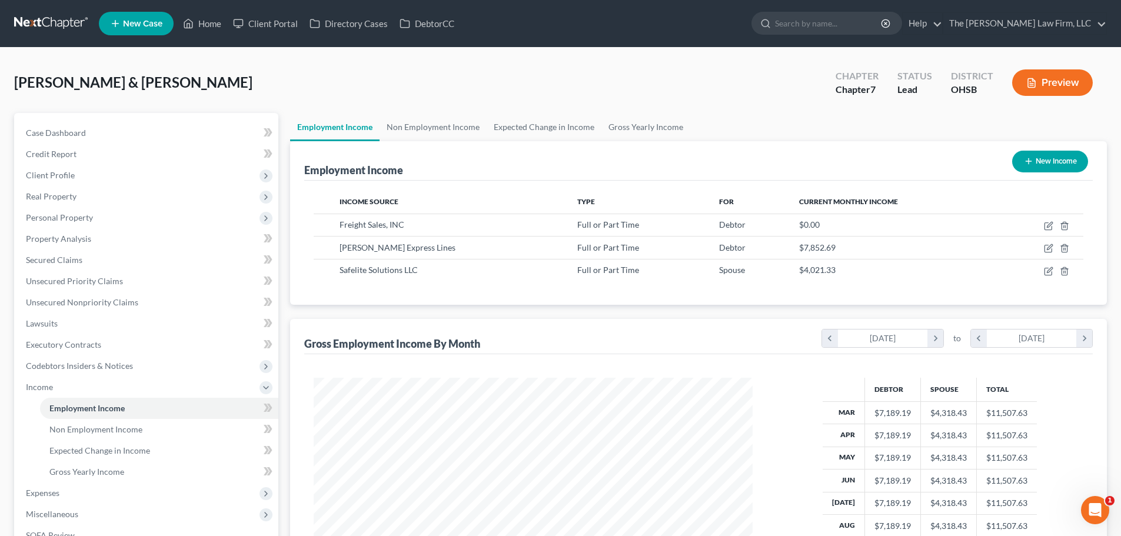
click at [718, 111] on div "Green, Justin & Tiara Upgraded Chapter Chapter 7 Status Lead District OHSB Prev…" at bounding box center [560, 87] width 1093 height 51
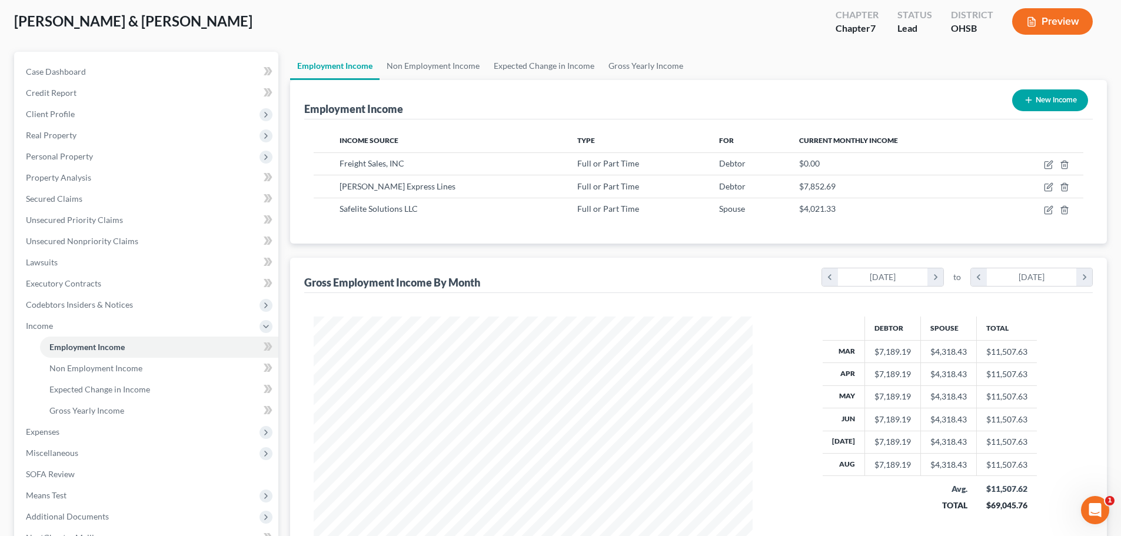
scroll to position [98, 0]
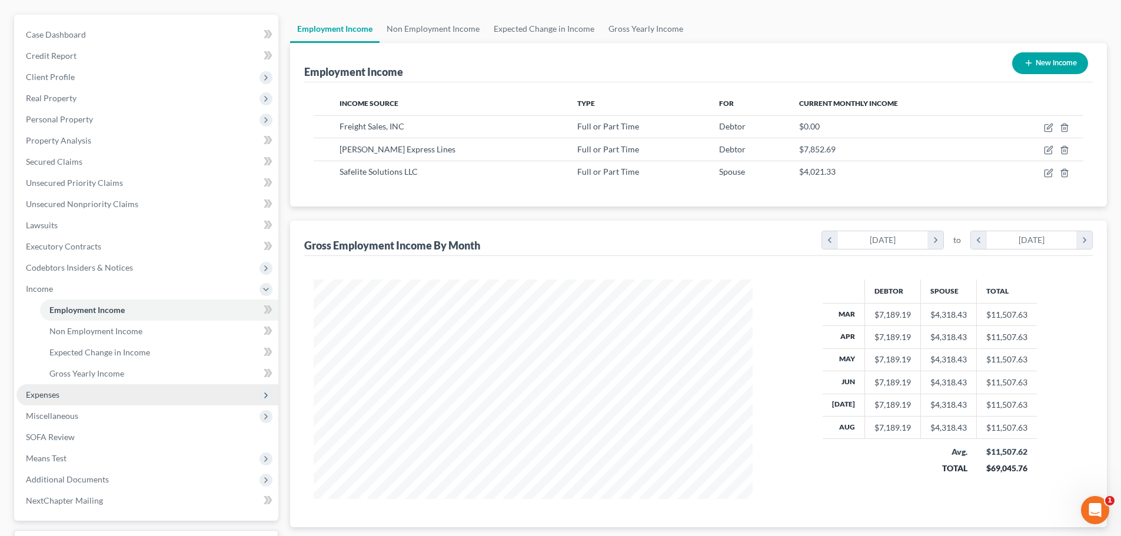
click at [72, 394] on span "Expenses" at bounding box center [147, 394] width 262 height 21
click at [84, 388] on link "Medical" at bounding box center [159, 394] width 238 height 21
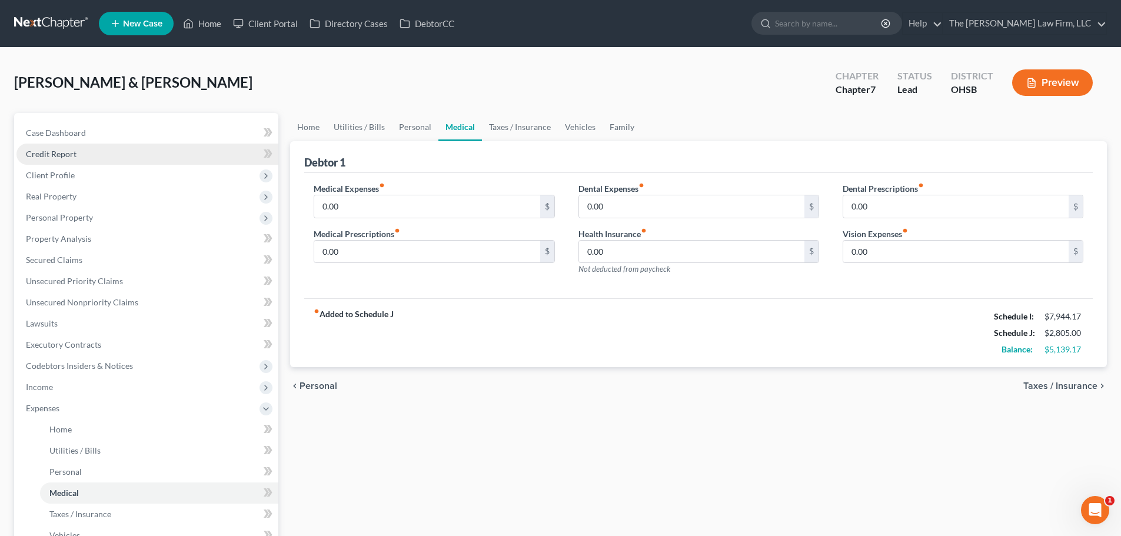
click at [58, 144] on link "Credit Report" at bounding box center [147, 154] width 262 height 21
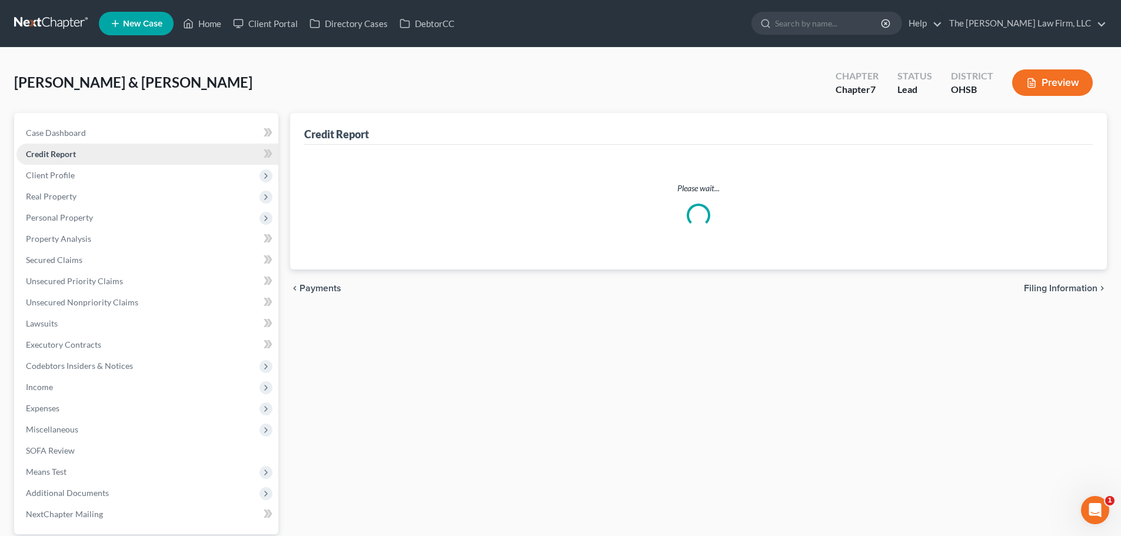
click at [59, 157] on span "Credit Report" at bounding box center [51, 154] width 50 height 10
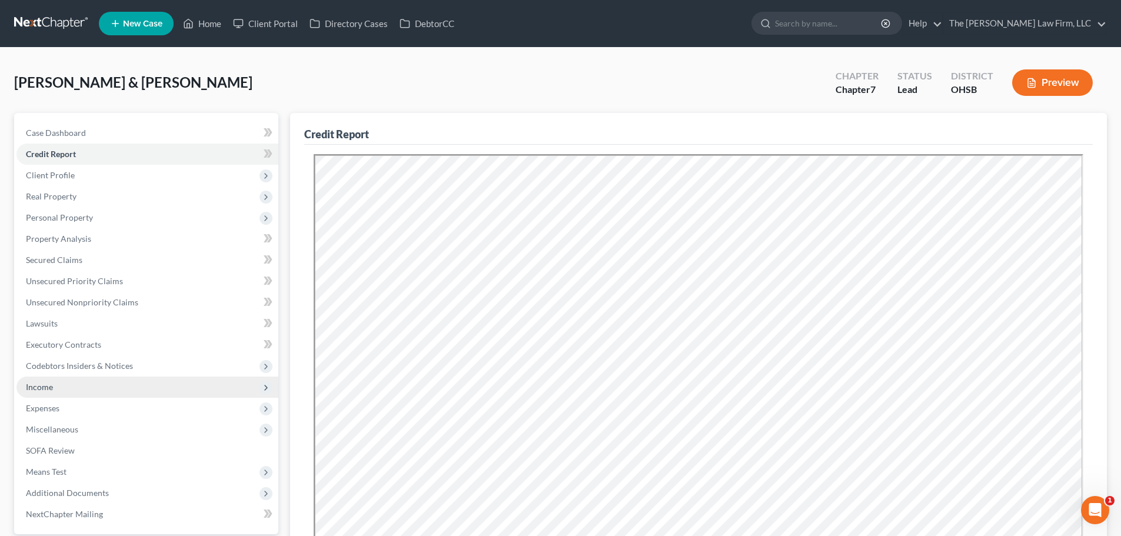
click at [50, 381] on span "Income" at bounding box center [147, 387] width 262 height 21
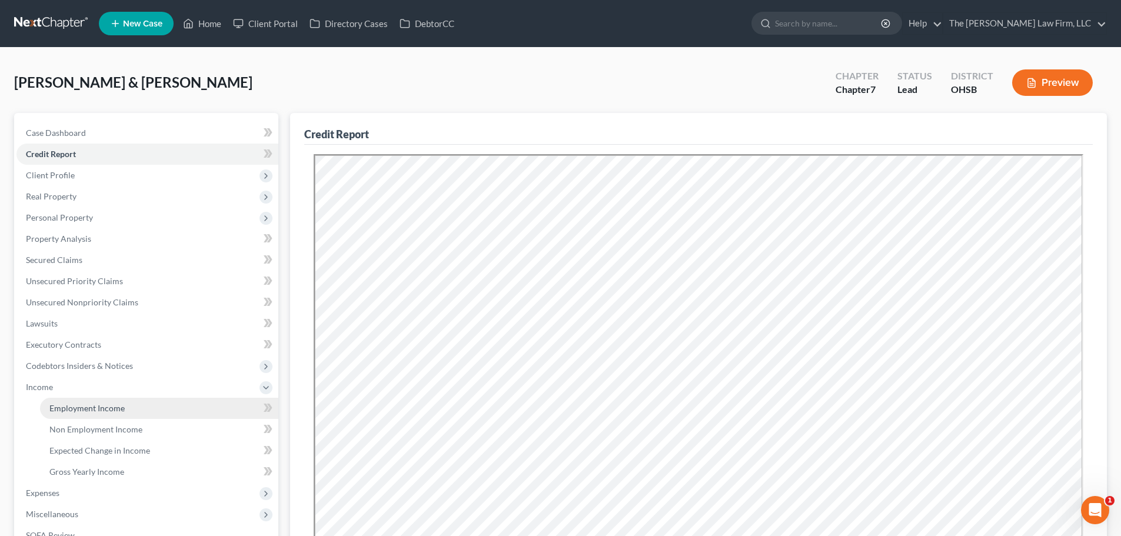
click at [53, 405] on span "Employment Income" at bounding box center [86, 408] width 75 height 10
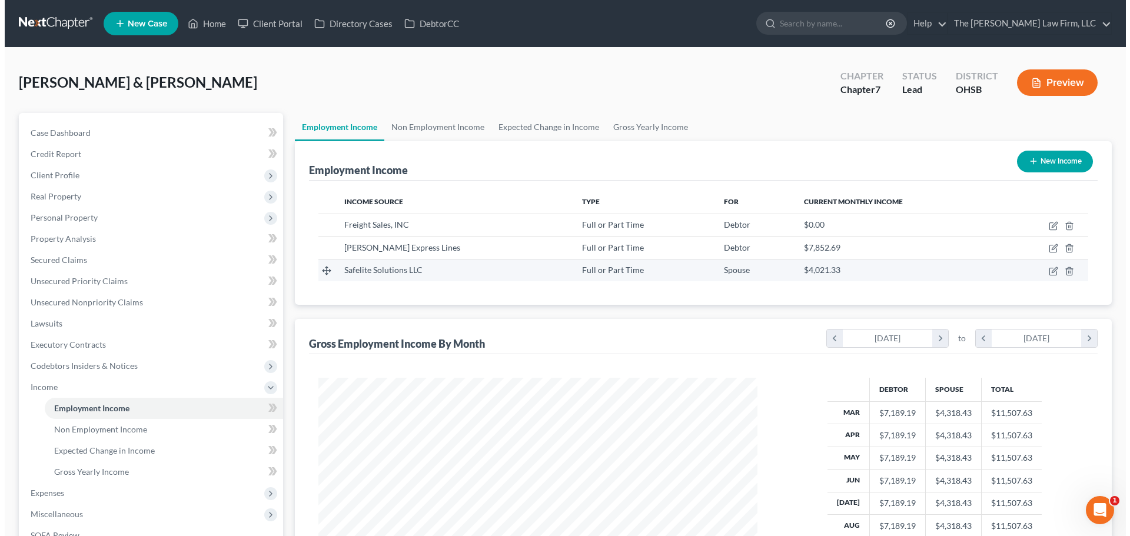
scroll to position [219, 462]
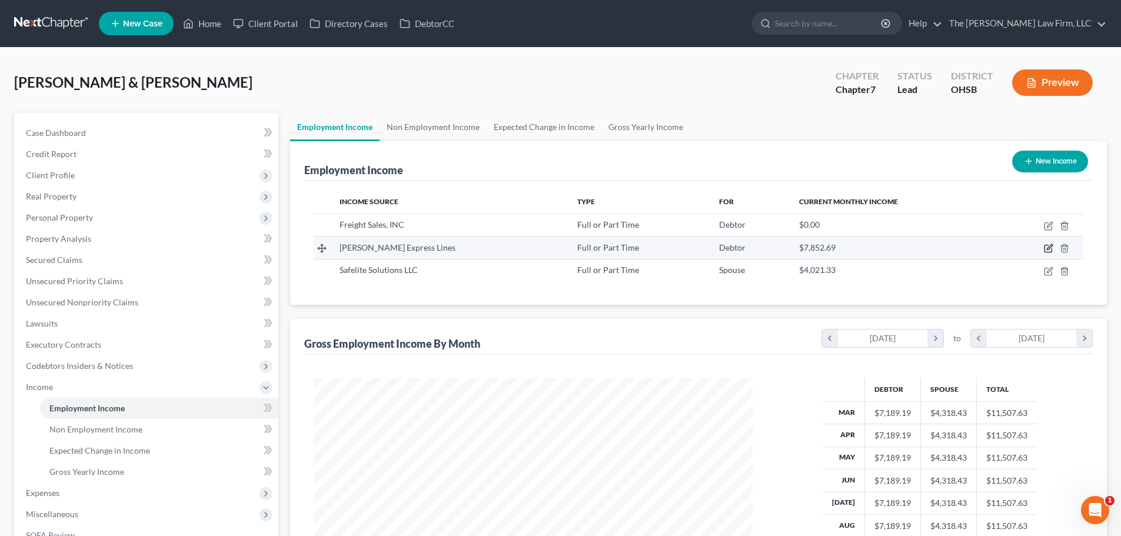
click at [751, 247] on icon "button" at bounding box center [1048, 248] width 9 height 9
select select "0"
select select "48"
select select "3"
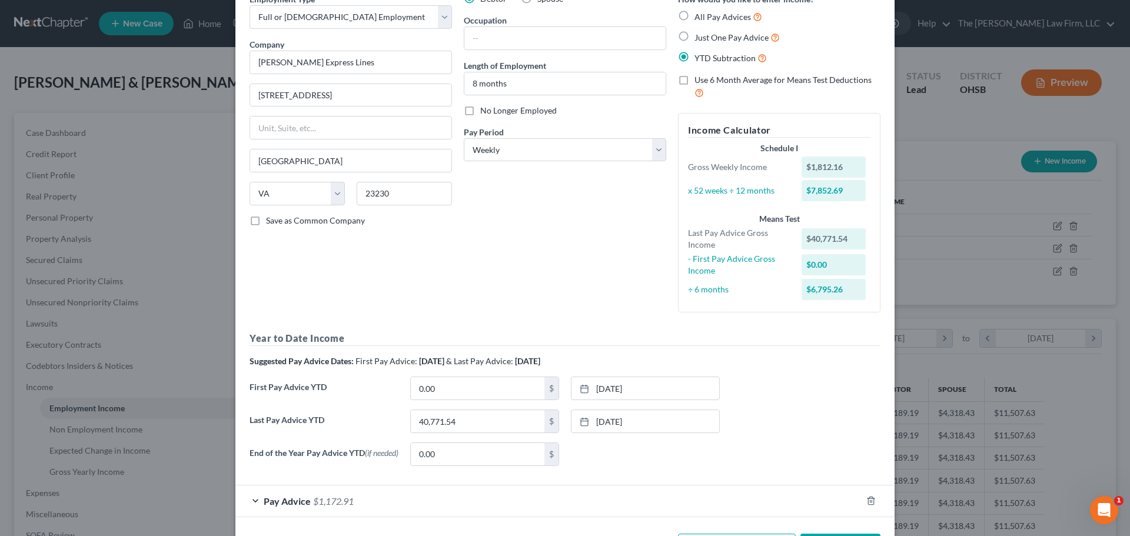
scroll to position [109, 0]
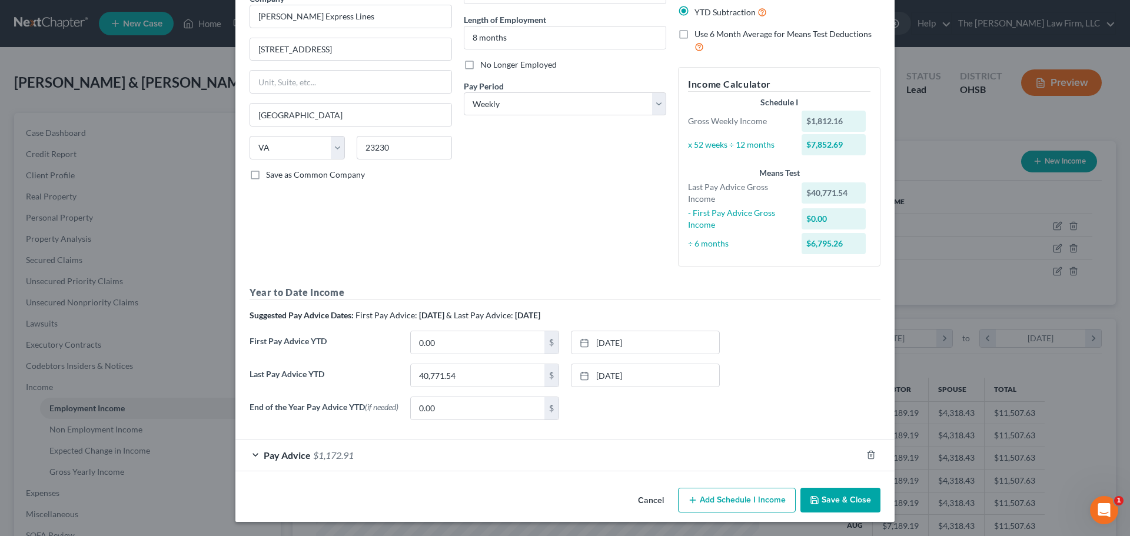
drag, startPoint x: 521, startPoint y: 454, endPoint x: 535, endPoint y: 424, distance: 33.9
click at [521, 454] on div "Pay Advice $1,172.91" at bounding box center [548, 455] width 626 height 31
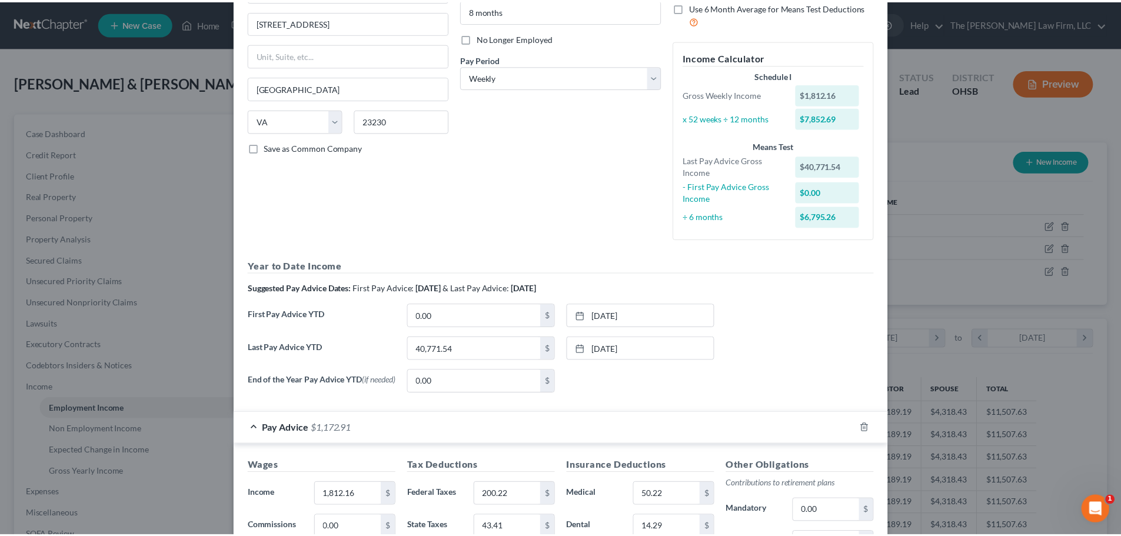
scroll to position [0, 0]
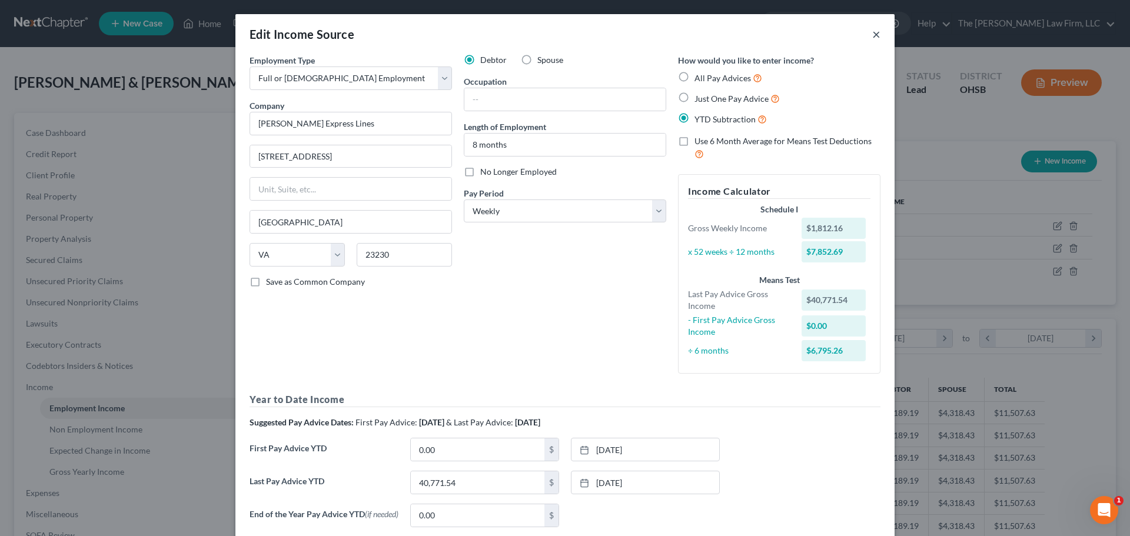
click at [751, 33] on button "×" at bounding box center [876, 34] width 8 height 14
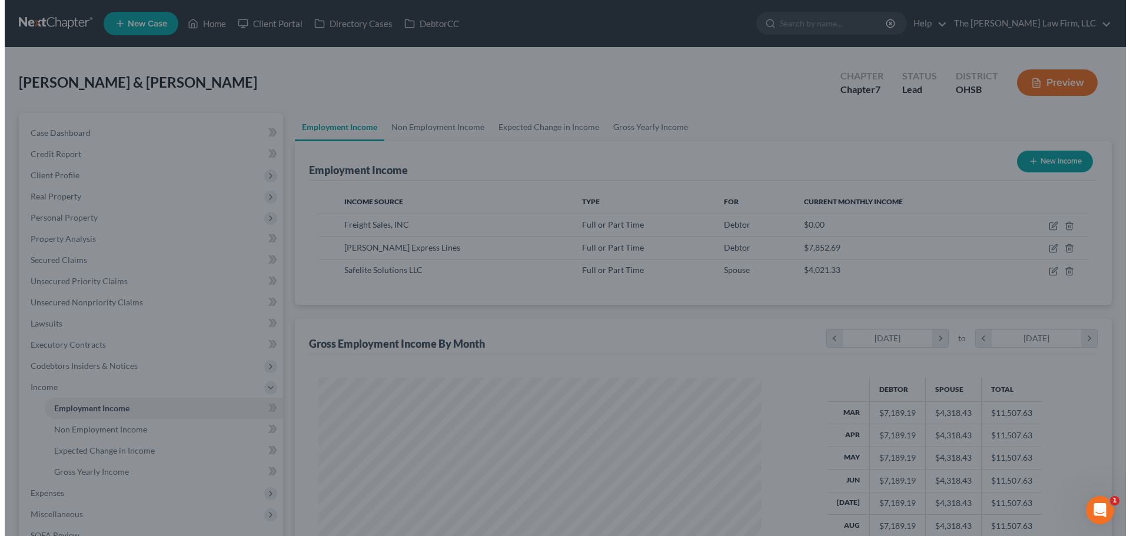
scroll to position [588167, 587924]
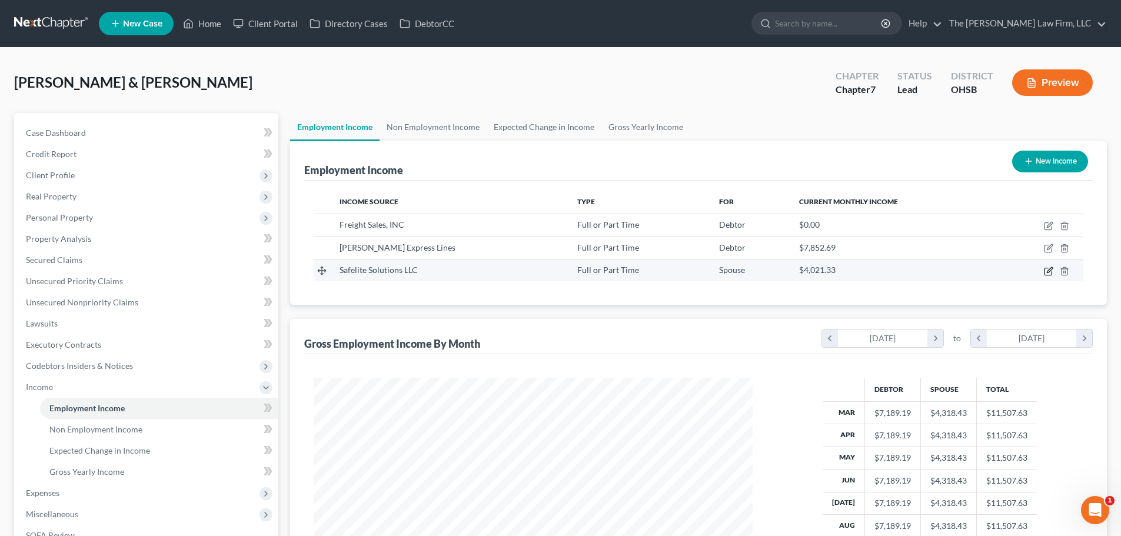
click at [751, 275] on icon "button" at bounding box center [1047, 271] width 7 height 7
select select "0"
select select "36"
select select "3"
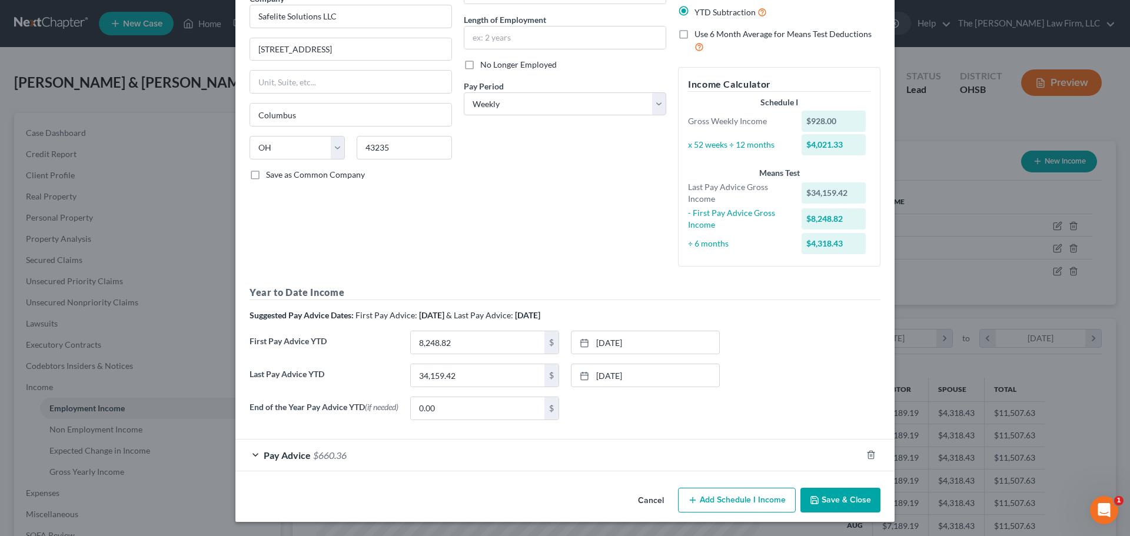
scroll to position [109, 0]
click at [518, 463] on div "Pay Advice $660.36" at bounding box center [548, 455] width 626 height 31
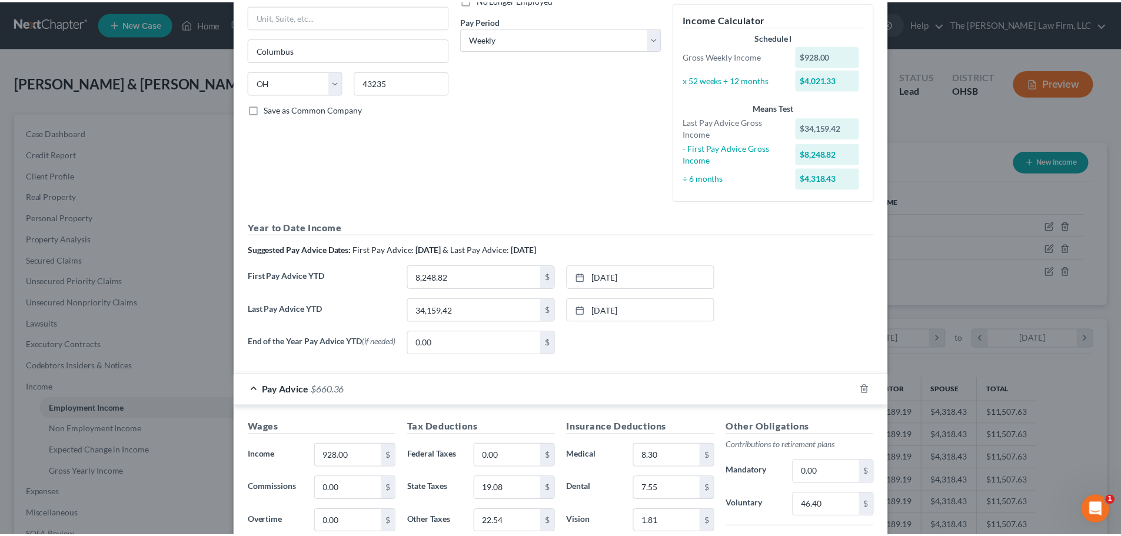
scroll to position [0, 0]
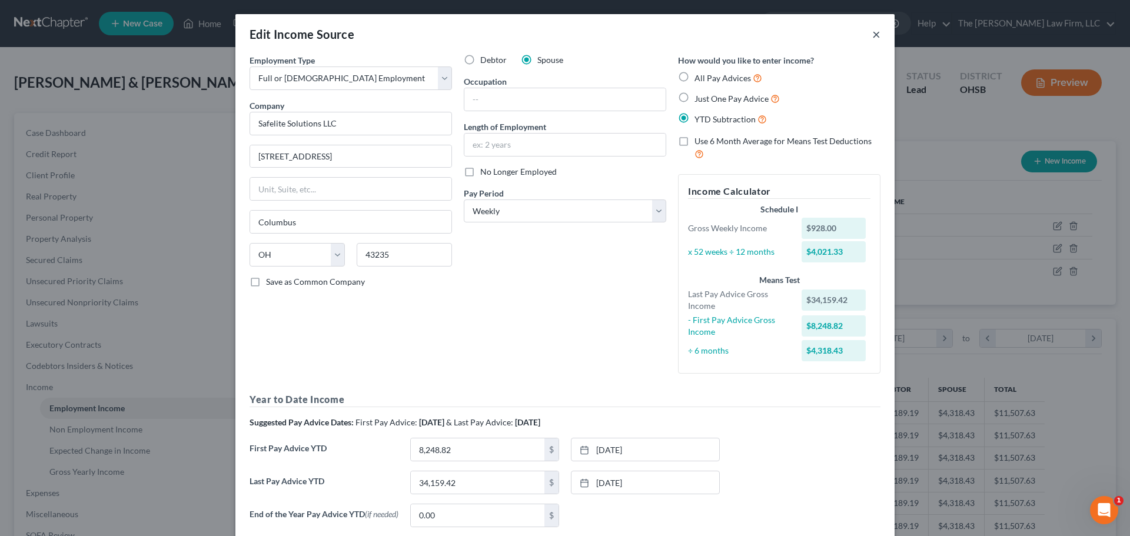
click at [751, 31] on button "×" at bounding box center [876, 34] width 8 height 14
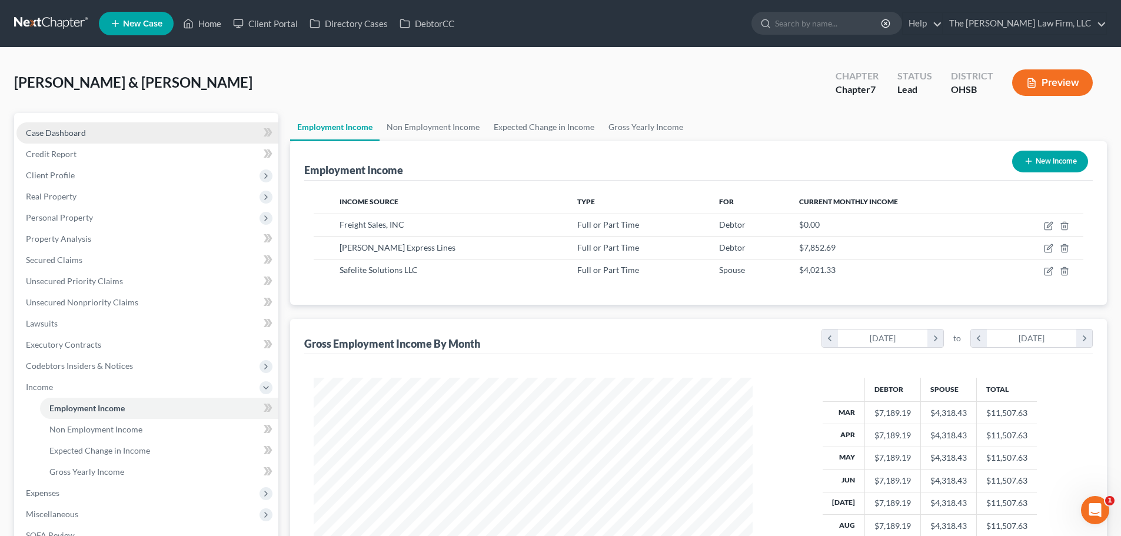
click at [88, 132] on link "Case Dashboard" at bounding box center [147, 132] width 262 height 21
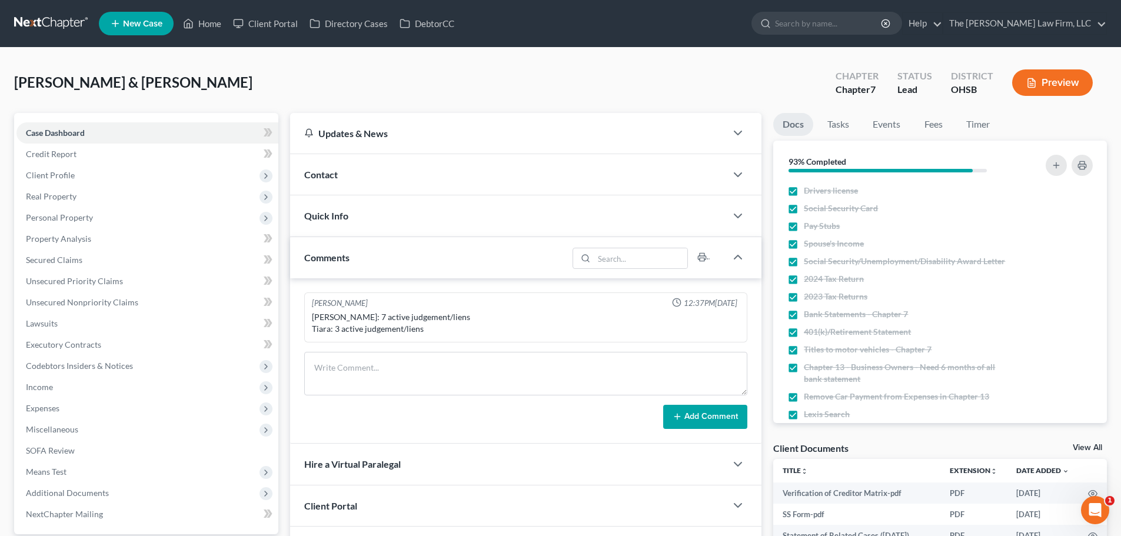
click at [458, 182] on div "Contact" at bounding box center [508, 174] width 436 height 41
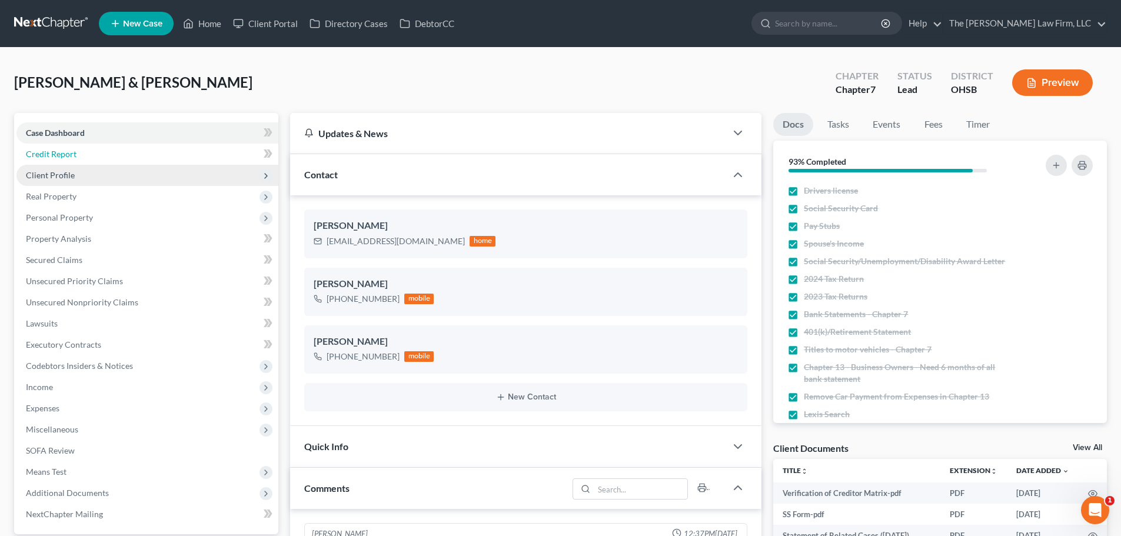
drag, startPoint x: 105, startPoint y: 156, endPoint x: 99, endPoint y: 169, distance: 14.8
click at [105, 156] on link "Credit Report" at bounding box center [147, 154] width 262 height 21
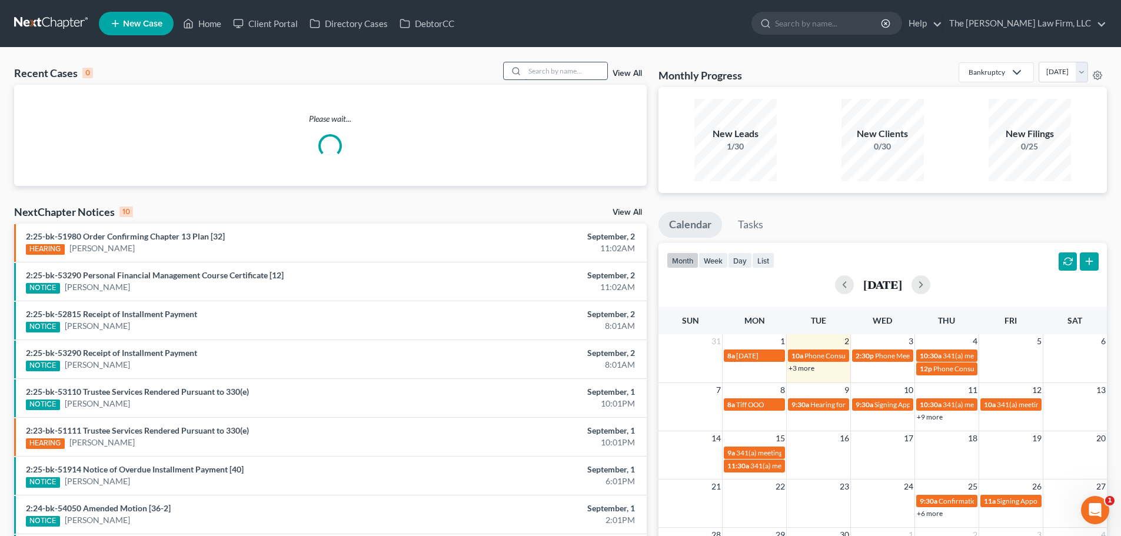
click at [551, 71] on input "search" at bounding box center [566, 70] width 82 height 17
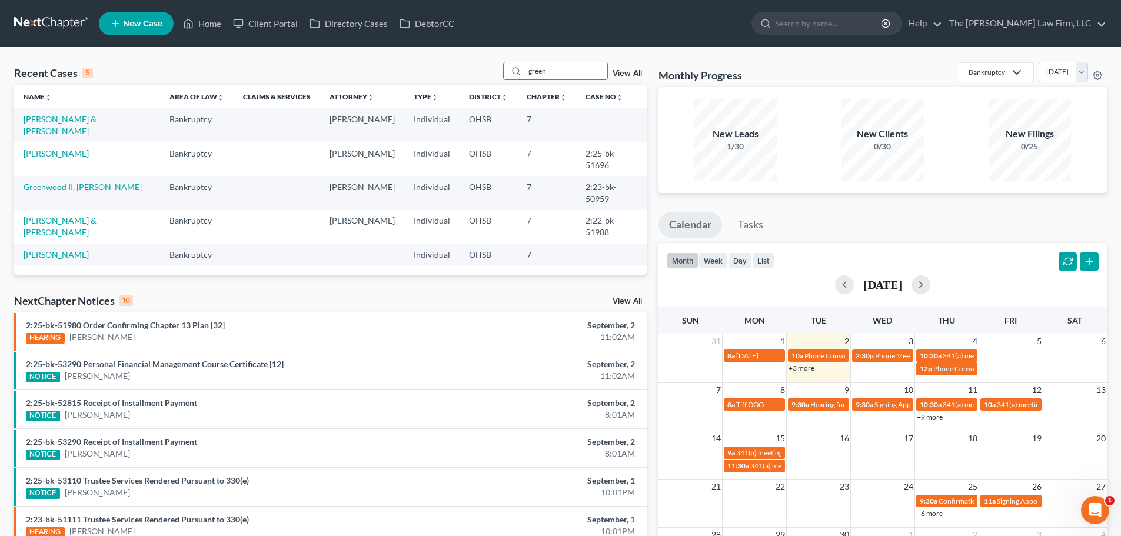
type input "green"
click at [70, 115] on link "[PERSON_NAME] & [PERSON_NAME]" at bounding box center [60, 125] width 73 height 22
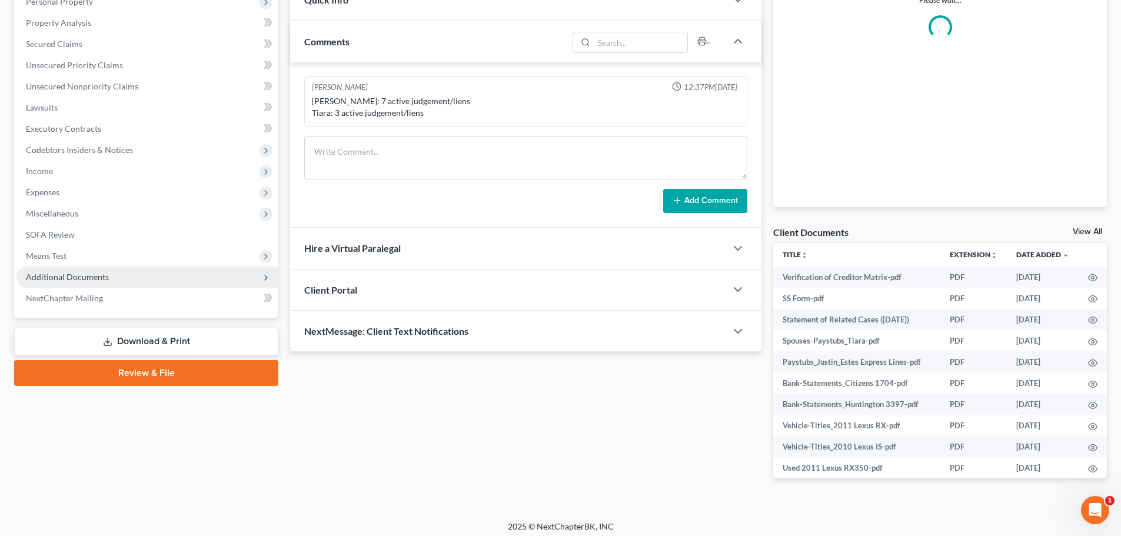
scroll to position [222, 0]
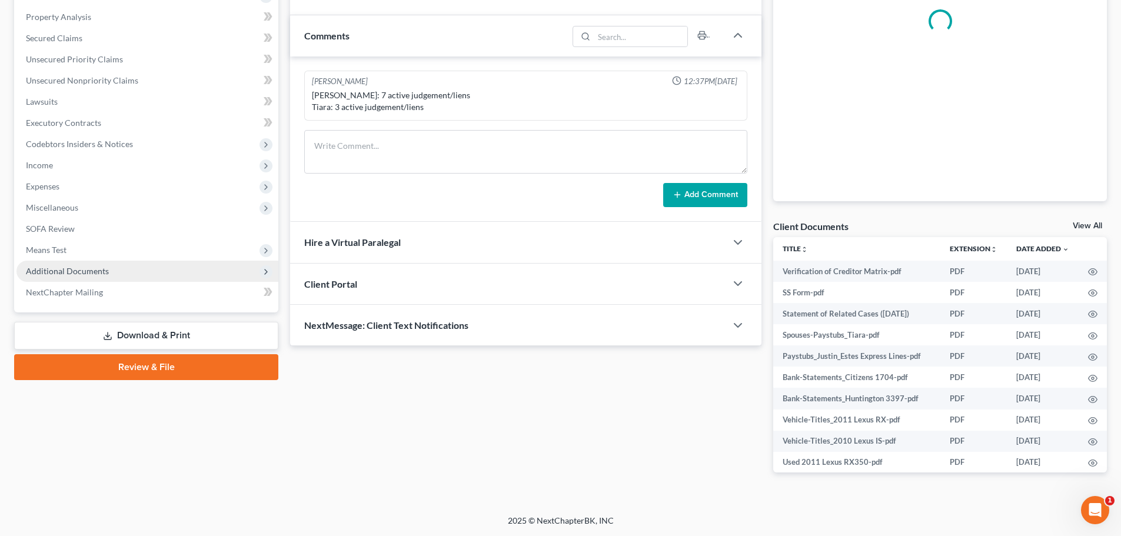
click at [74, 275] on span "Additional Documents" at bounding box center [67, 271] width 83 height 10
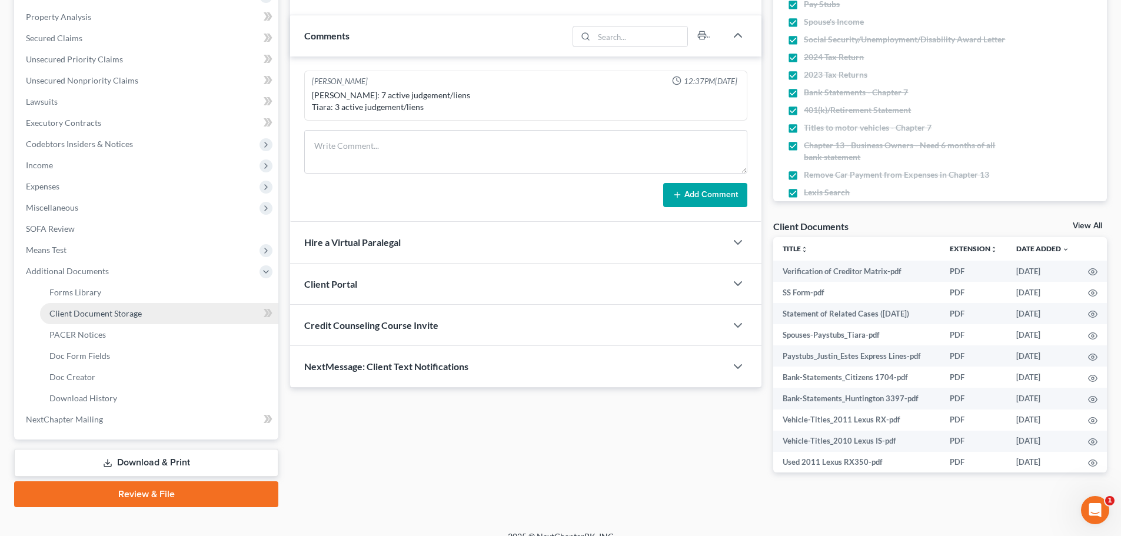
click at [93, 317] on span "Client Document Storage" at bounding box center [95, 313] width 92 height 10
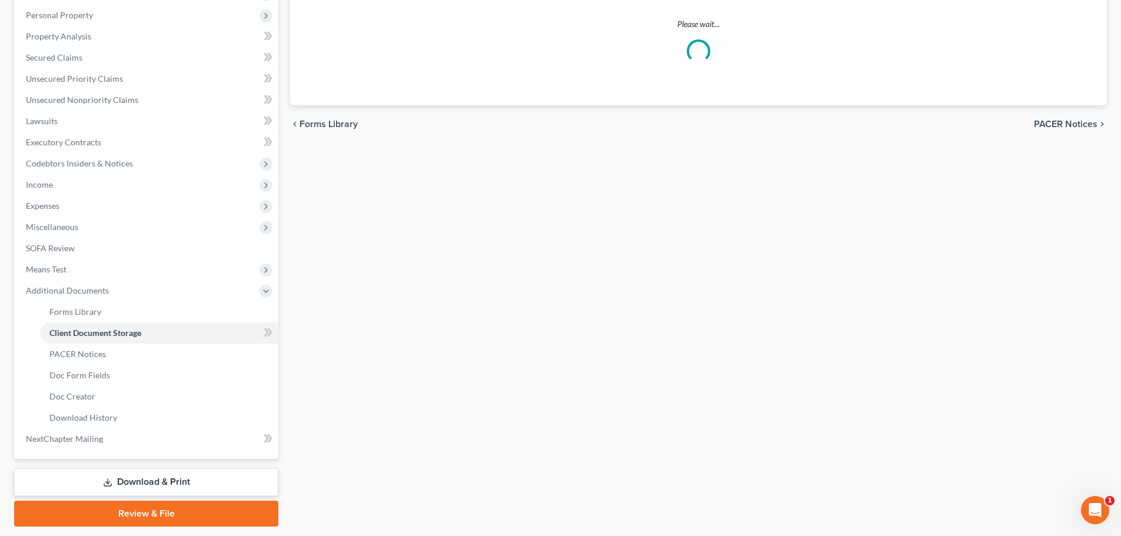
select select "7"
select select "52"
select select "61"
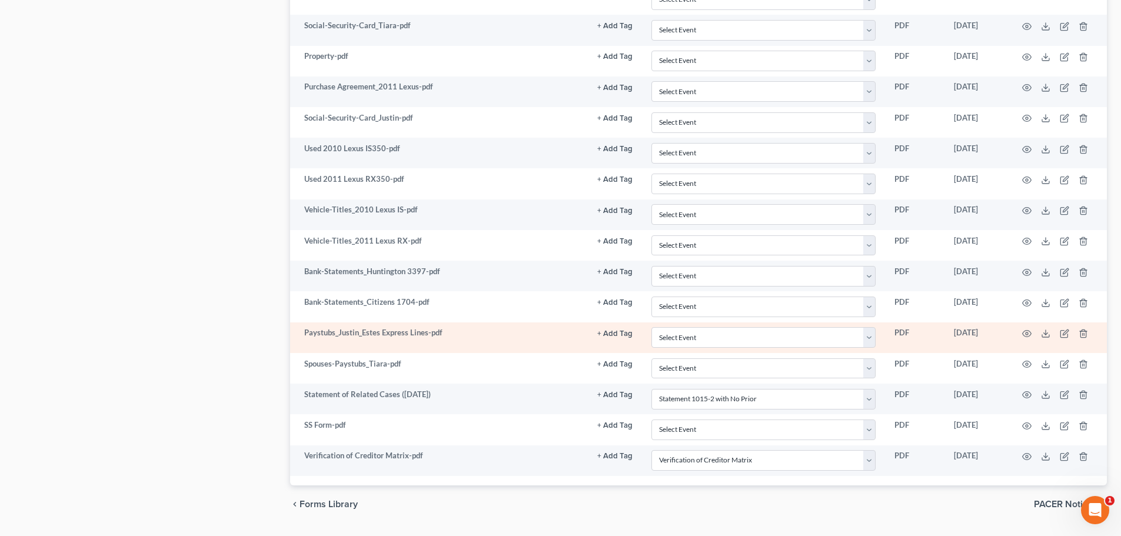
scroll to position [884, 0]
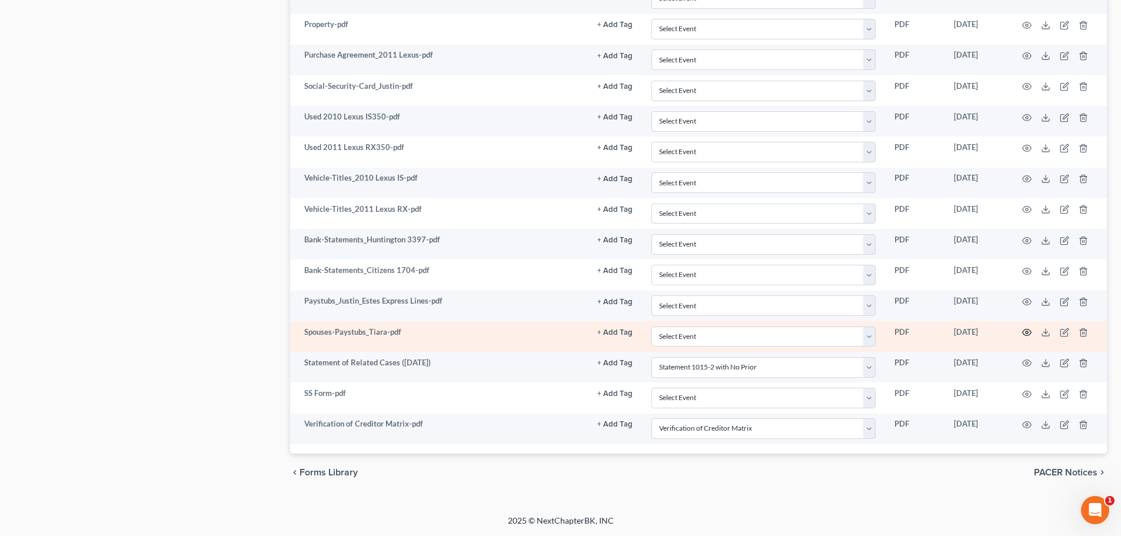
click at [1027, 331] on icon "button" at bounding box center [1026, 332] width 9 height 9
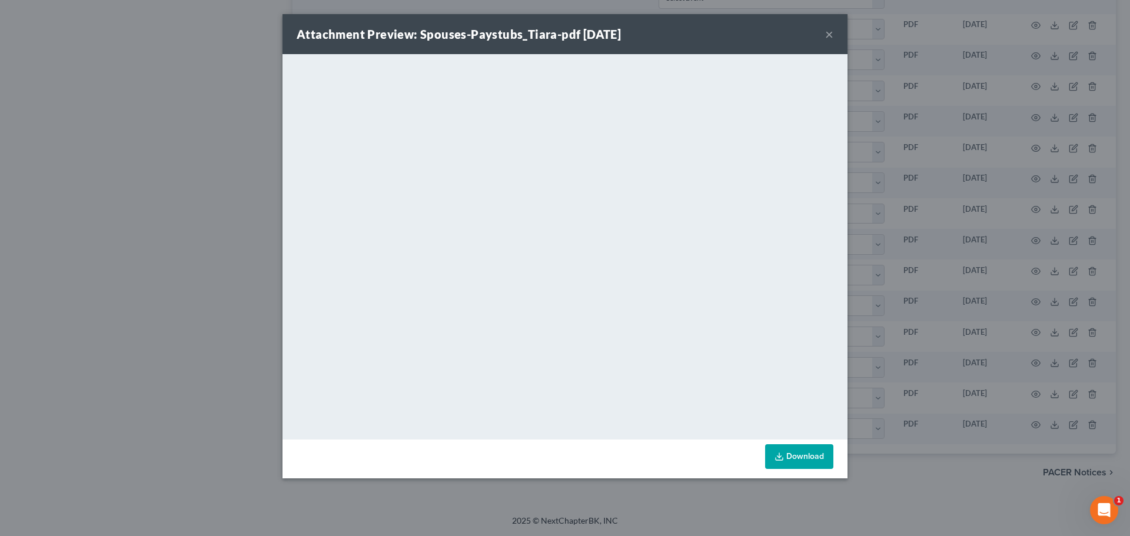
click at [831, 32] on button "×" at bounding box center [829, 34] width 8 height 14
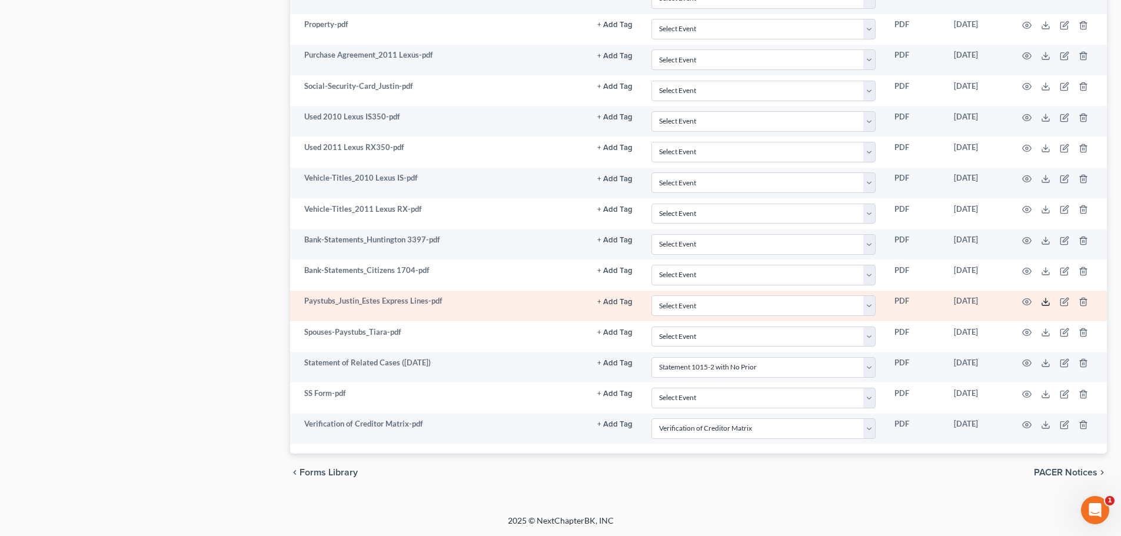
click at [1049, 300] on icon at bounding box center [1045, 301] width 9 height 9
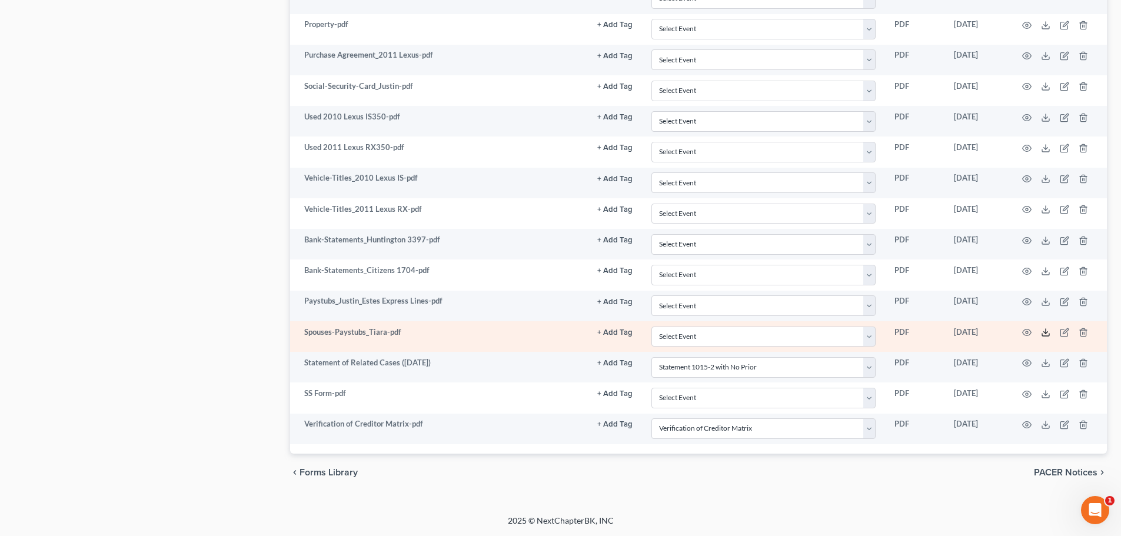
click at [1047, 334] on icon at bounding box center [1045, 332] width 9 height 9
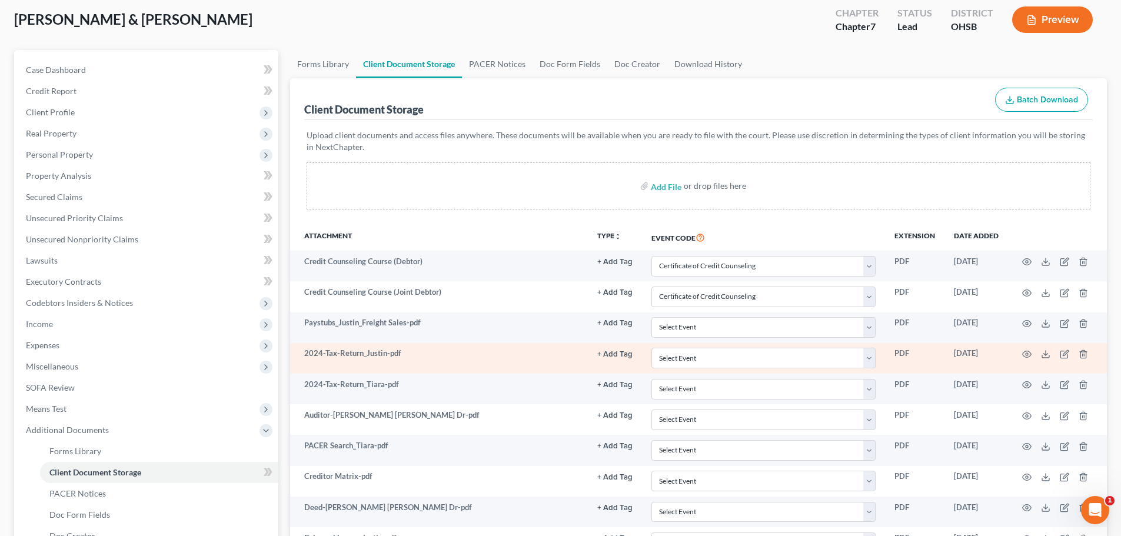
scroll to position [99, 0]
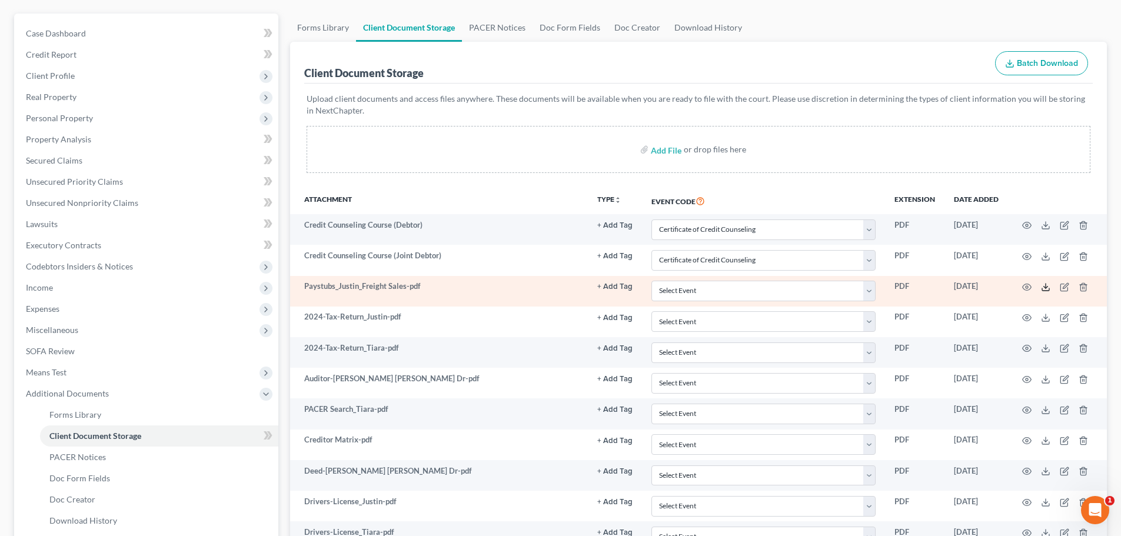
click at [1043, 286] on icon at bounding box center [1045, 286] width 9 height 9
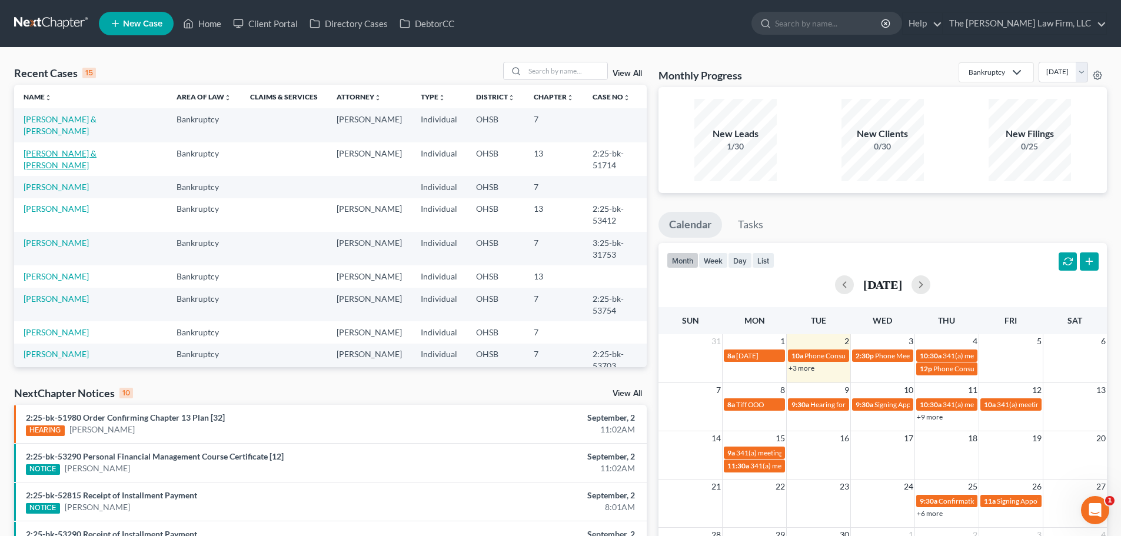
click at [96, 148] on link "[PERSON_NAME] & [PERSON_NAME]" at bounding box center [60, 159] width 73 height 22
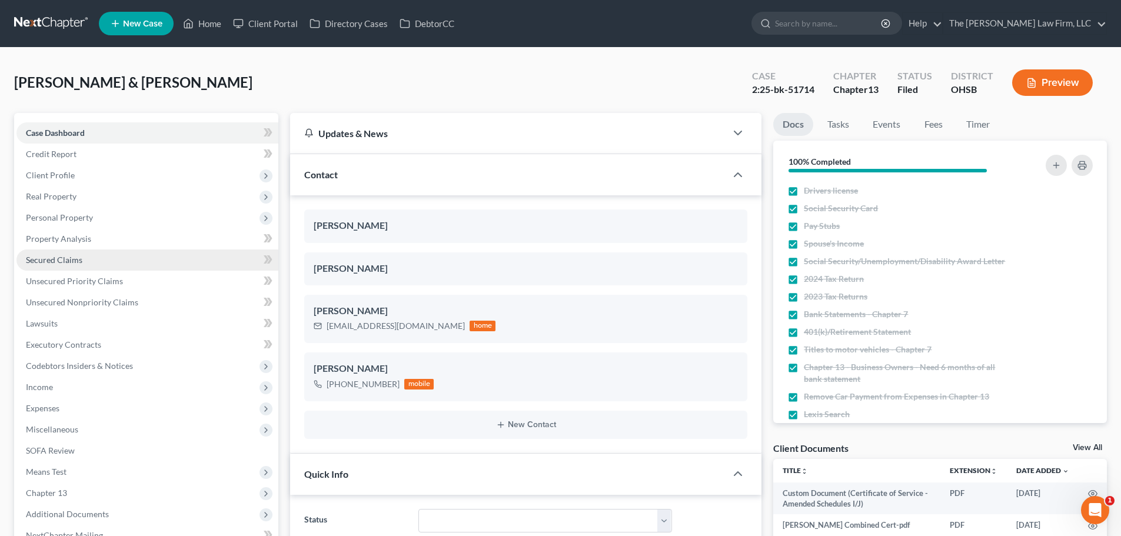
scroll to position [98, 0]
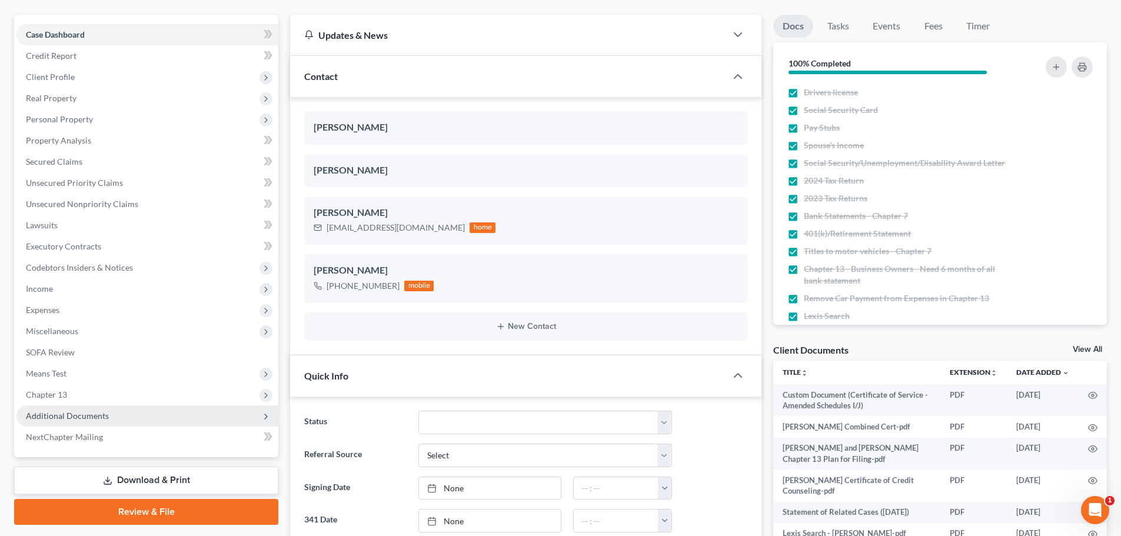
click at [162, 405] on span "Additional Documents" at bounding box center [147, 415] width 262 height 21
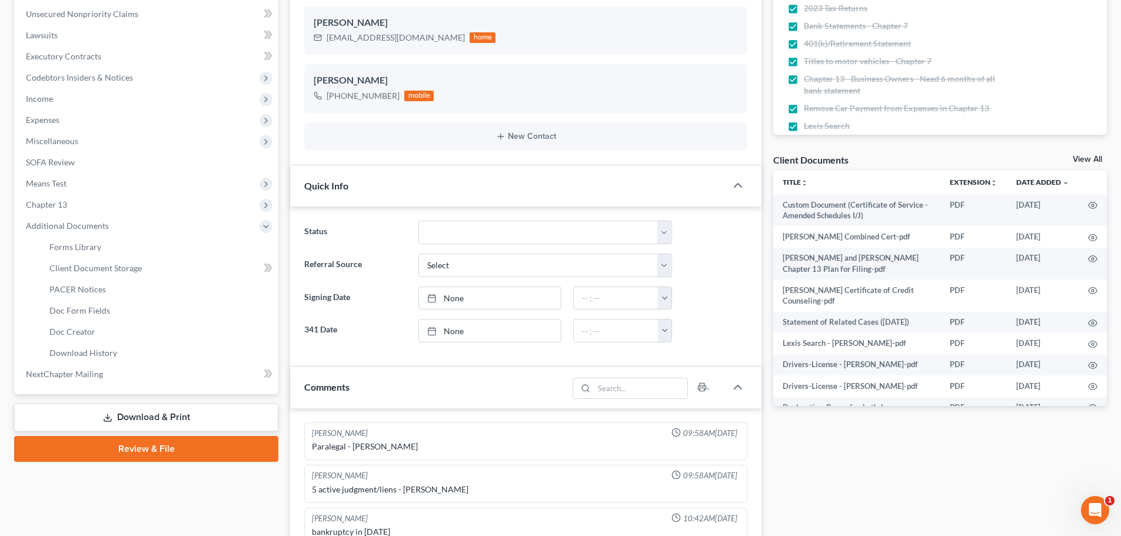
scroll to position [294, 0]
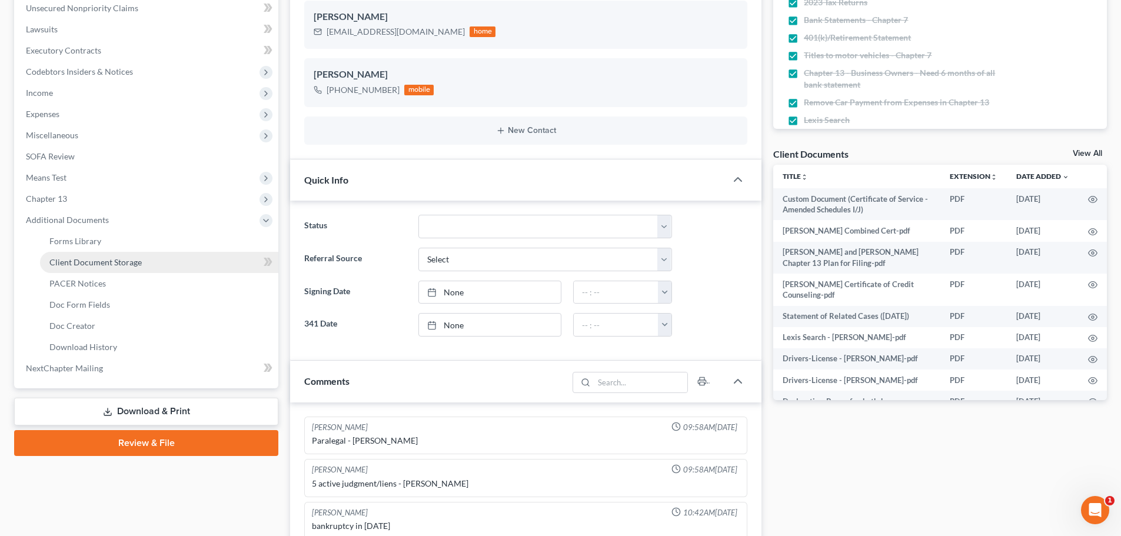
click at [120, 259] on span "Client Document Storage" at bounding box center [95, 262] width 92 height 10
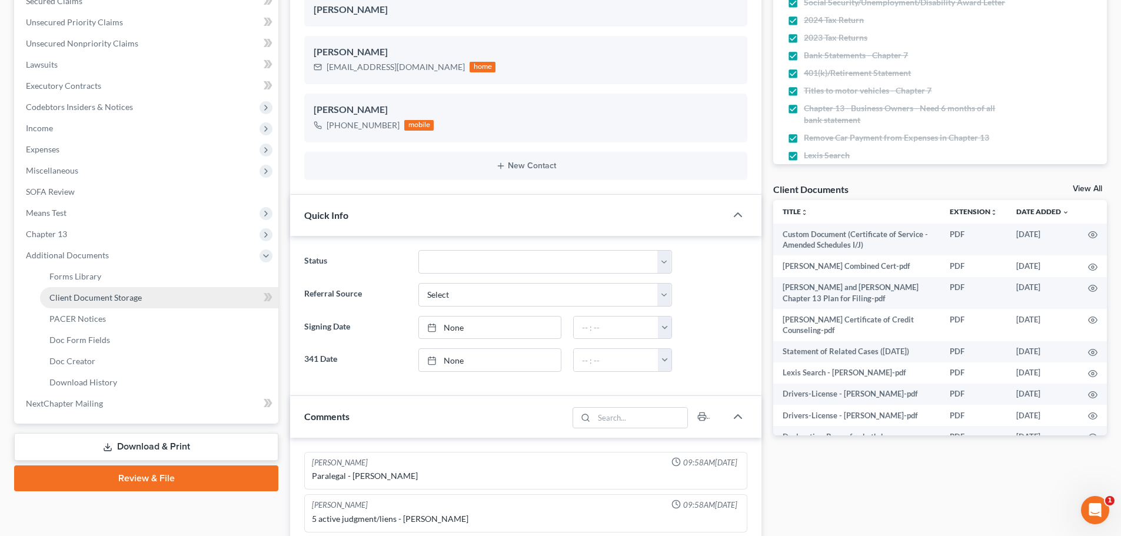
select select "61"
select select "53"
select select "7"
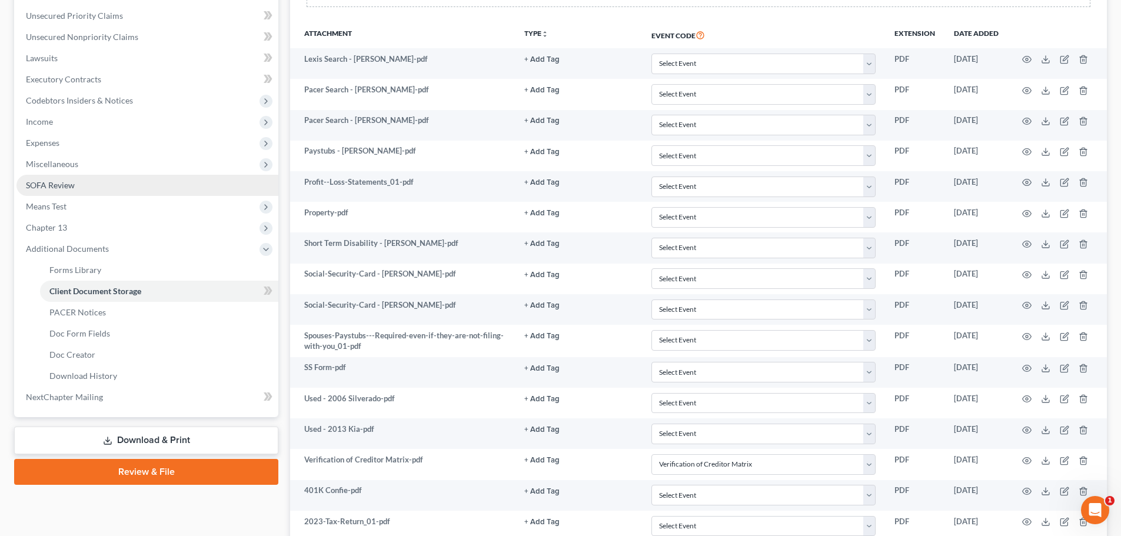
scroll to position [294, 0]
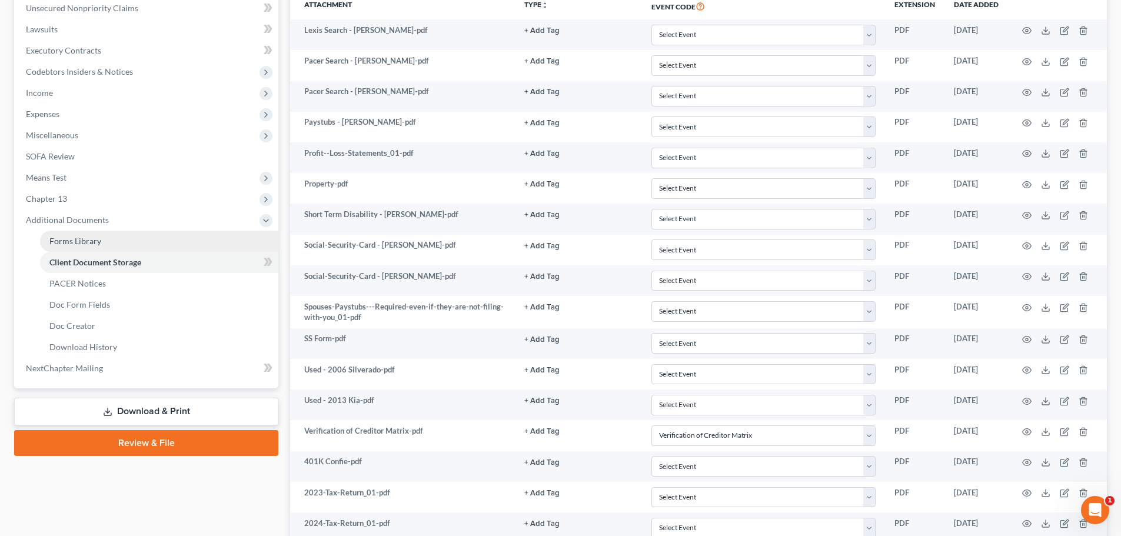
click at [79, 242] on span "Forms Library" at bounding box center [75, 241] width 52 height 10
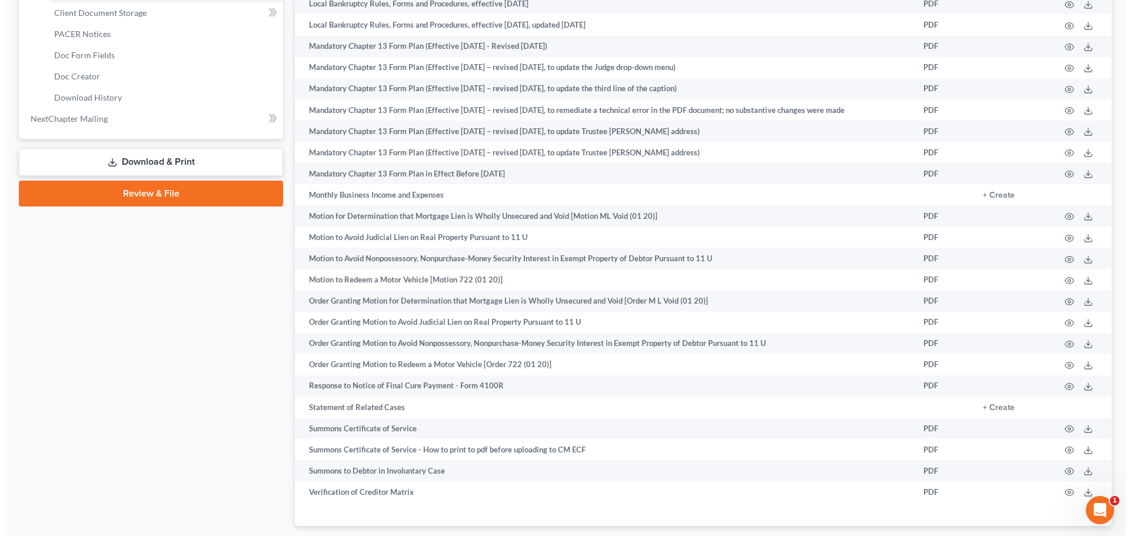
scroll to position [588, 0]
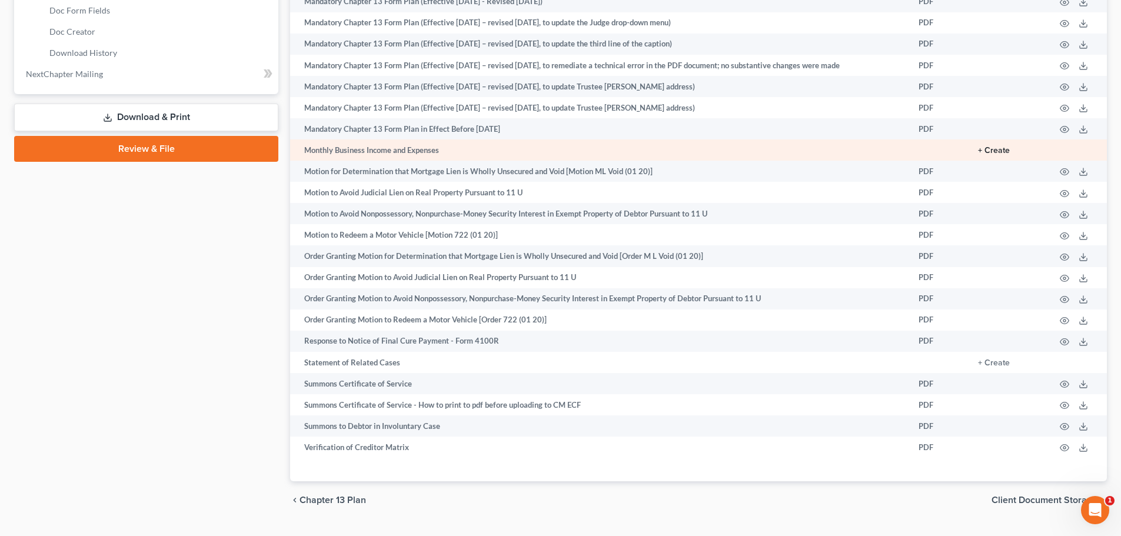
click at [999, 154] on button "+ Create" at bounding box center [994, 151] width 32 height 8
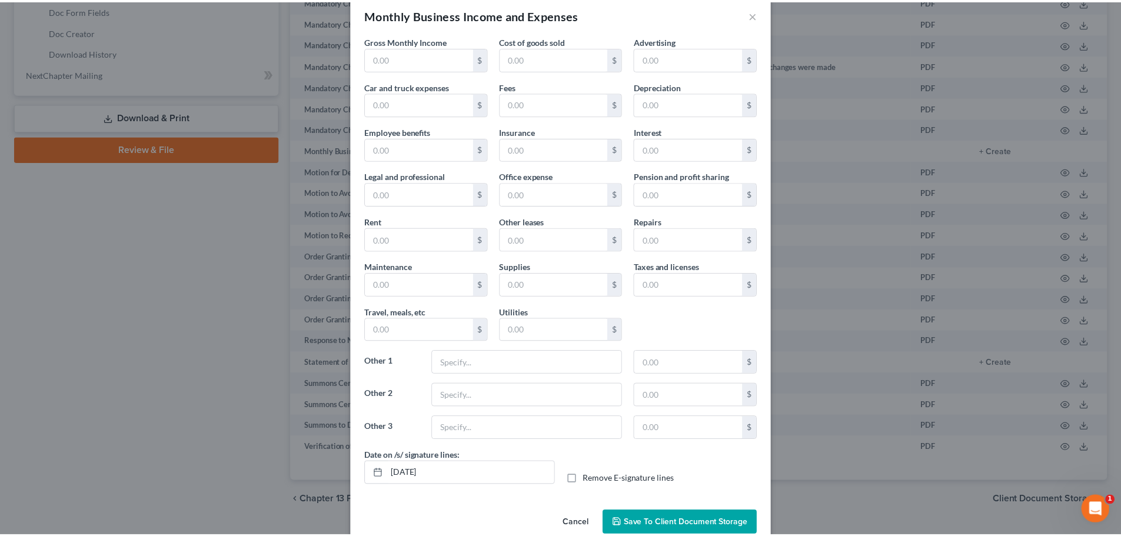
scroll to position [42, 0]
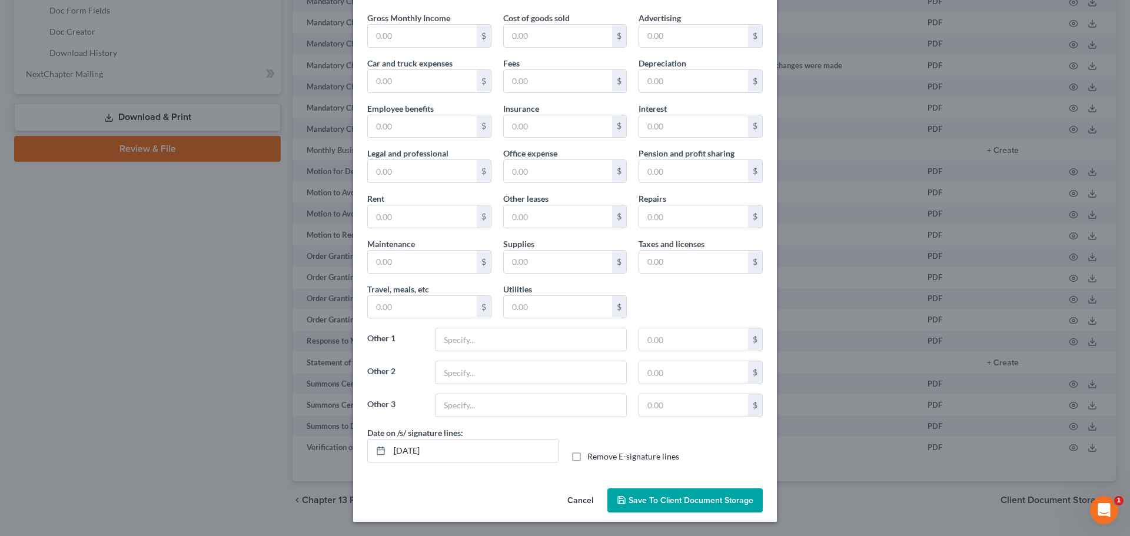
click at [684, 504] on span "Save to Client Document Storage" at bounding box center [690, 500] width 125 height 10
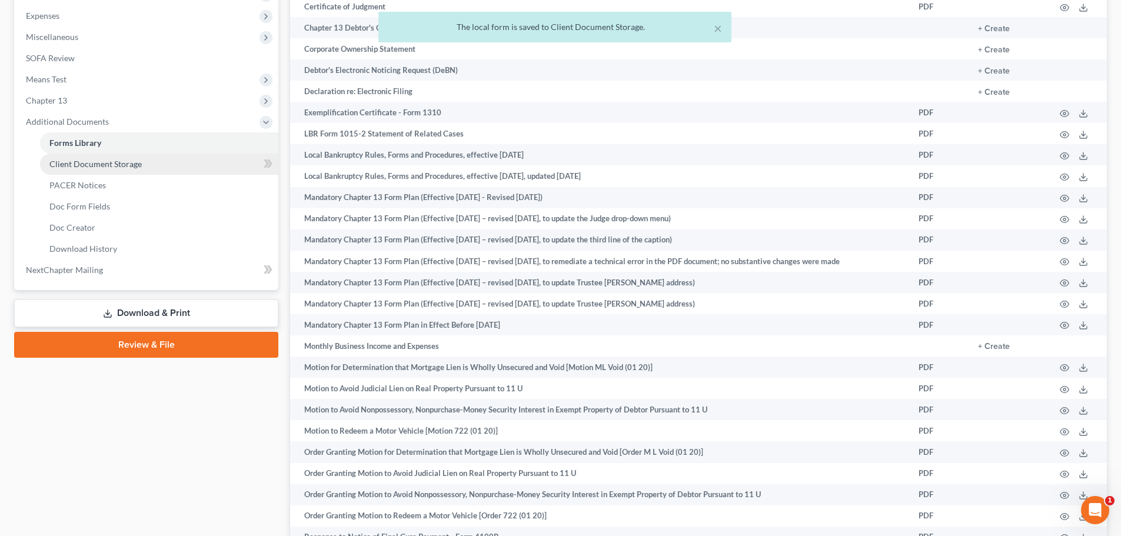
click at [97, 160] on span "Client Document Storage" at bounding box center [95, 164] width 92 height 10
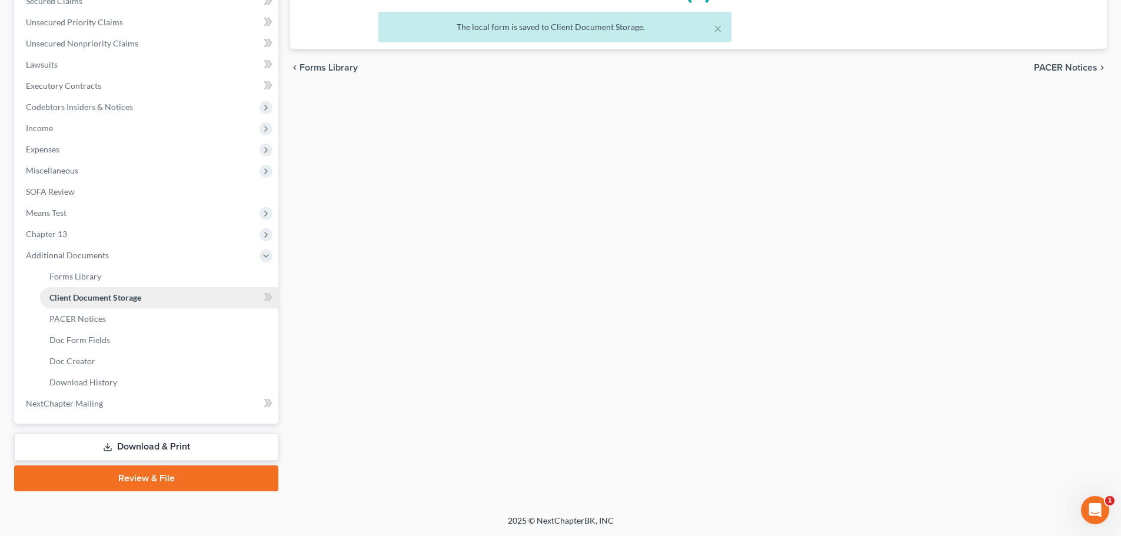
scroll to position [221, 0]
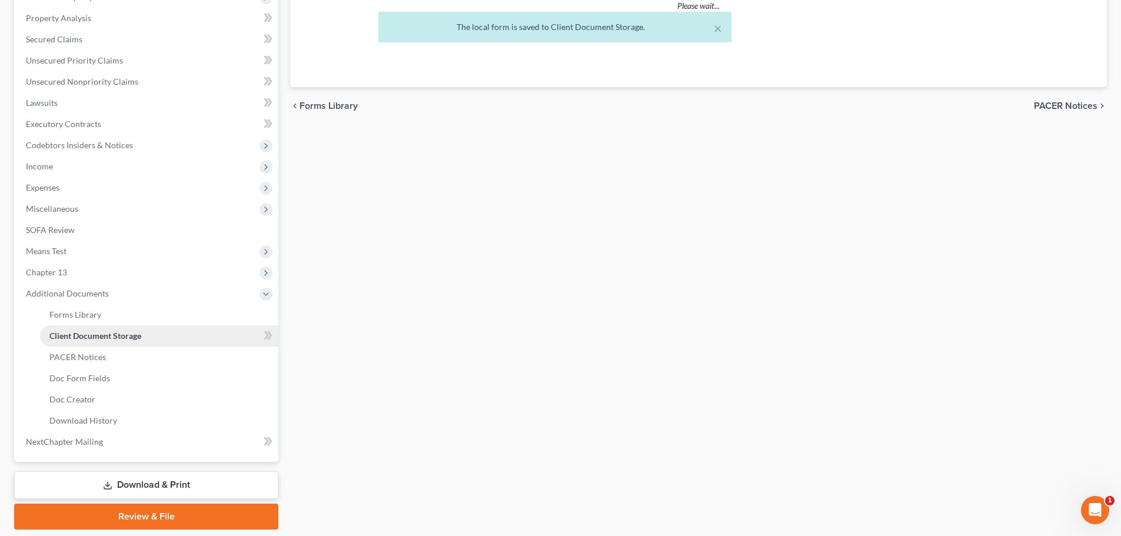
select select "61"
select select "53"
select select "7"
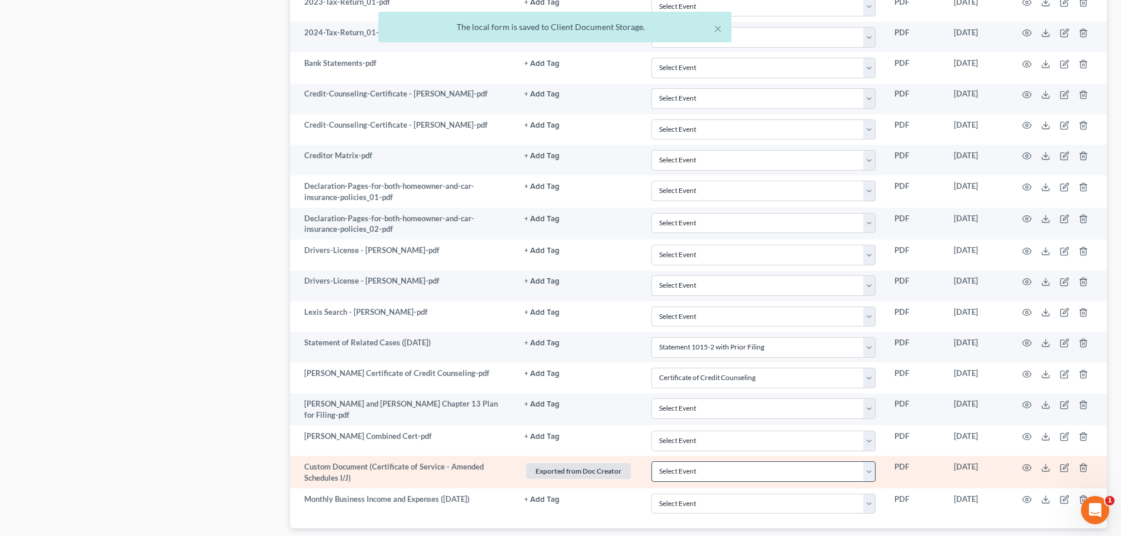
scroll to position [858, 0]
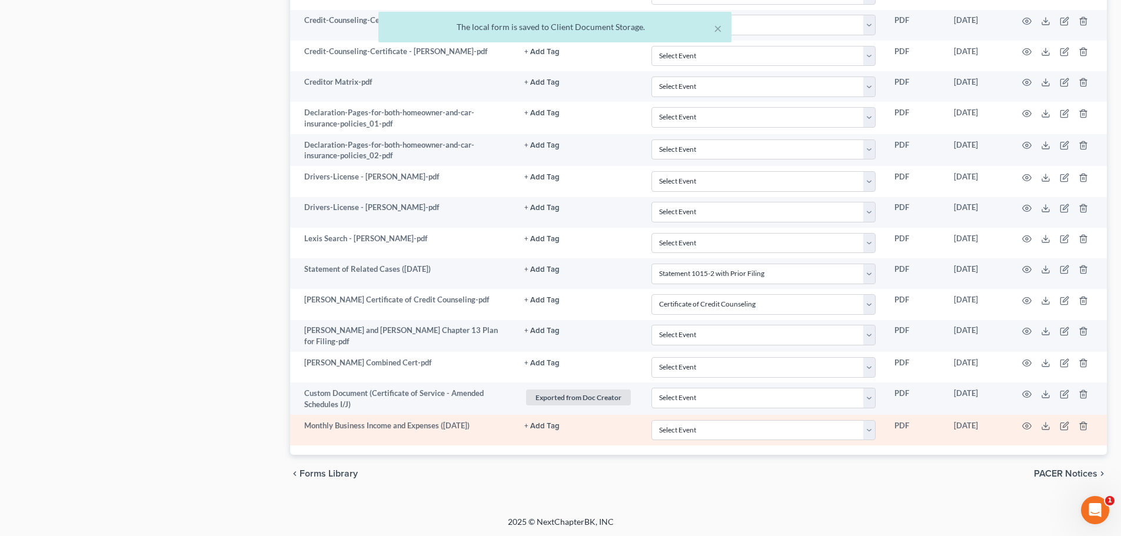
click at [1021, 423] on td at bounding box center [1057, 430] width 99 height 31
click at [1050, 428] on icon at bounding box center [1045, 425] width 9 height 9
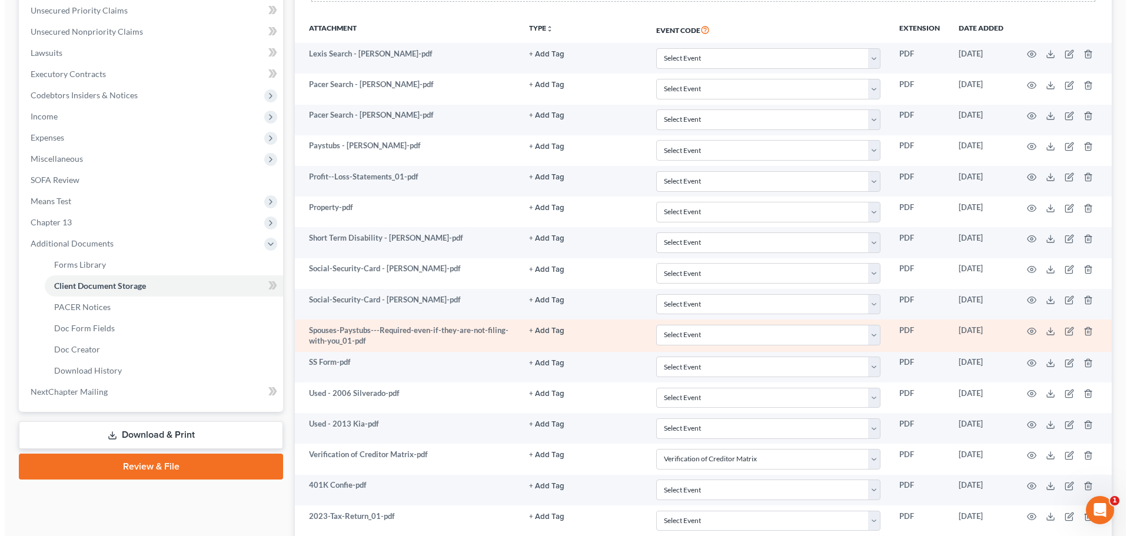
scroll to position [270, 0]
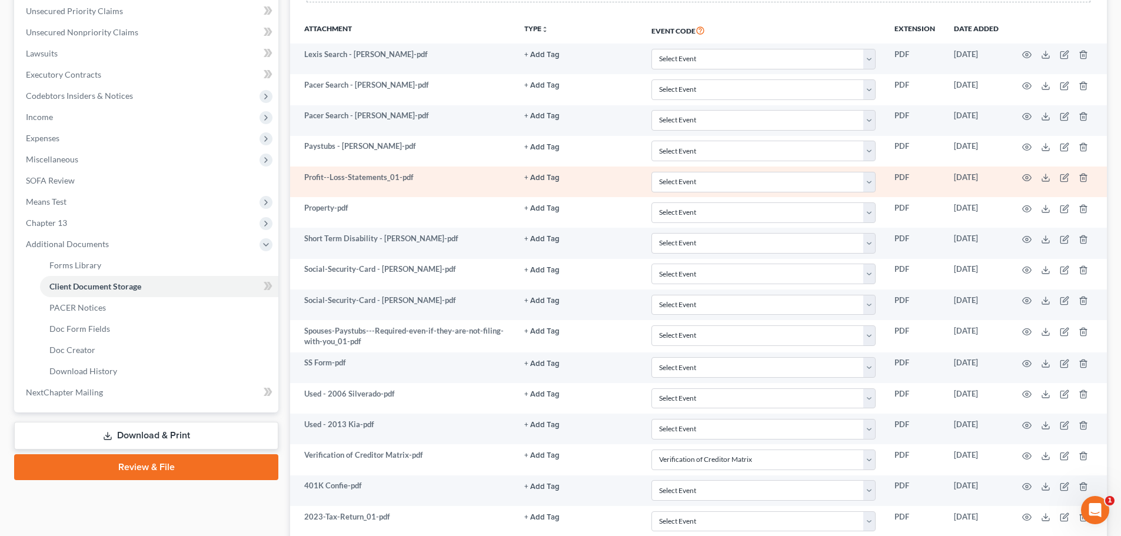
click at [1032, 177] on td at bounding box center [1057, 182] width 99 height 31
click at [1026, 177] on icon "button" at bounding box center [1026, 177] width 9 height 9
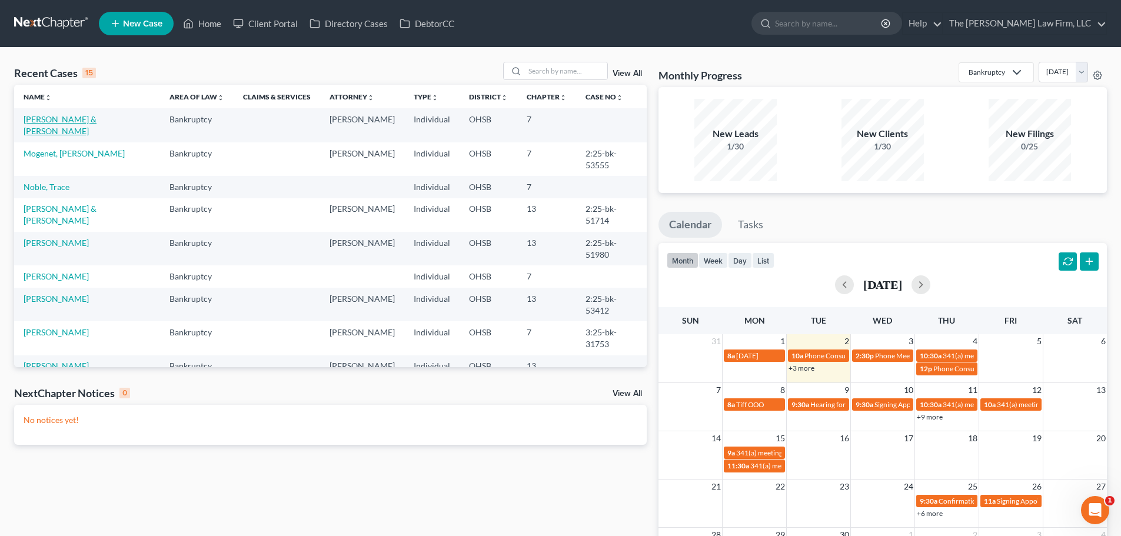
click at [81, 123] on link "[PERSON_NAME] & [PERSON_NAME]" at bounding box center [60, 125] width 73 height 22
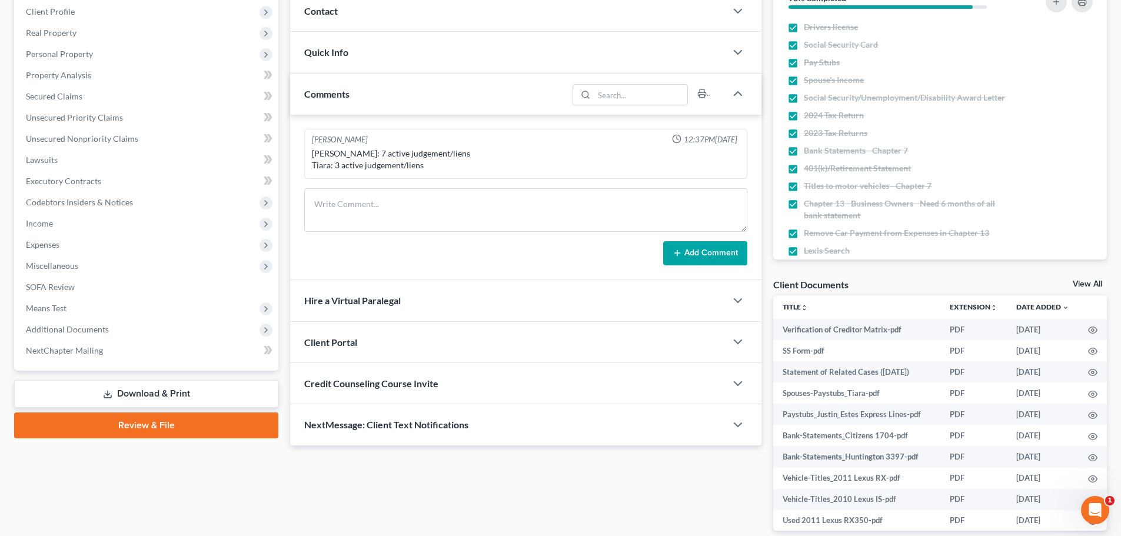
scroll to position [196, 0]
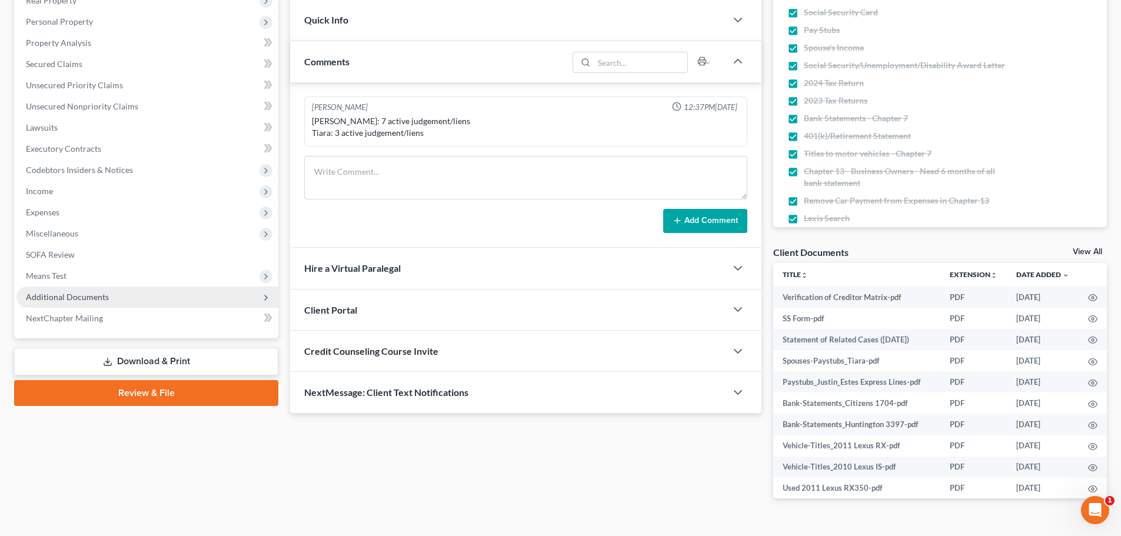
click at [95, 290] on span "Additional Documents" at bounding box center [147, 297] width 262 height 21
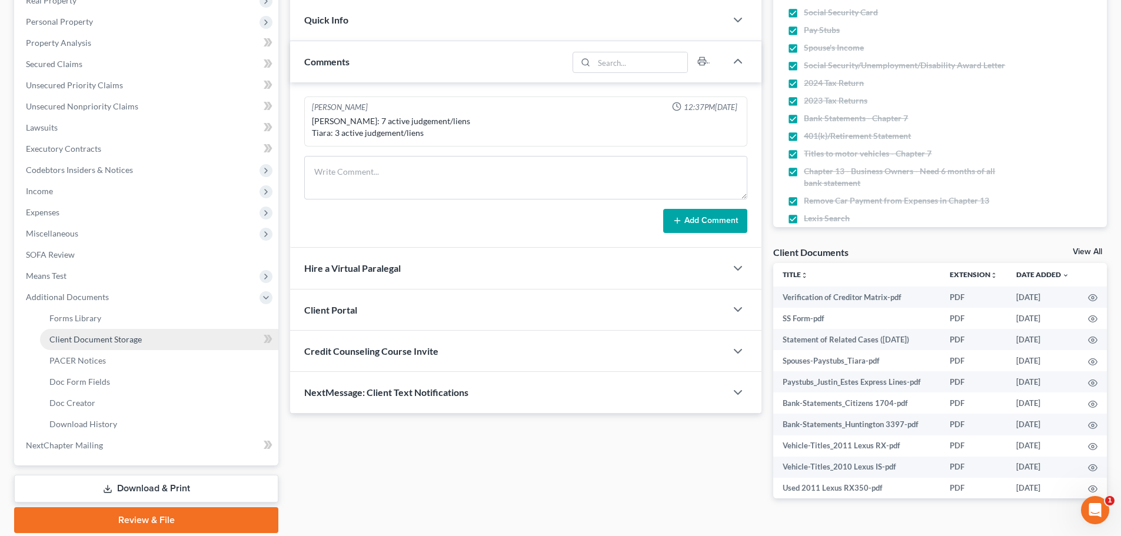
click at [91, 339] on span "Client Document Storage" at bounding box center [95, 339] width 92 height 10
select select "7"
select select "52"
select select "61"
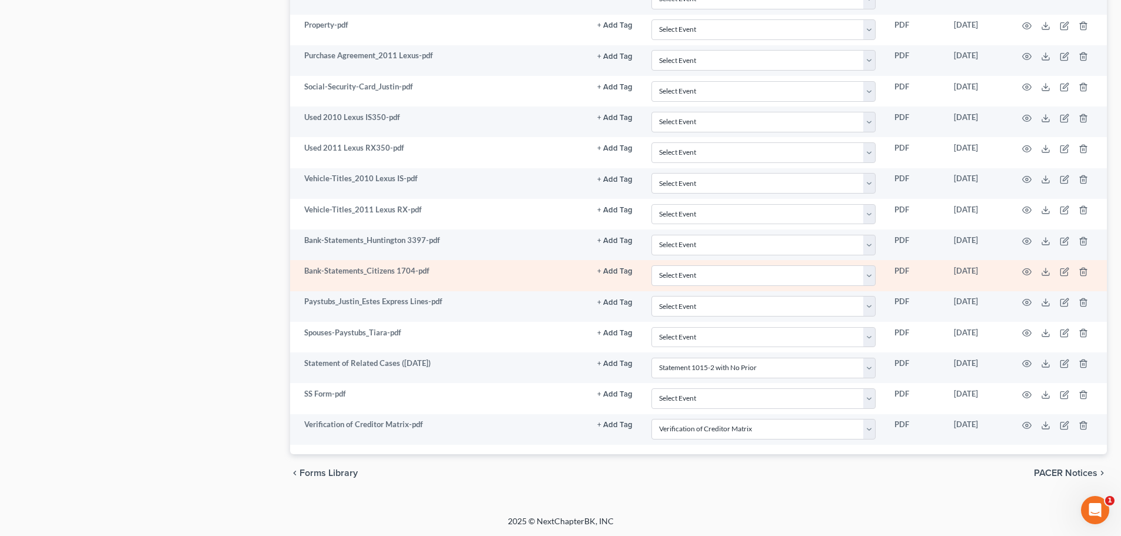
scroll to position [884, 0]
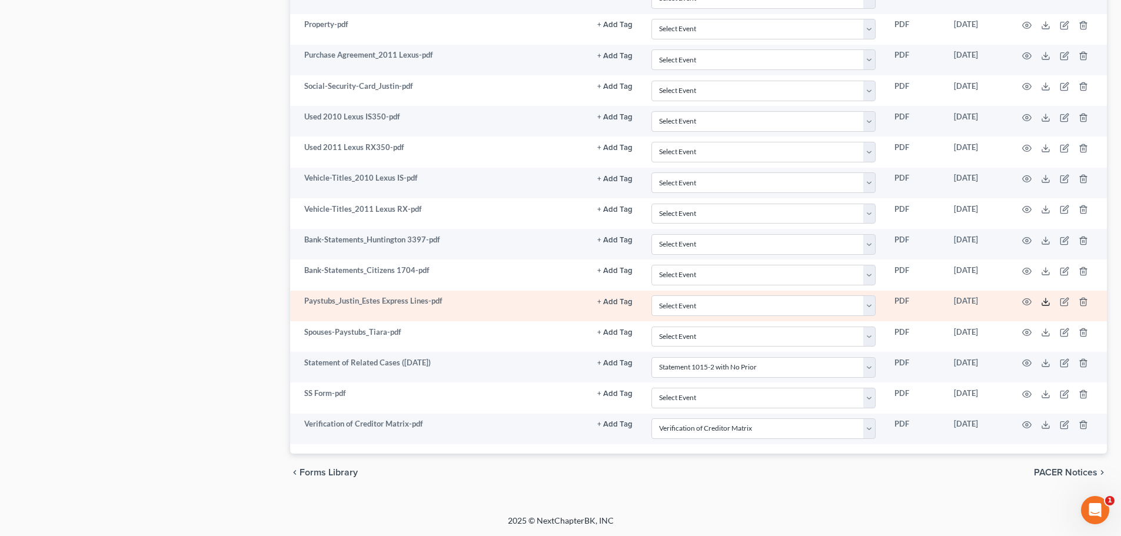
click at [1043, 304] on icon at bounding box center [1045, 301] width 9 height 9
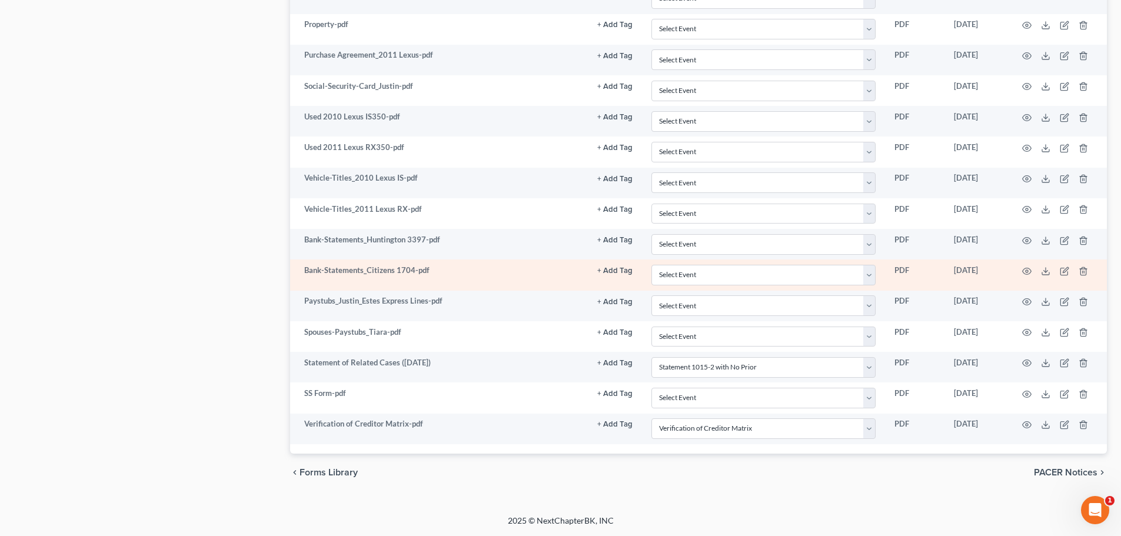
click at [1050, 272] on td at bounding box center [1057, 274] width 99 height 31
click at [1044, 272] on icon at bounding box center [1045, 271] width 9 height 9
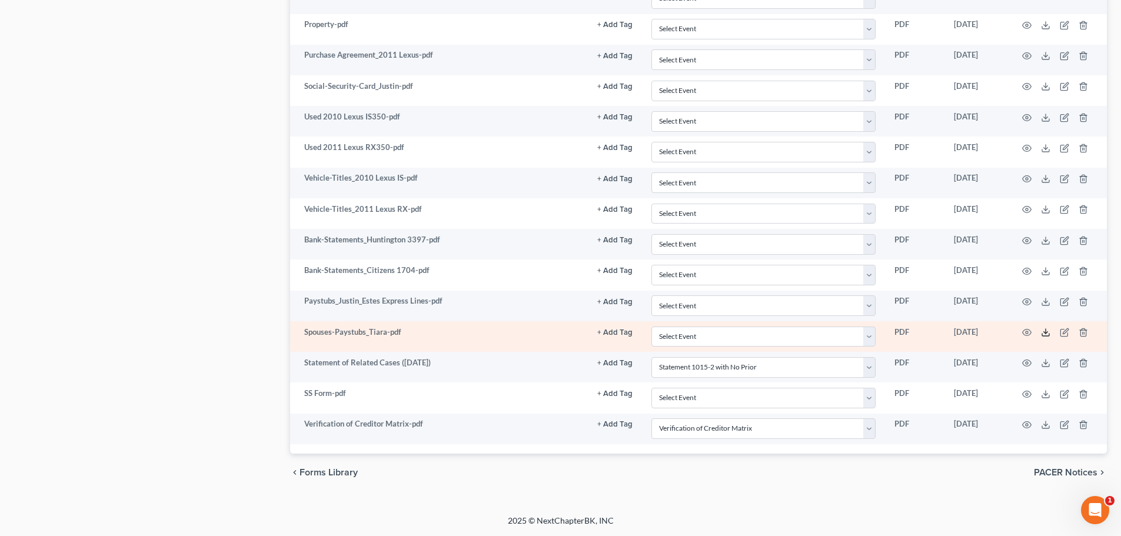
click at [1044, 330] on icon at bounding box center [1045, 332] width 9 height 9
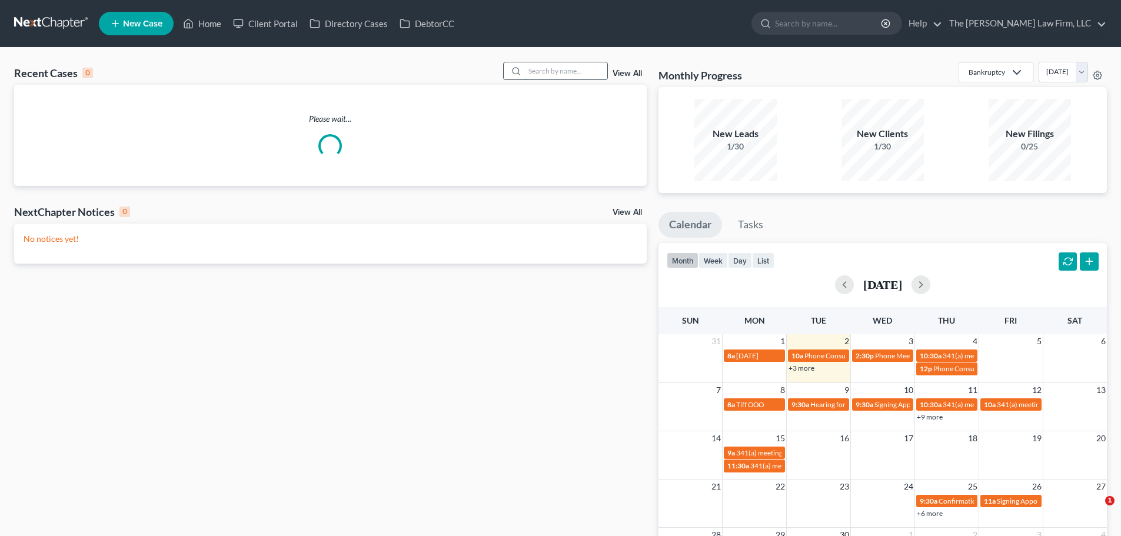
click at [560, 68] on input "search" at bounding box center [566, 70] width 82 height 17
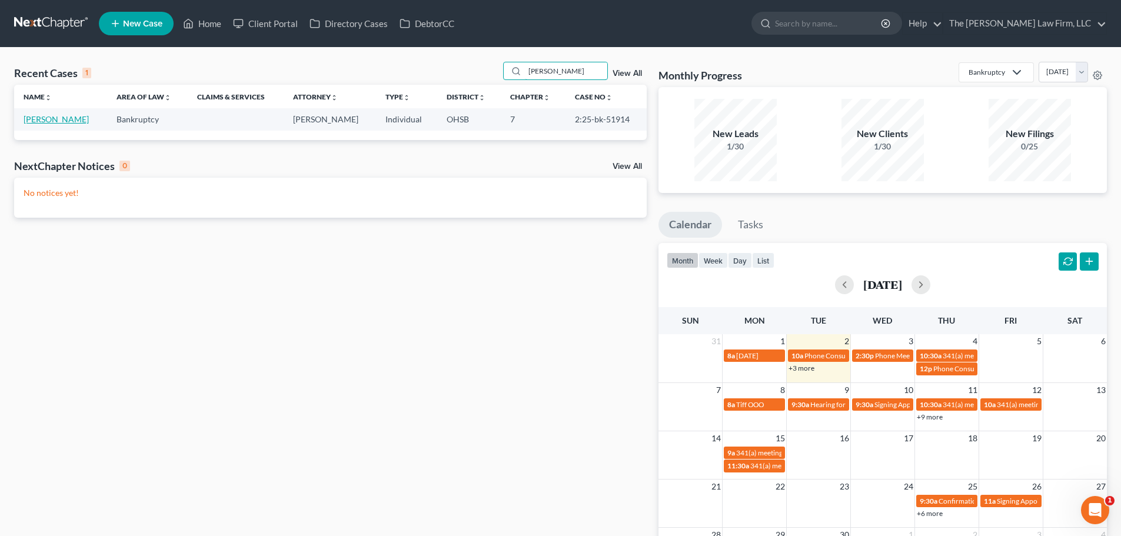
type input "[PERSON_NAME]"
click at [49, 123] on link "[PERSON_NAME]" at bounding box center [56, 119] width 65 height 10
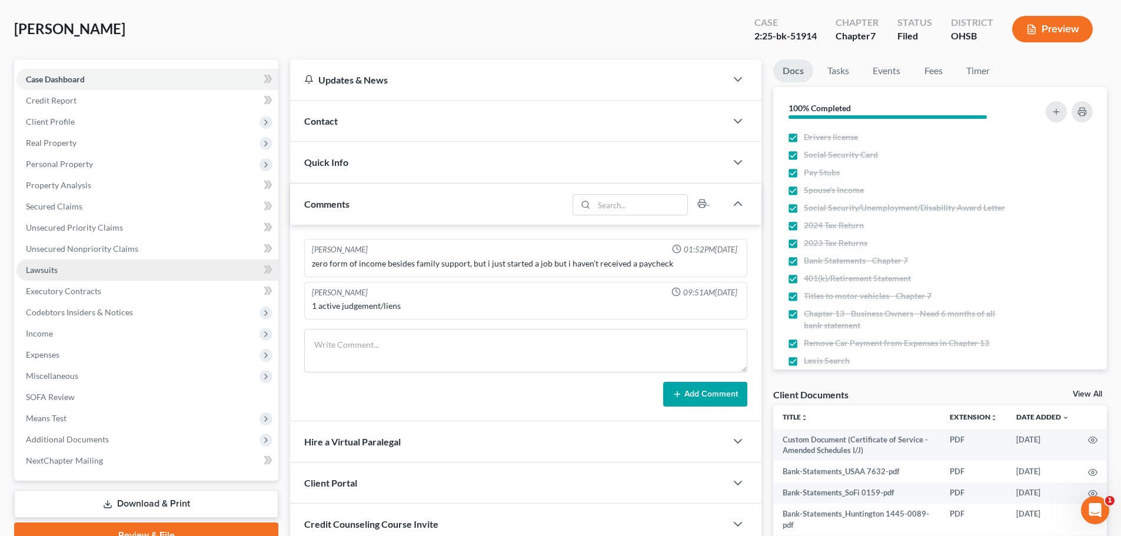
scroll to position [98, 0]
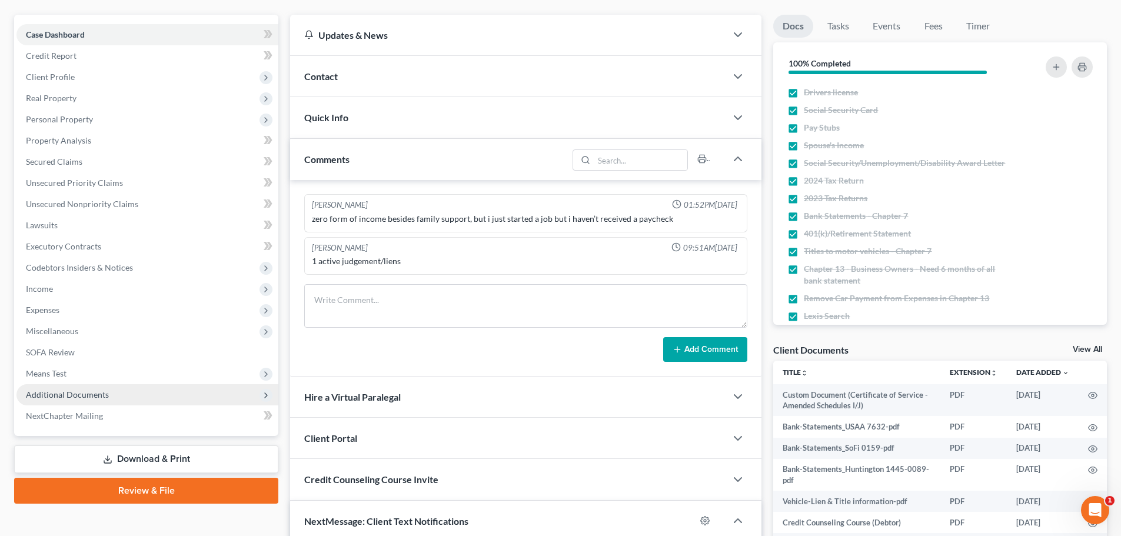
click at [83, 401] on span "Additional Documents" at bounding box center [147, 394] width 262 height 21
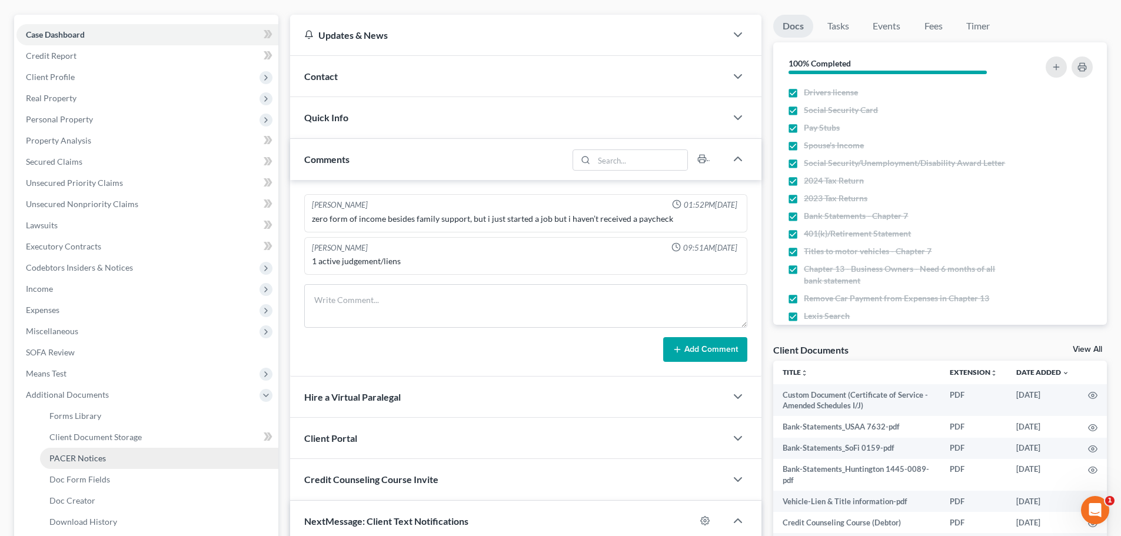
click at [86, 451] on link "PACER Notices" at bounding box center [159, 458] width 238 height 21
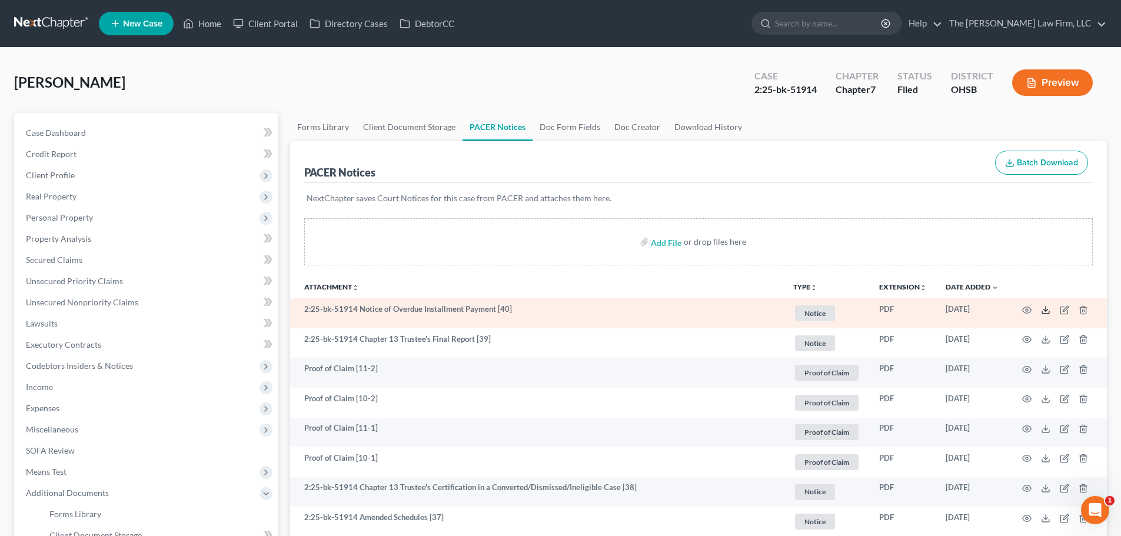
click at [1050, 309] on icon at bounding box center [1045, 309] width 9 height 9
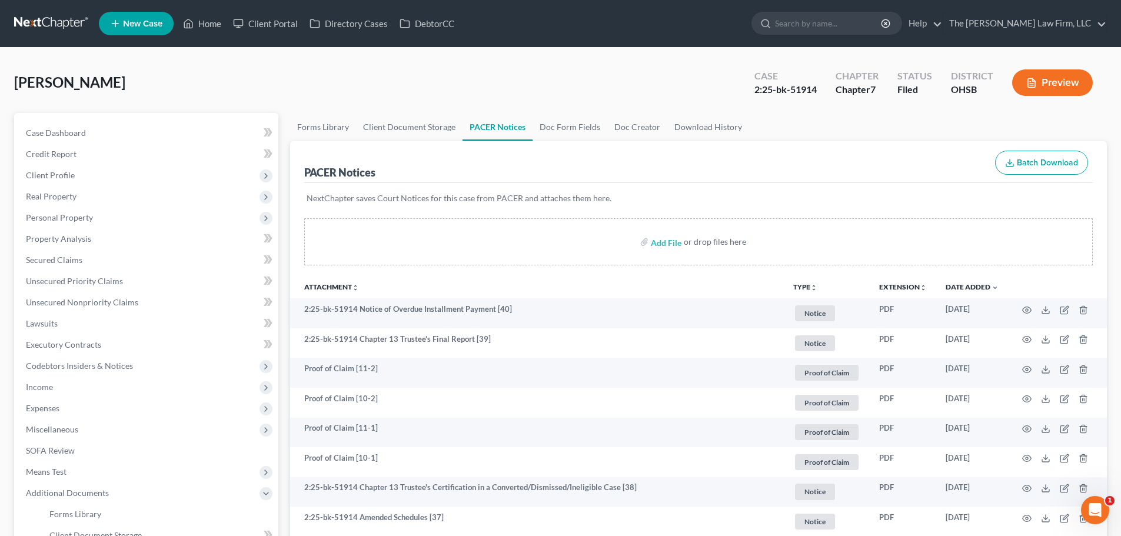
click at [28, 12] on nav "Home New Case Client Portal Directory Cases DebtorCC The Jones Law Firm, LLC mk…" at bounding box center [560, 23] width 1121 height 47
click at [42, 17] on link at bounding box center [51, 23] width 75 height 21
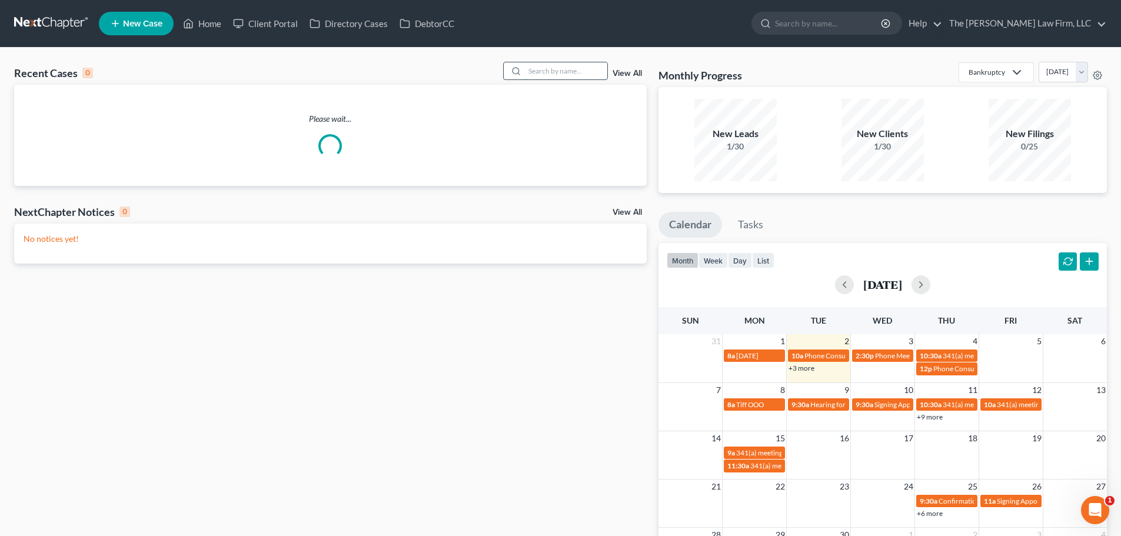
click at [561, 72] on input "search" at bounding box center [566, 70] width 82 height 17
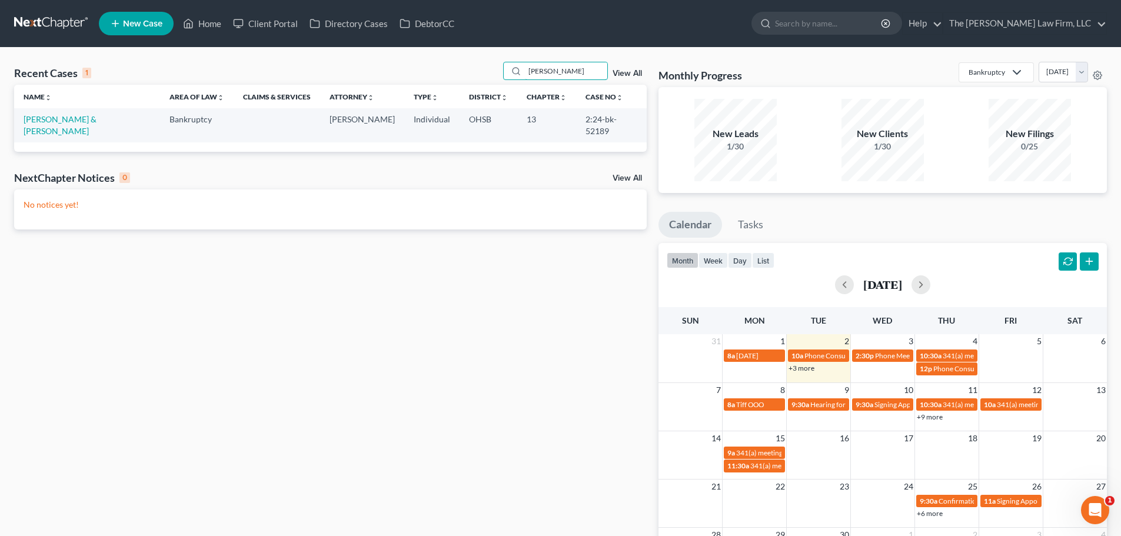
type input "[PERSON_NAME]"
click at [41, 122] on link "[PERSON_NAME] & [PERSON_NAME]" at bounding box center [60, 125] width 73 height 22
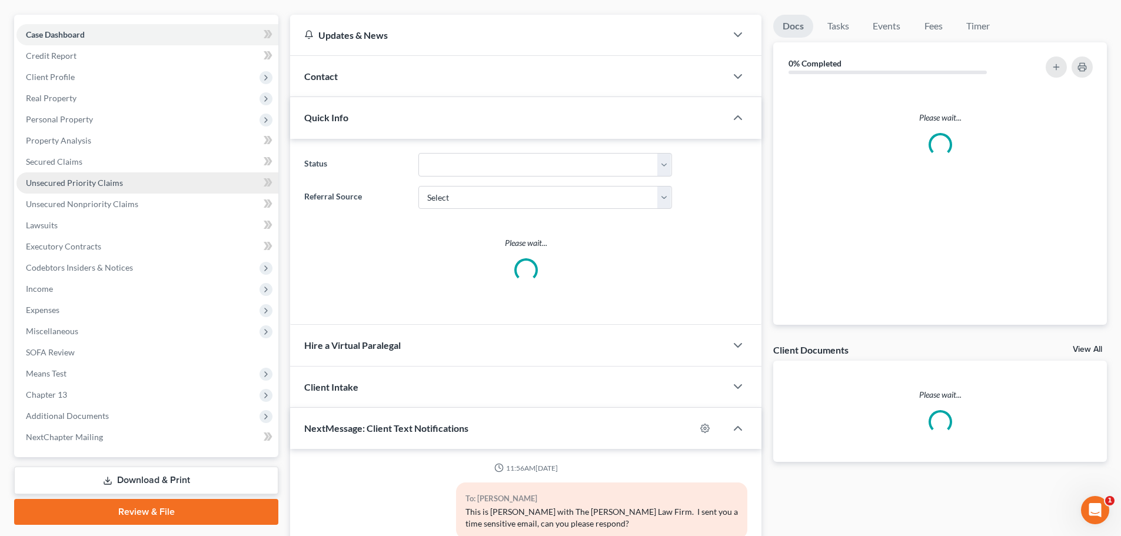
scroll to position [560, 0]
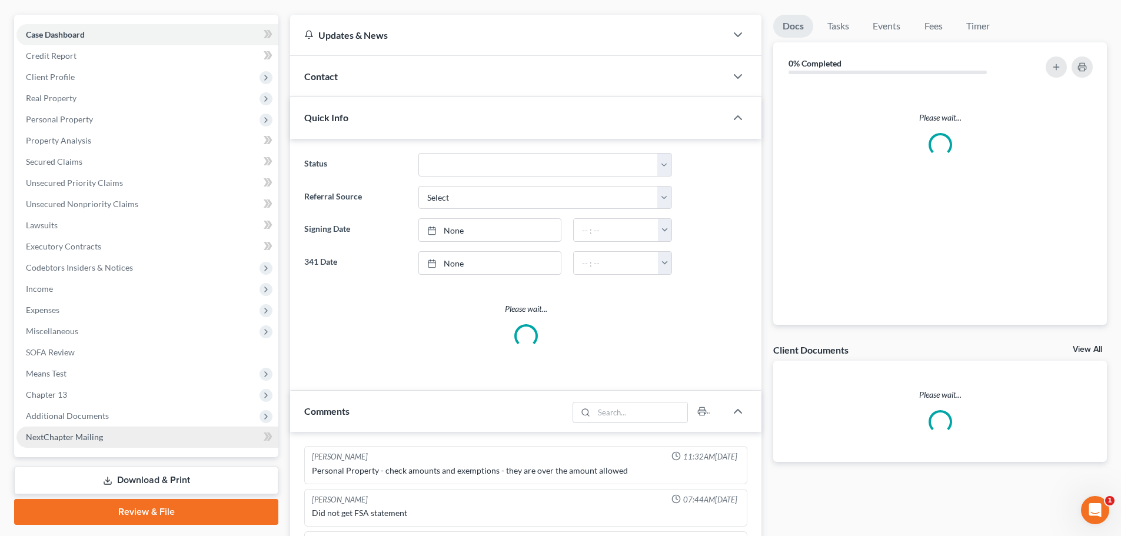
click at [71, 427] on link "NextChapter Mailing" at bounding box center [147, 437] width 262 height 21
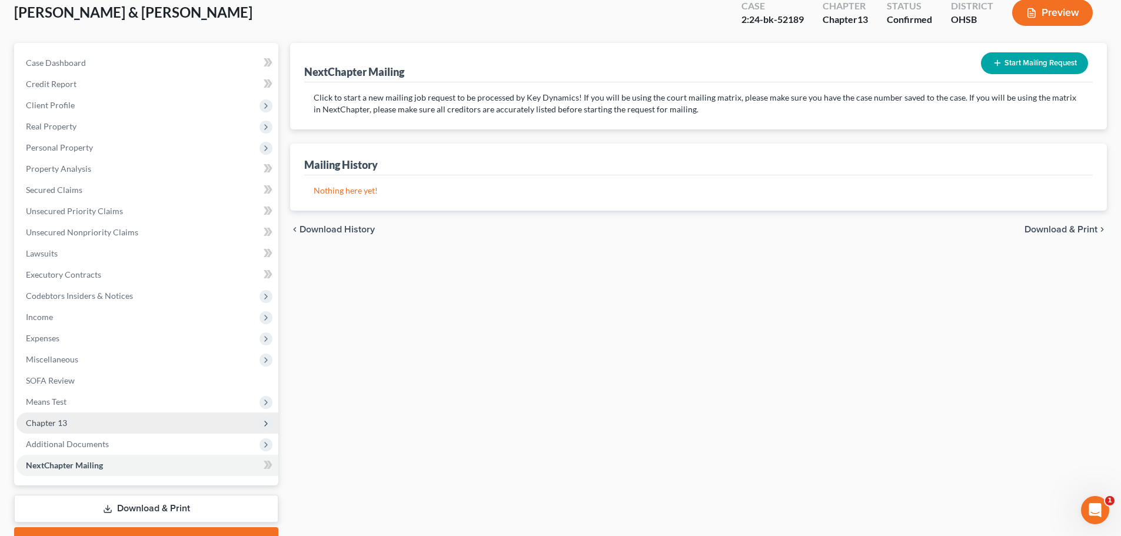
scroll to position [132, 0]
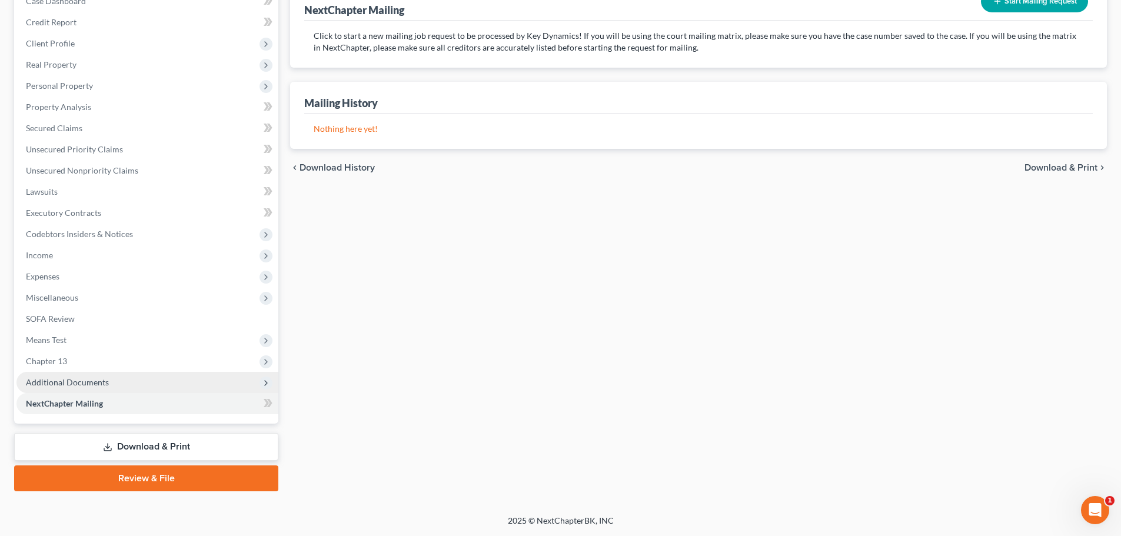
click at [76, 387] on span "Additional Documents" at bounding box center [147, 382] width 262 height 21
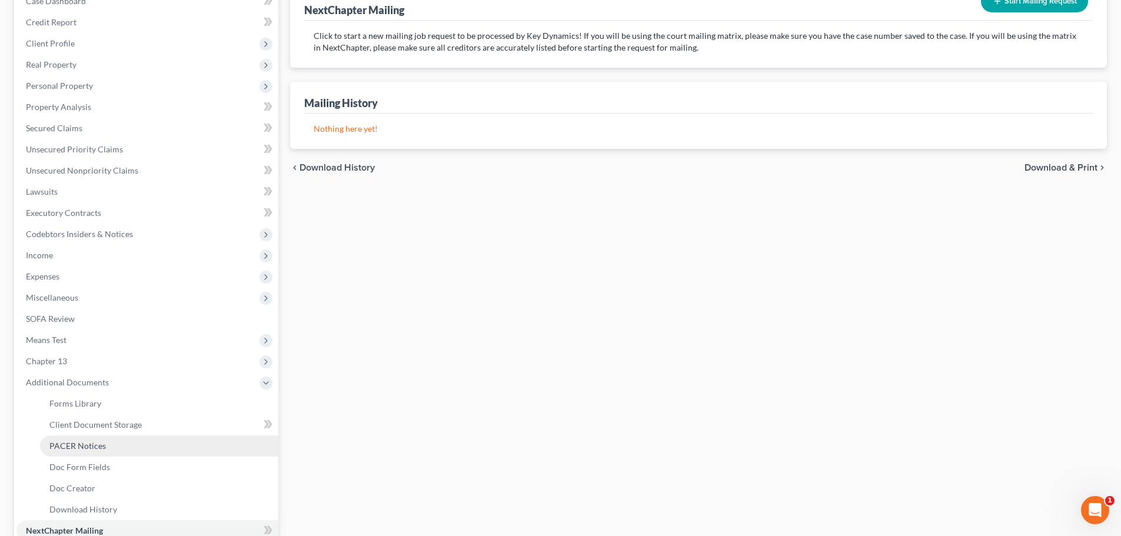
click at [85, 447] on span "PACER Notices" at bounding box center [77, 446] width 56 height 10
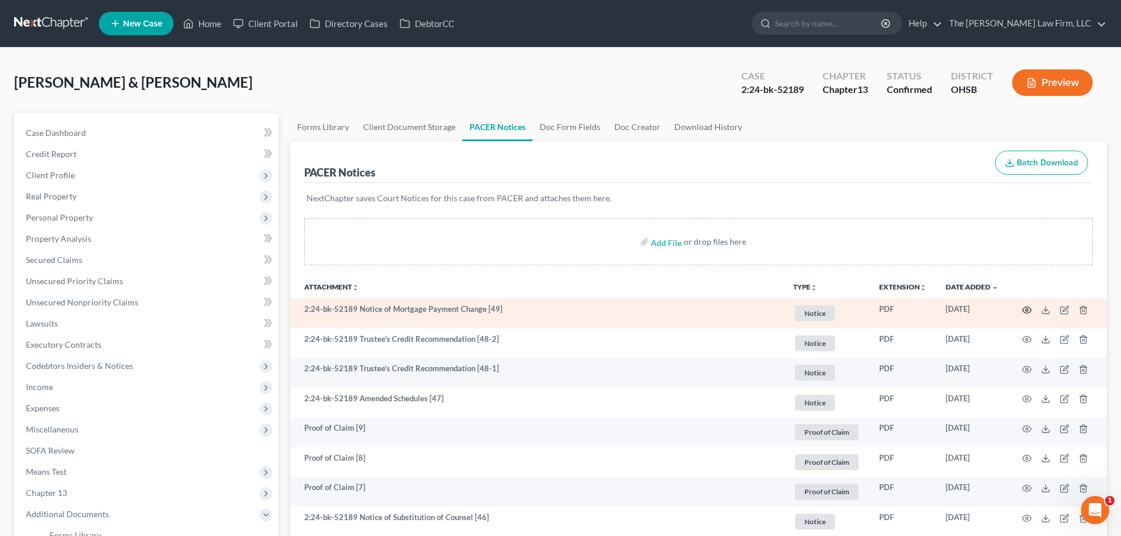
click at [1029, 311] on icon "button" at bounding box center [1026, 309] width 9 height 9
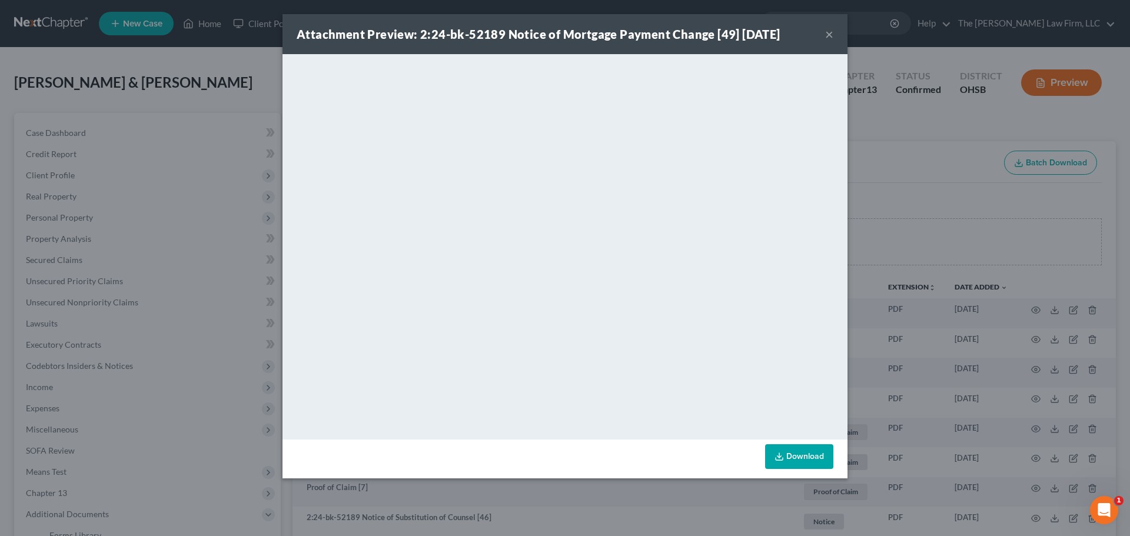
click at [826, 35] on button "×" at bounding box center [829, 34] width 8 height 14
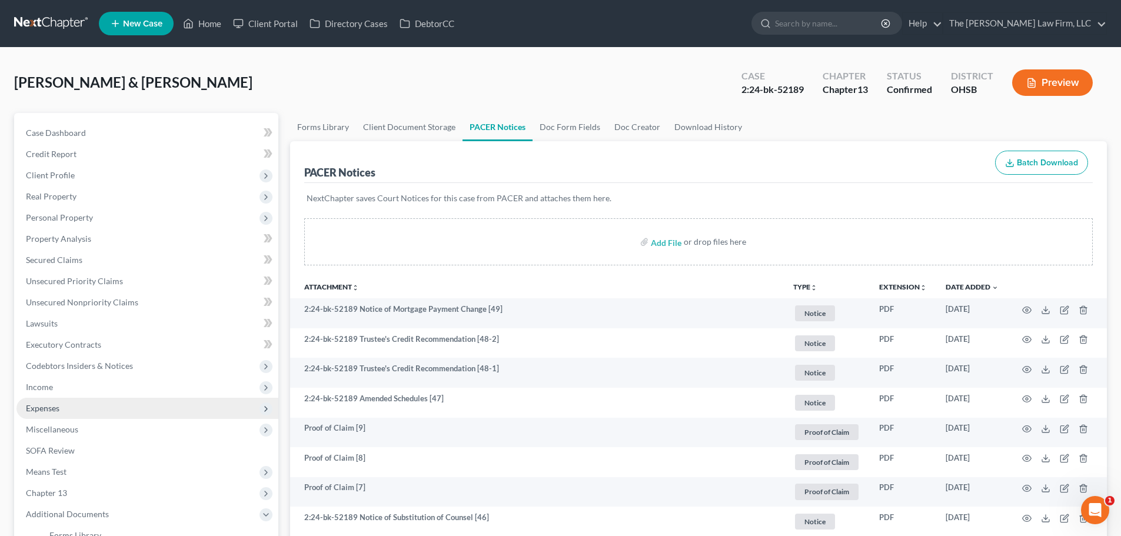
click at [52, 416] on span "Expenses" at bounding box center [147, 408] width 262 height 21
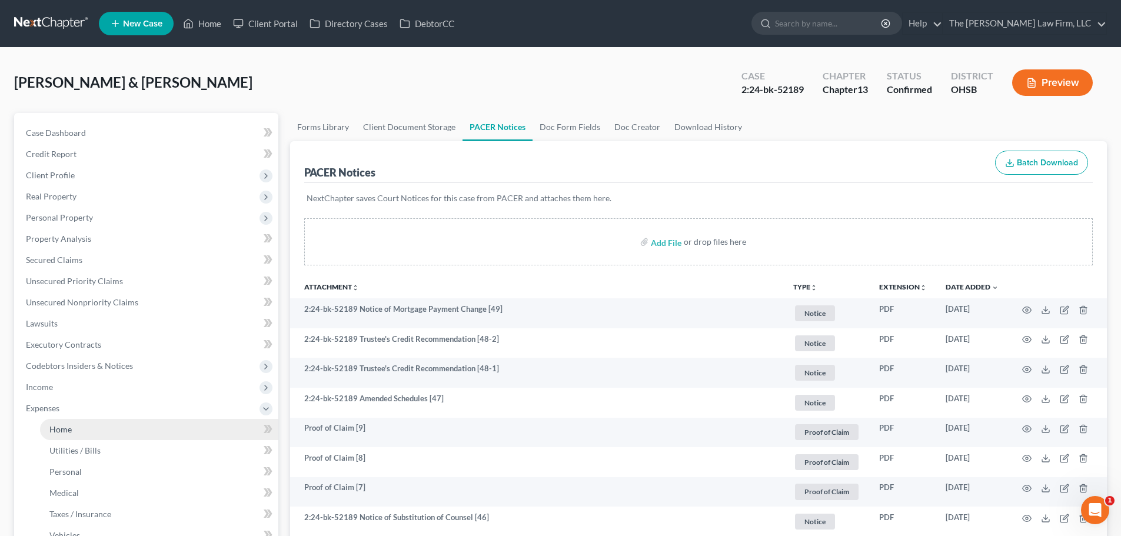
click at [58, 432] on span "Home" at bounding box center [60, 429] width 22 height 10
click at [59, 430] on span "Home" at bounding box center [60, 429] width 22 height 10
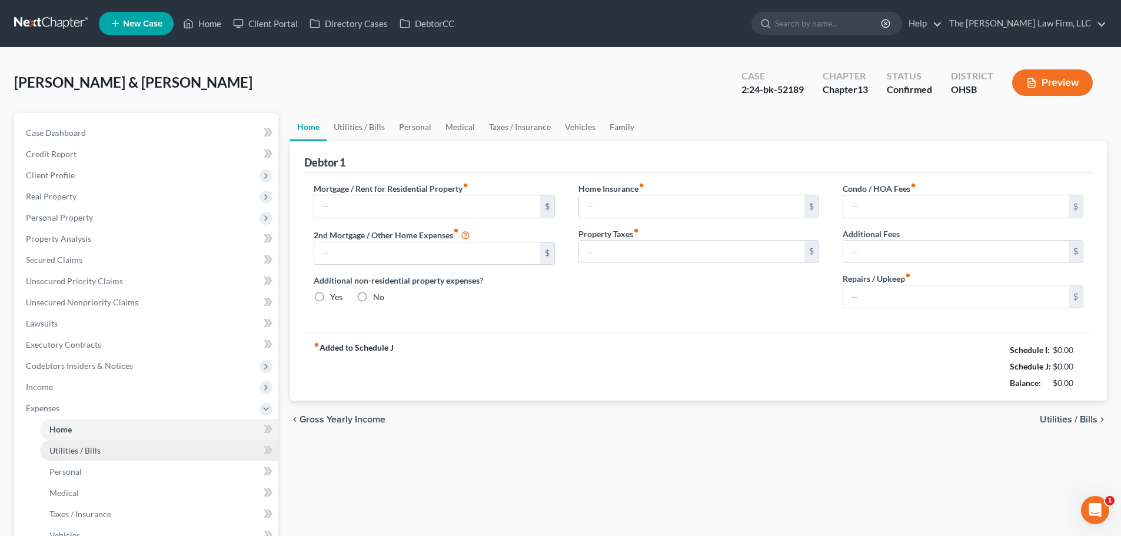
type input "0.00"
radio input "true"
type input "0.00"
type input "17.92"
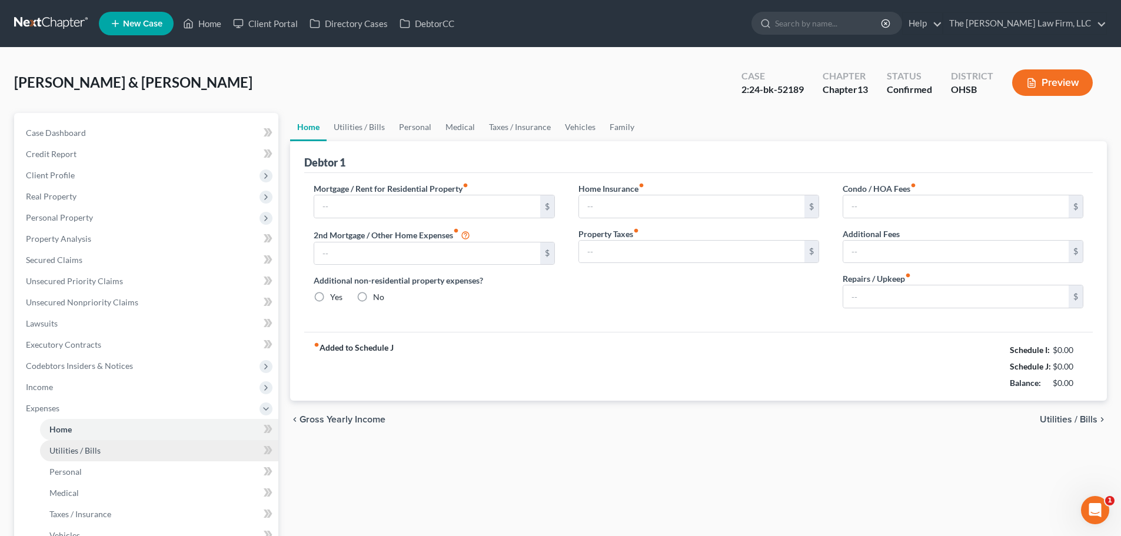
type input "0.00"
type input "60.00"
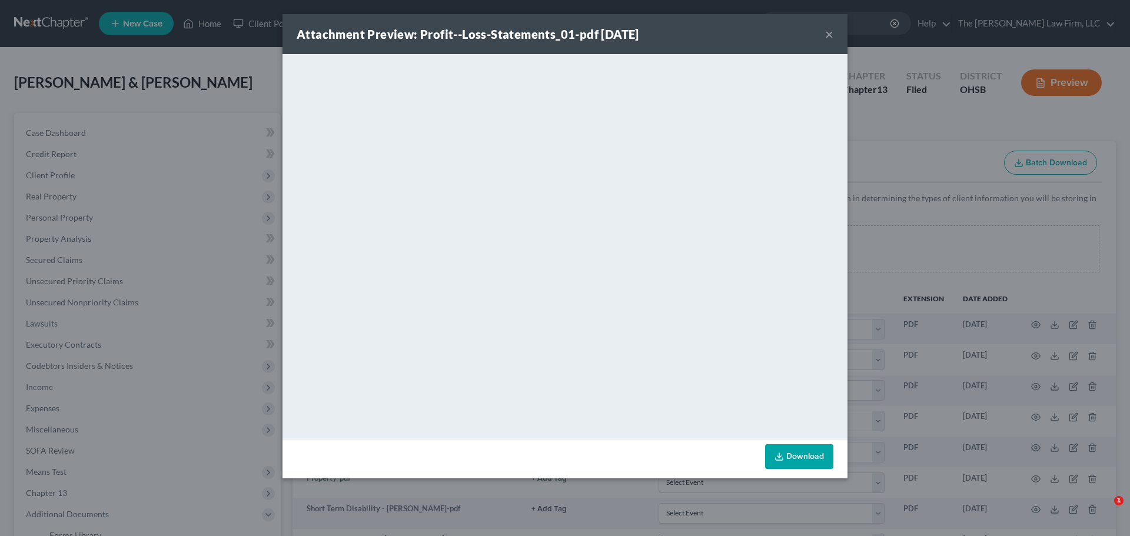
select select "61"
select select "53"
select select "7"
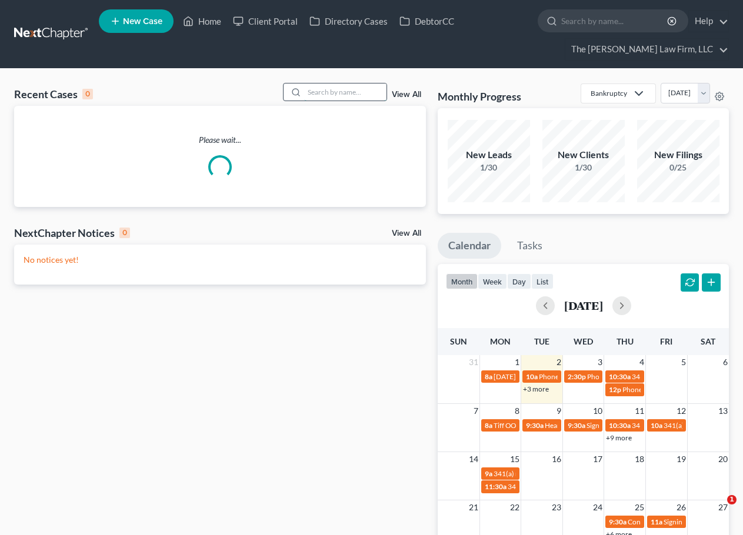
click at [374, 96] on input "search" at bounding box center [345, 92] width 82 height 17
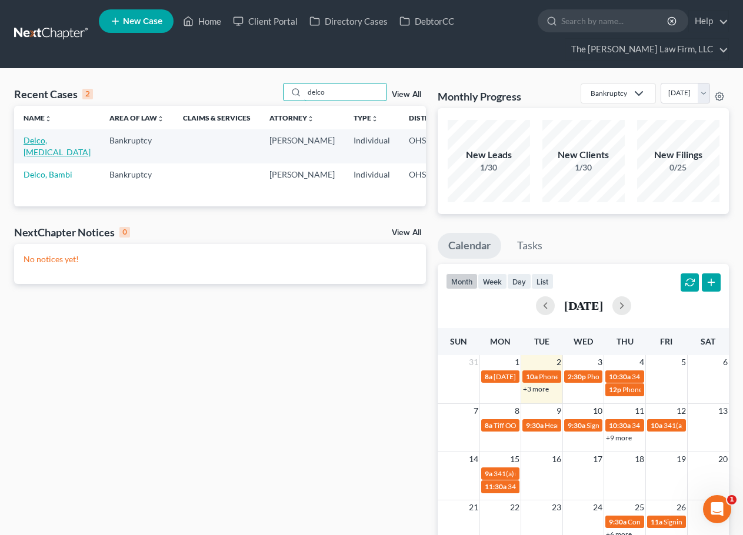
type input "delco"
click at [33, 150] on link "Delco, [MEDICAL_DATA]" at bounding box center [57, 146] width 67 height 22
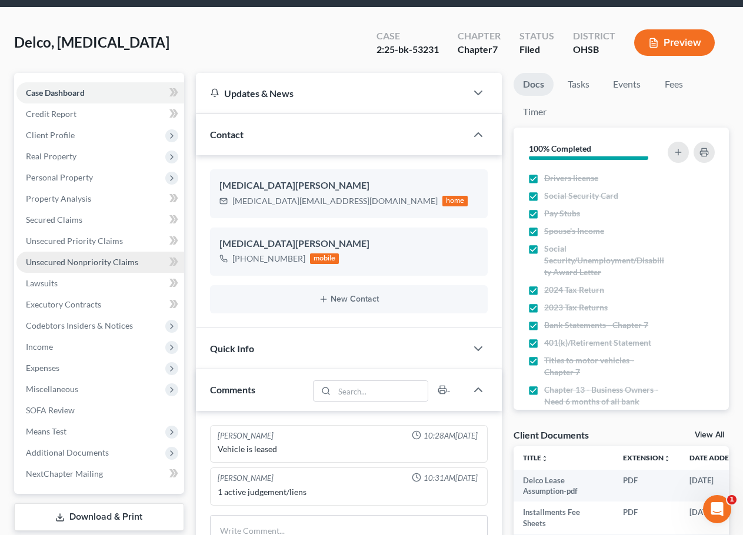
scroll to position [98, 0]
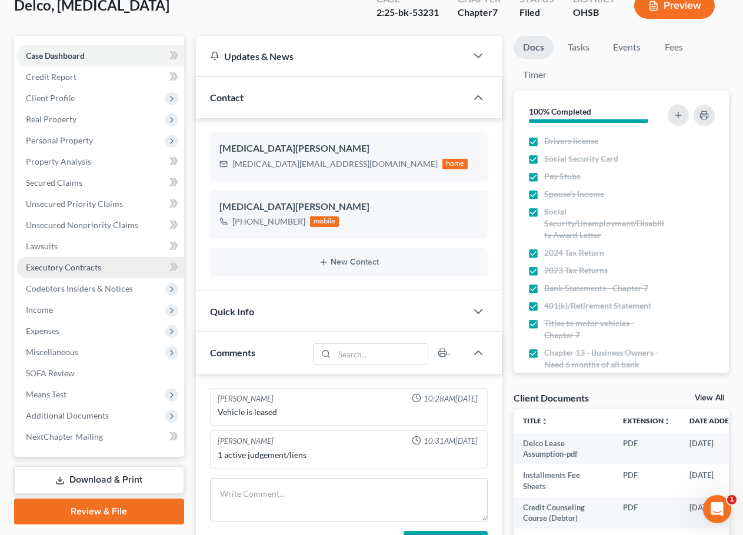
click at [68, 272] on link "Executory Contracts" at bounding box center [100, 267] width 168 height 21
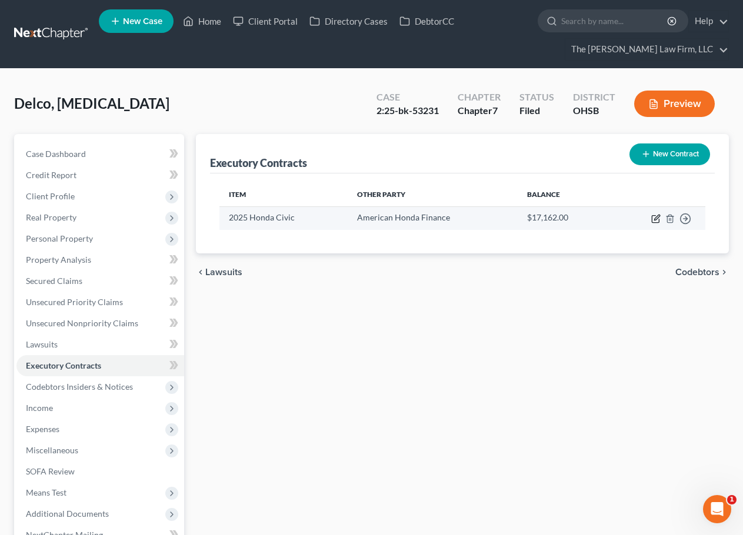
click at [657, 222] on icon "button" at bounding box center [655, 218] width 9 height 9
select select "3"
select select "14"
select select "0"
select select "1"
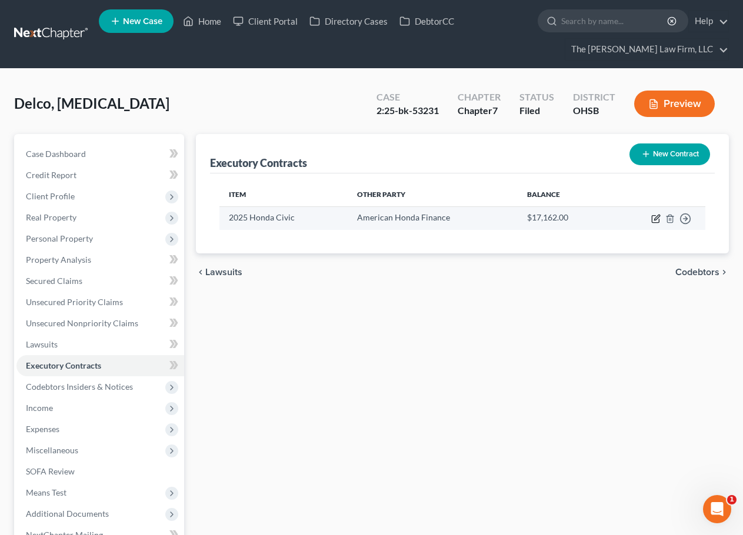
select select "0"
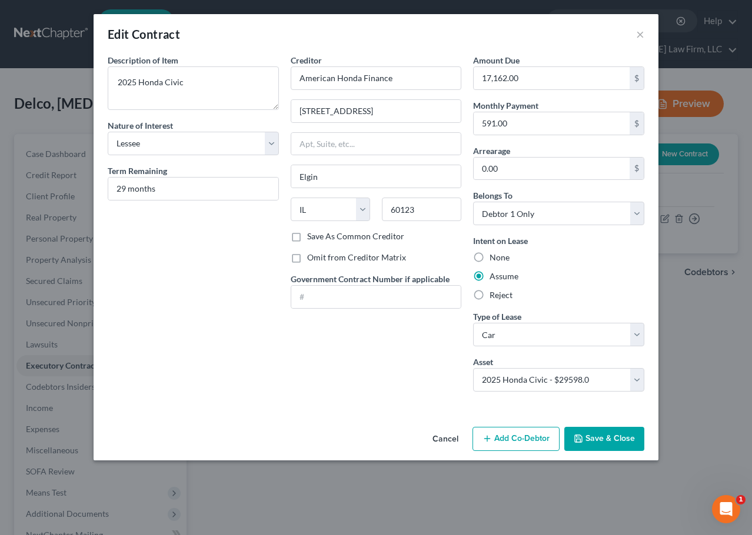
click at [635, 35] on div "Edit Contract ×" at bounding box center [376, 34] width 565 height 40
